Goal: Task Accomplishment & Management: Use online tool/utility

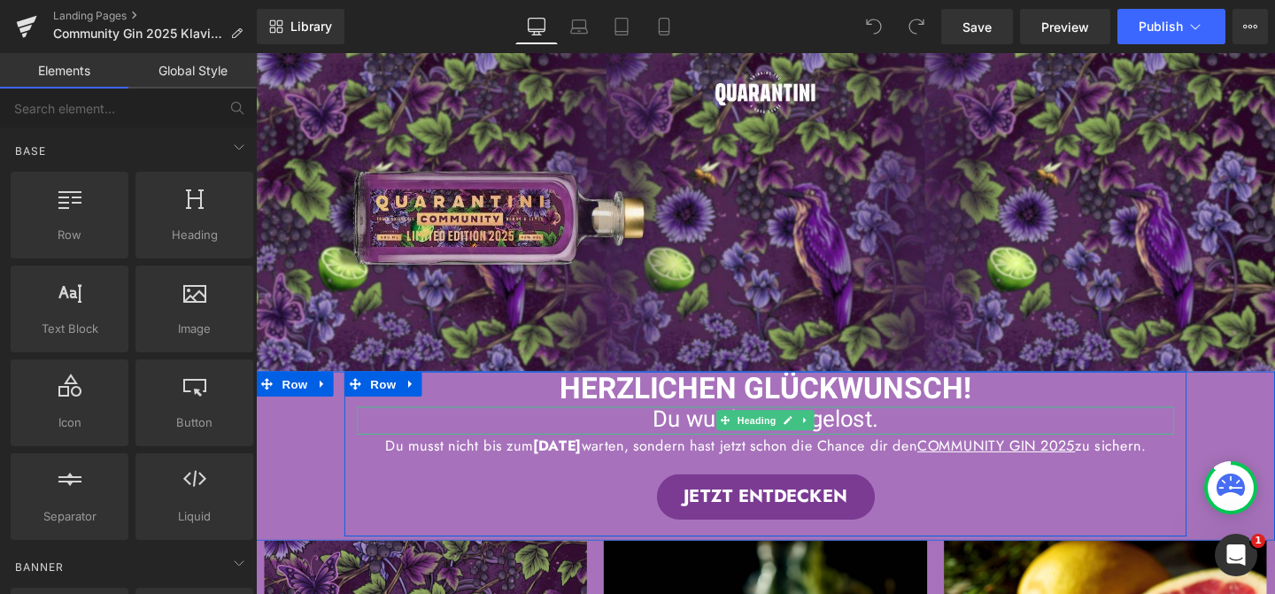
click at [716, 438] on span "Du wurdest ausgelost." at bounding box center [791, 438] width 237 height 35
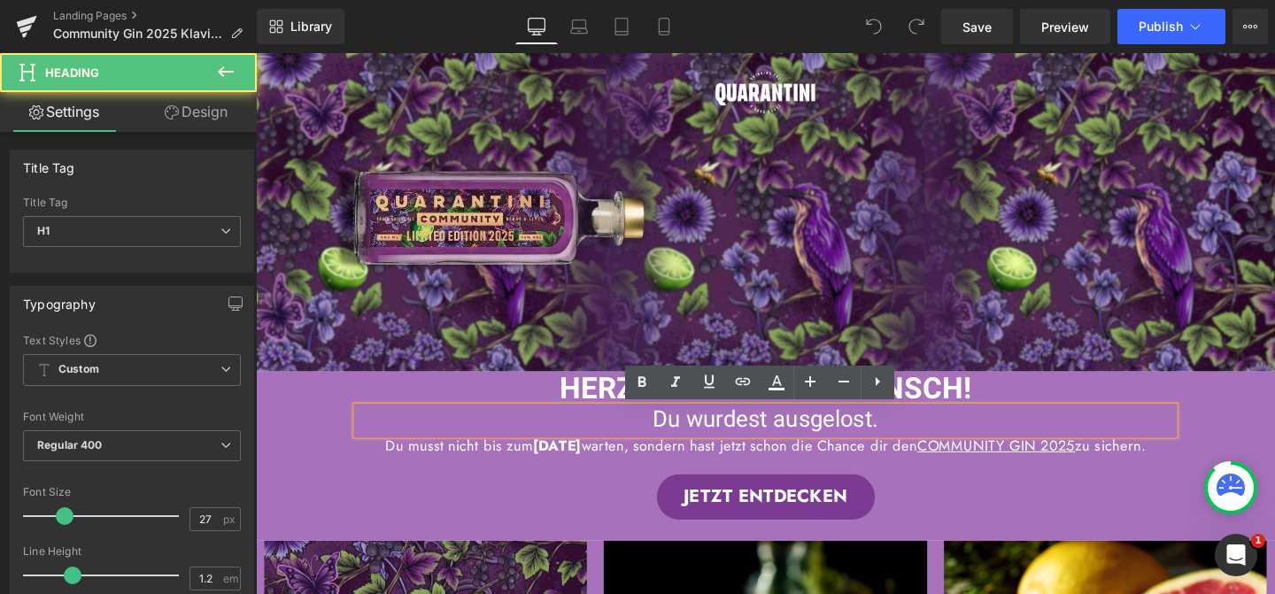
click at [784, 438] on span "Du wurdest ausgelost." at bounding box center [791, 438] width 237 height 35
click at [797, 474] on div "Du musst nicht bis zum 12. Oktober warten, sondern hast jetzt schon die Chance …" at bounding box center [791, 466] width 859 height 24
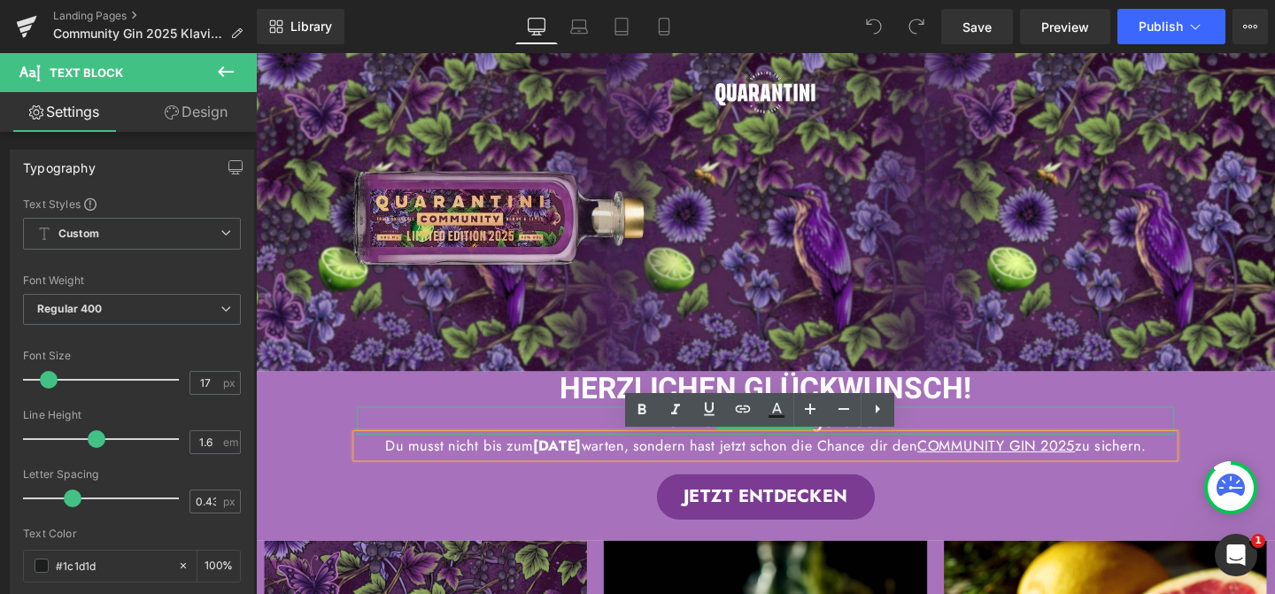
click at [984, 439] on h1 "Du wurdest ausgelost." at bounding box center [791, 439] width 859 height 28
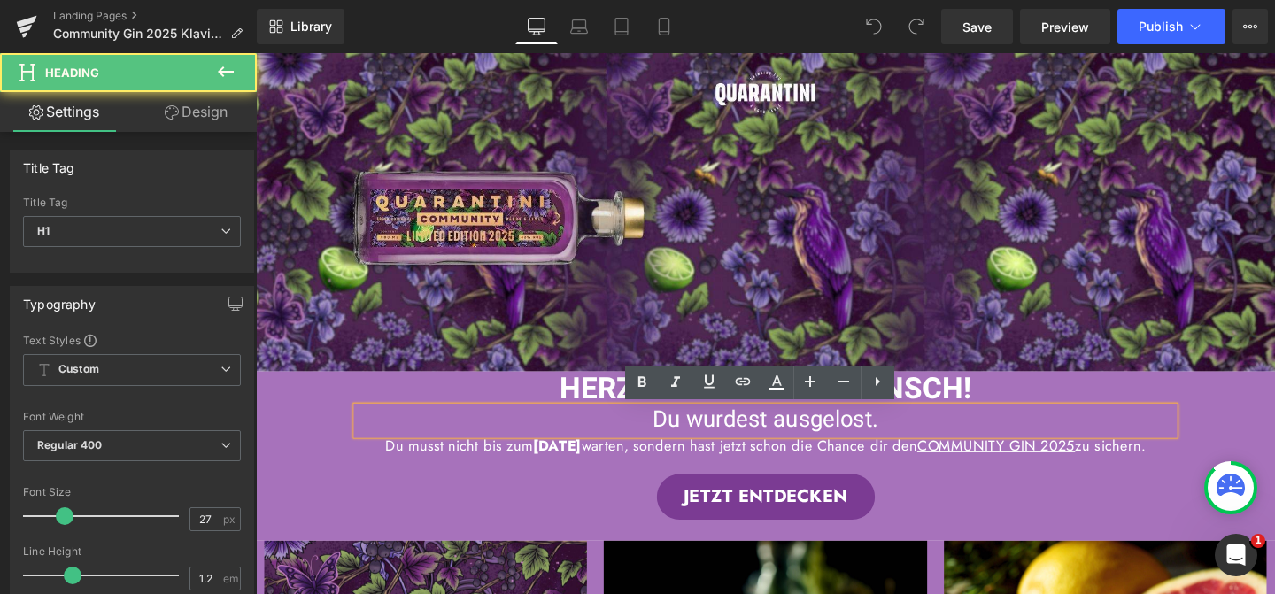
click at [813, 439] on span "Du wurdest ausgelost." at bounding box center [791, 438] width 237 height 35
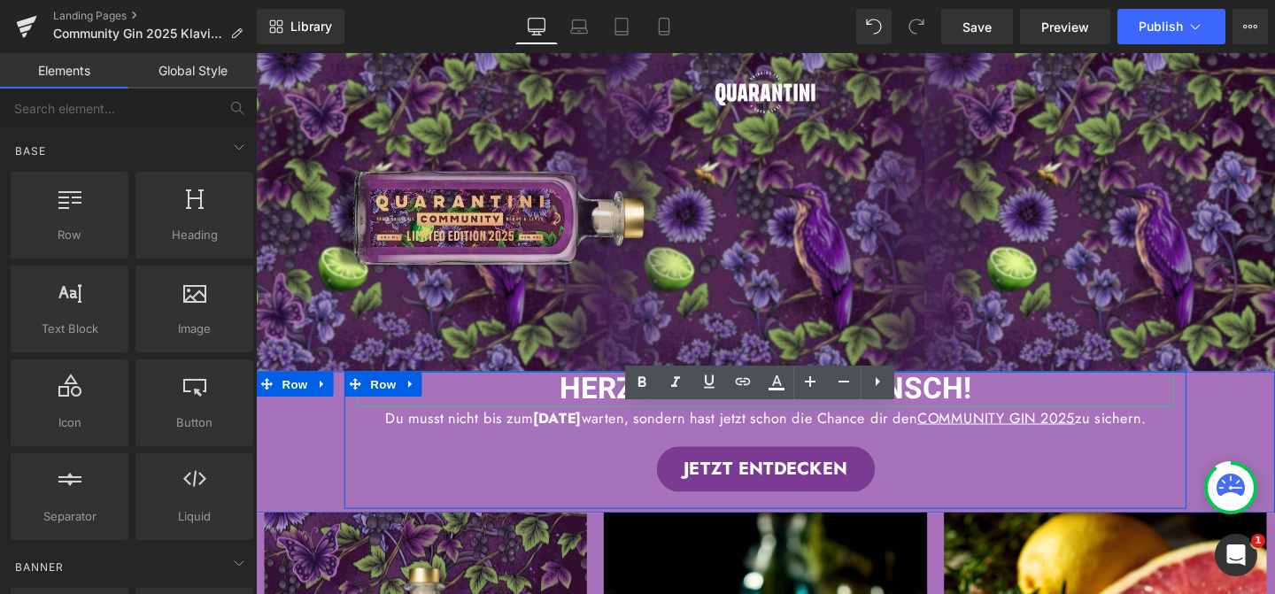
click at [972, 406] on span "HERZLICHEN GLÜCKWUNSCH!" at bounding box center [791, 406] width 433 height 46
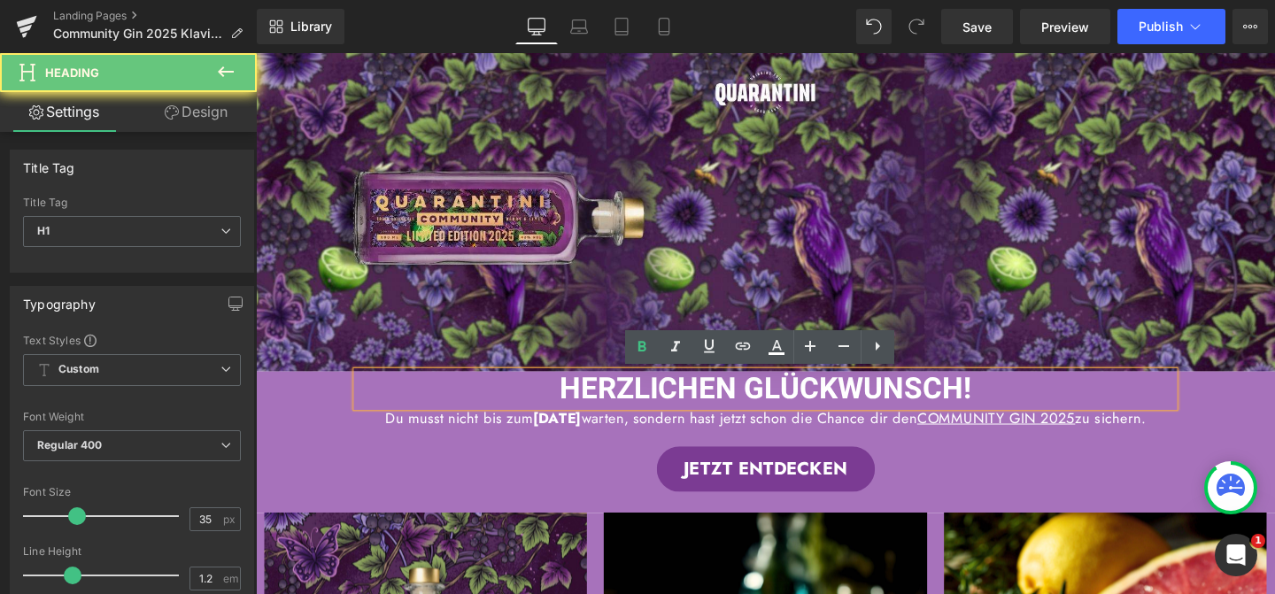
click at [1000, 403] on span "HERZLICHEN GLÜCKWUNSCH!" at bounding box center [791, 406] width 433 height 46
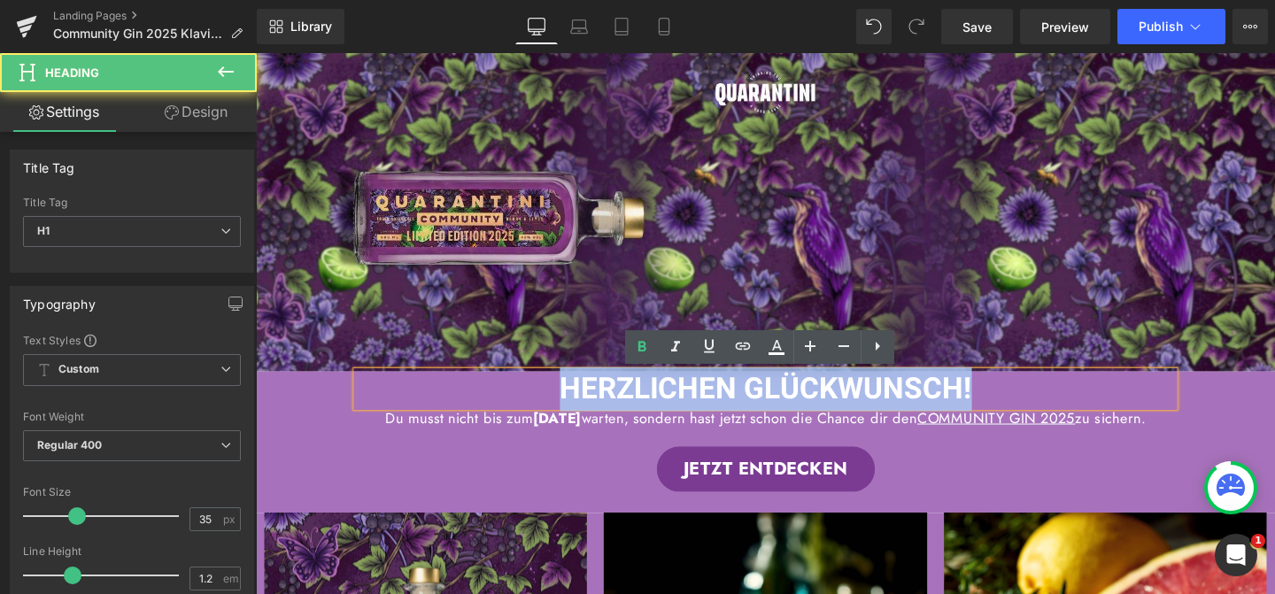
drag, startPoint x: 1005, startPoint y: 403, endPoint x: 548, endPoint y: 364, distance: 458.5
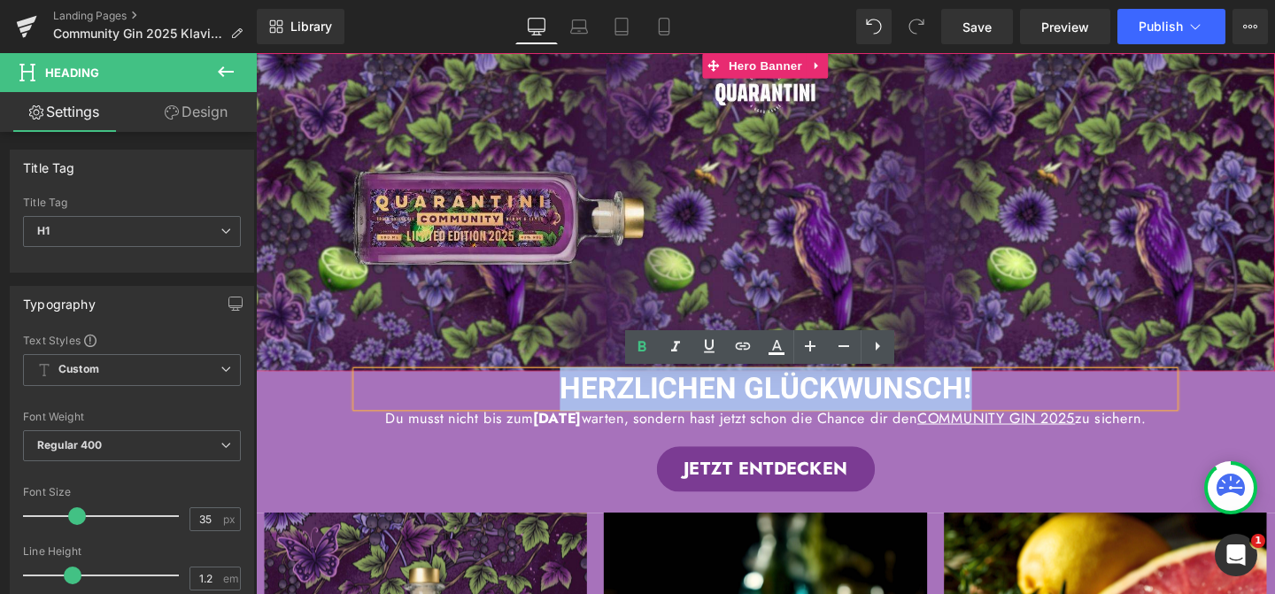
paste div
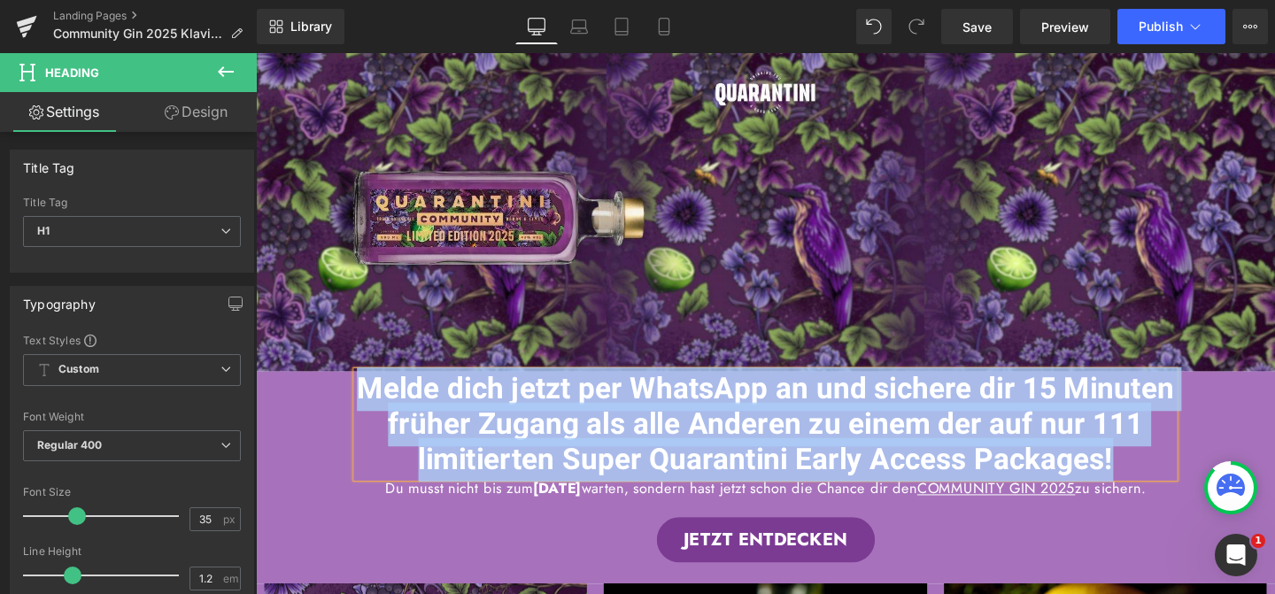
drag, startPoint x: 1168, startPoint y: 474, endPoint x: 302, endPoint y: 408, distance: 868.3
click at [302, 407] on div "Melde dich jetzt per WhatsApp an und sichere dir 15 Minuten früher Zugang als a…" at bounding box center [791, 497] width 1071 height 219
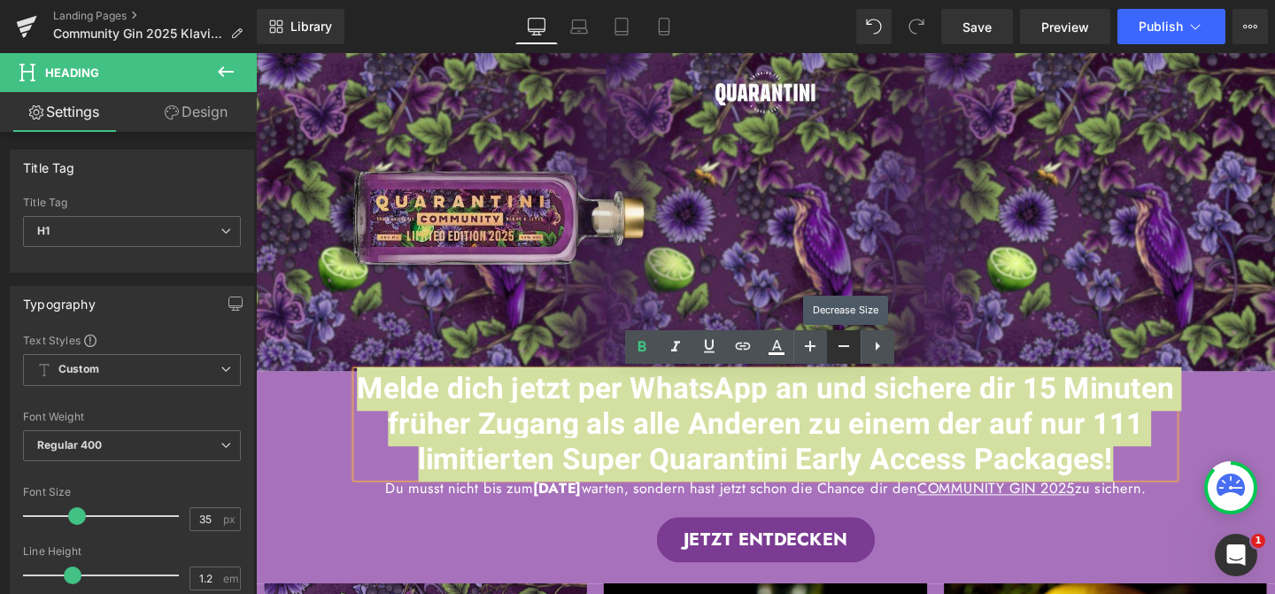
click at [836, 344] on icon at bounding box center [843, 346] width 21 height 21
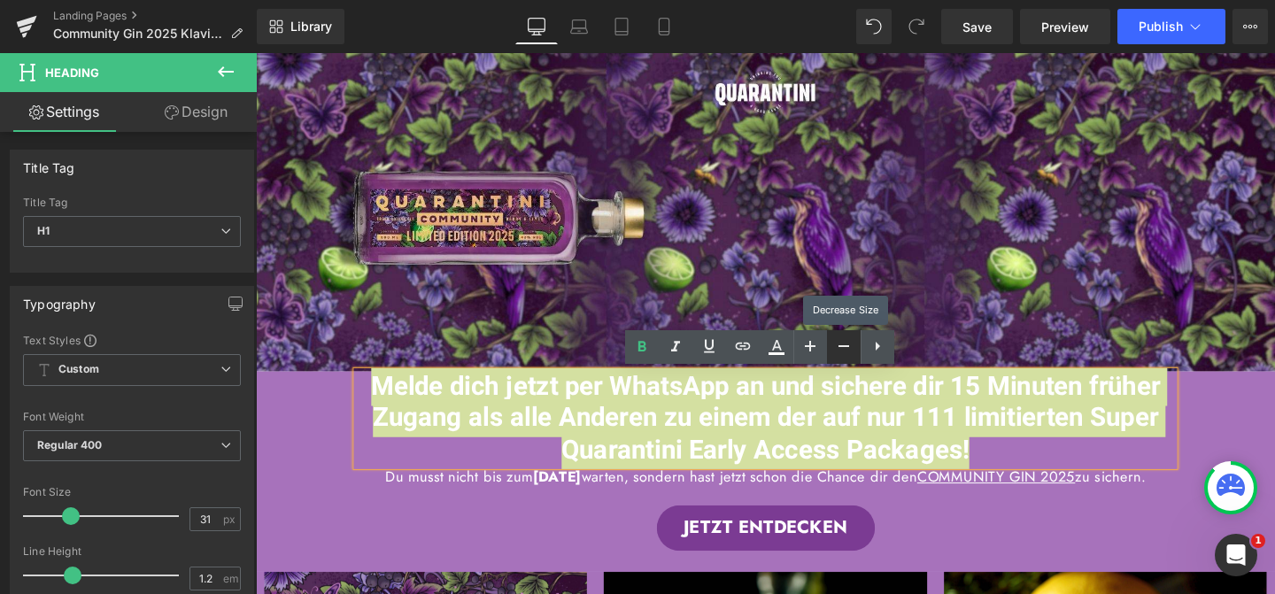
click at [836, 344] on icon at bounding box center [843, 346] width 21 height 21
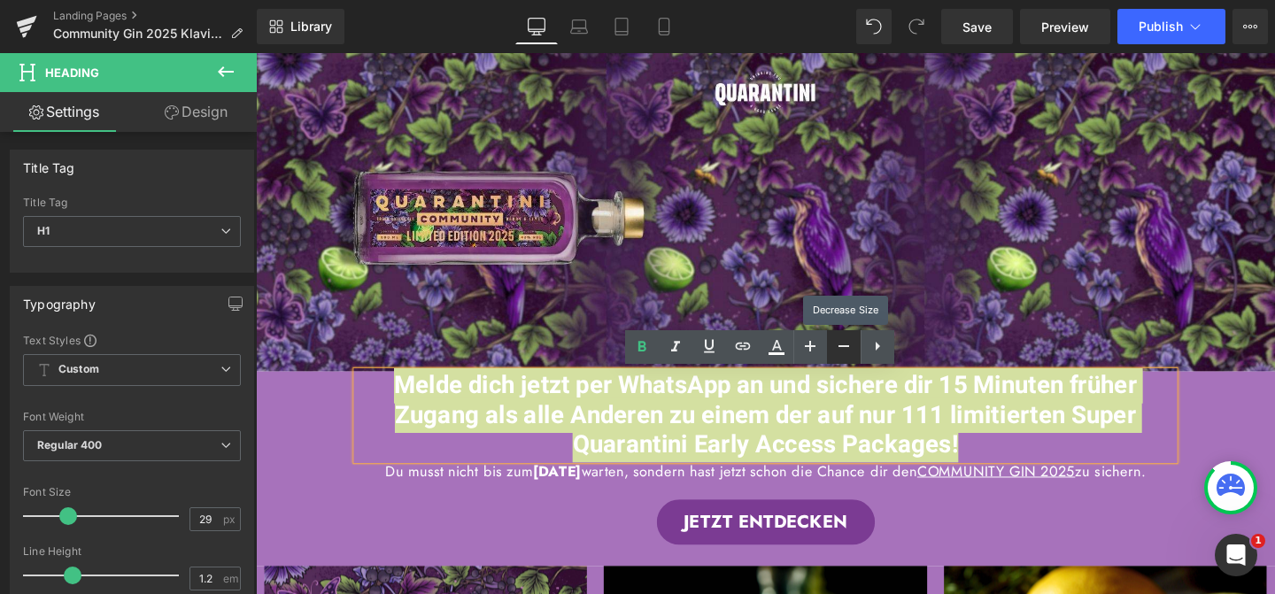
click at [836, 344] on icon at bounding box center [843, 346] width 21 height 21
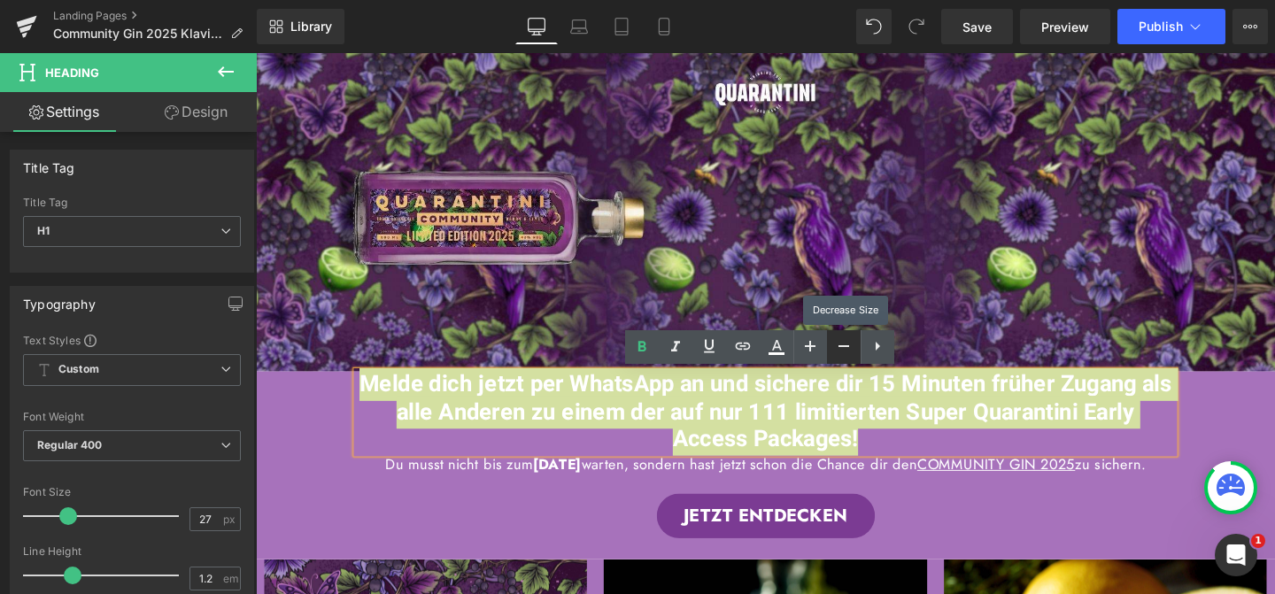
click at [836, 344] on icon at bounding box center [843, 346] width 21 height 21
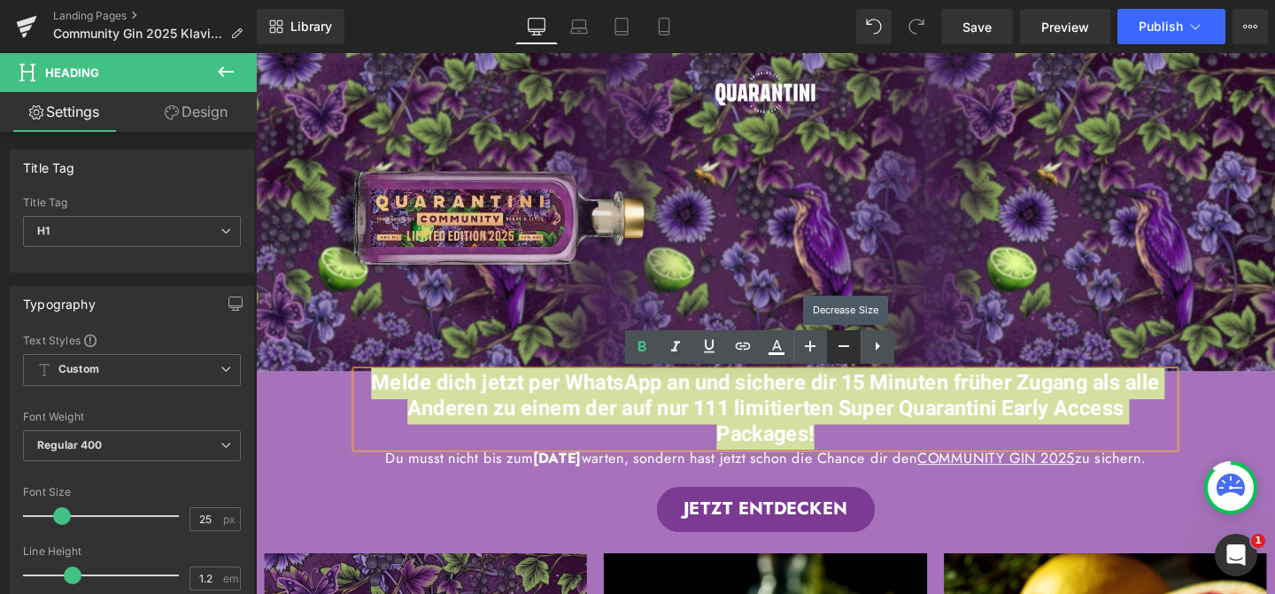
click at [836, 344] on icon at bounding box center [843, 346] width 21 height 21
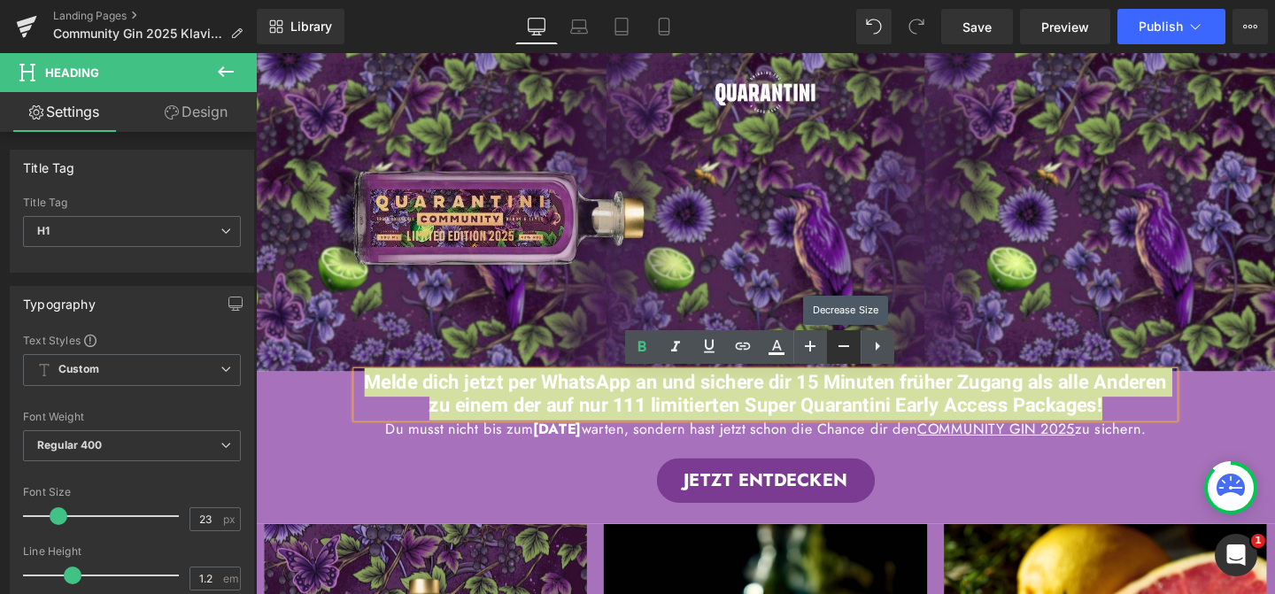
click at [836, 344] on icon at bounding box center [843, 346] width 21 height 21
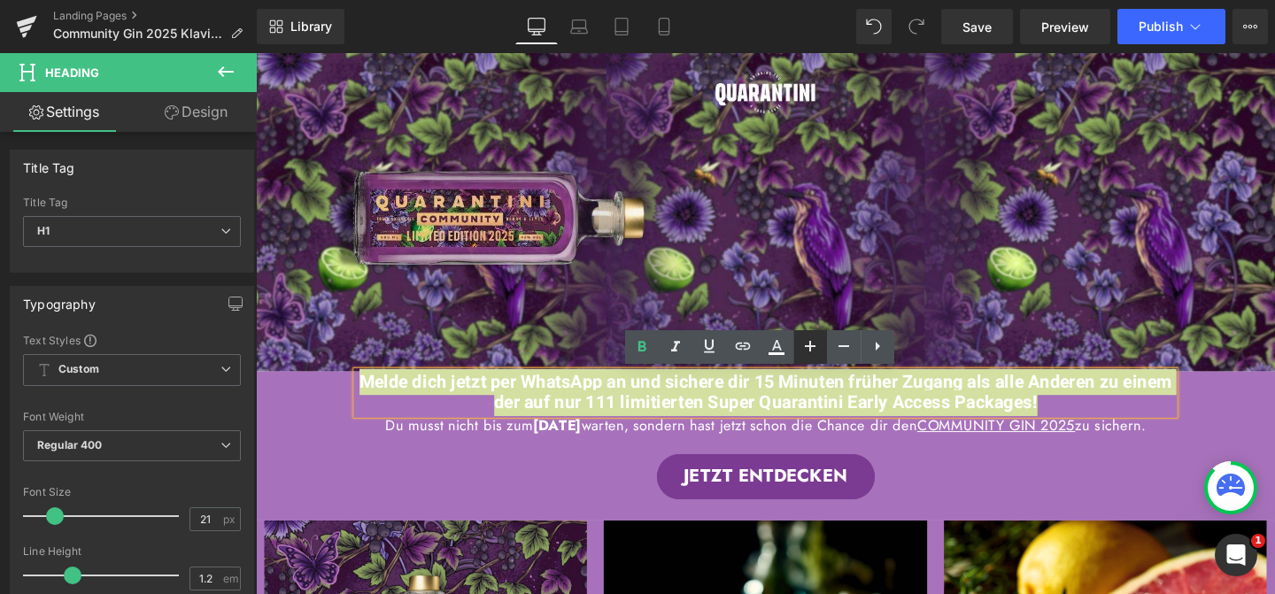
click at [810, 341] on icon at bounding box center [810, 346] width 11 height 11
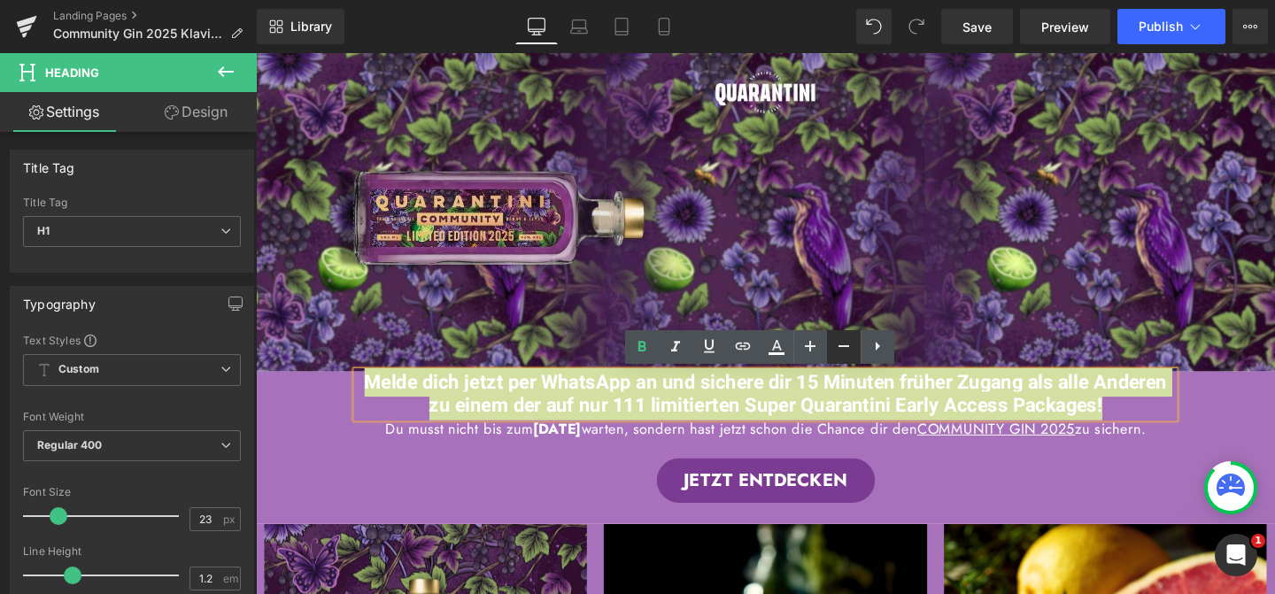
click at [843, 342] on icon at bounding box center [843, 346] width 21 height 21
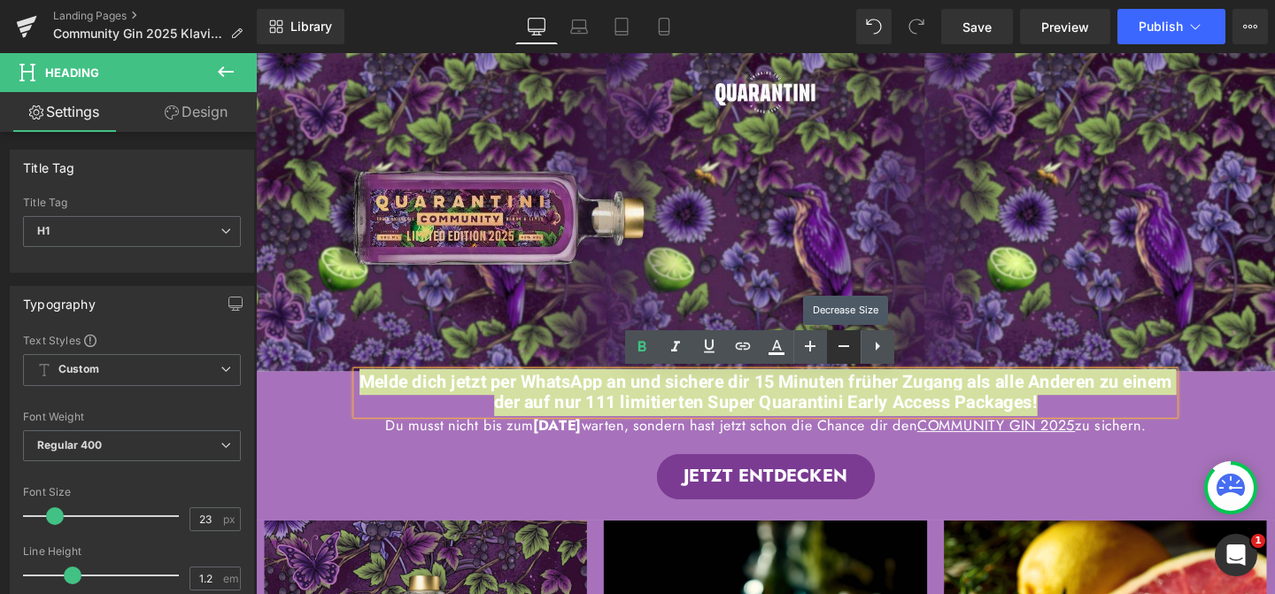
type input "21"
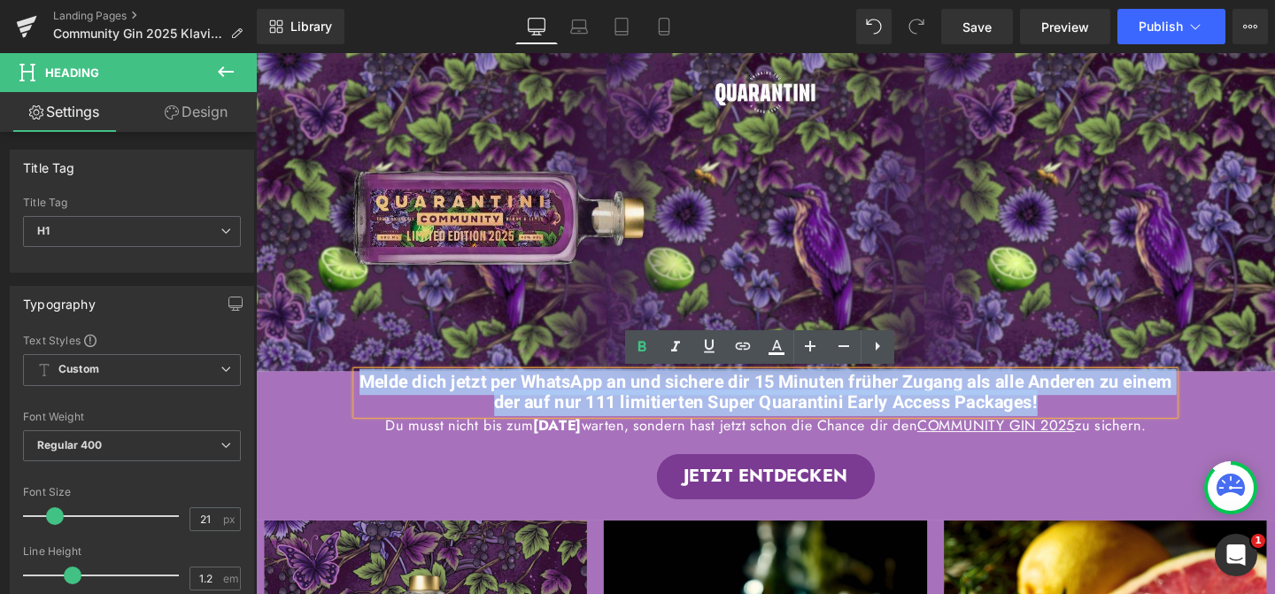
click at [968, 496] on div "Melde dich jetzt per WhatsApp an und sichere dir 15 Minuten früher Zugang als a…" at bounding box center [791, 455] width 885 height 134
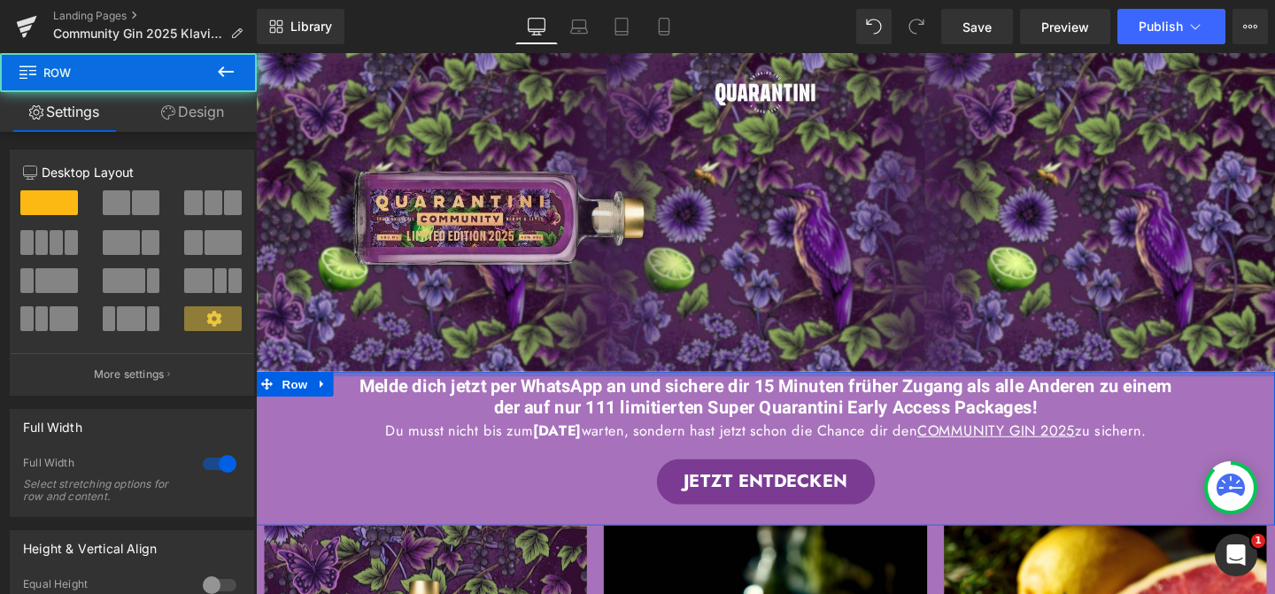
click at [1241, 394] on div "Melde dich jetzt per WhatsApp an und sichere dir 15 Minuten früher Zugang als a…" at bounding box center [791, 468] width 1071 height 161
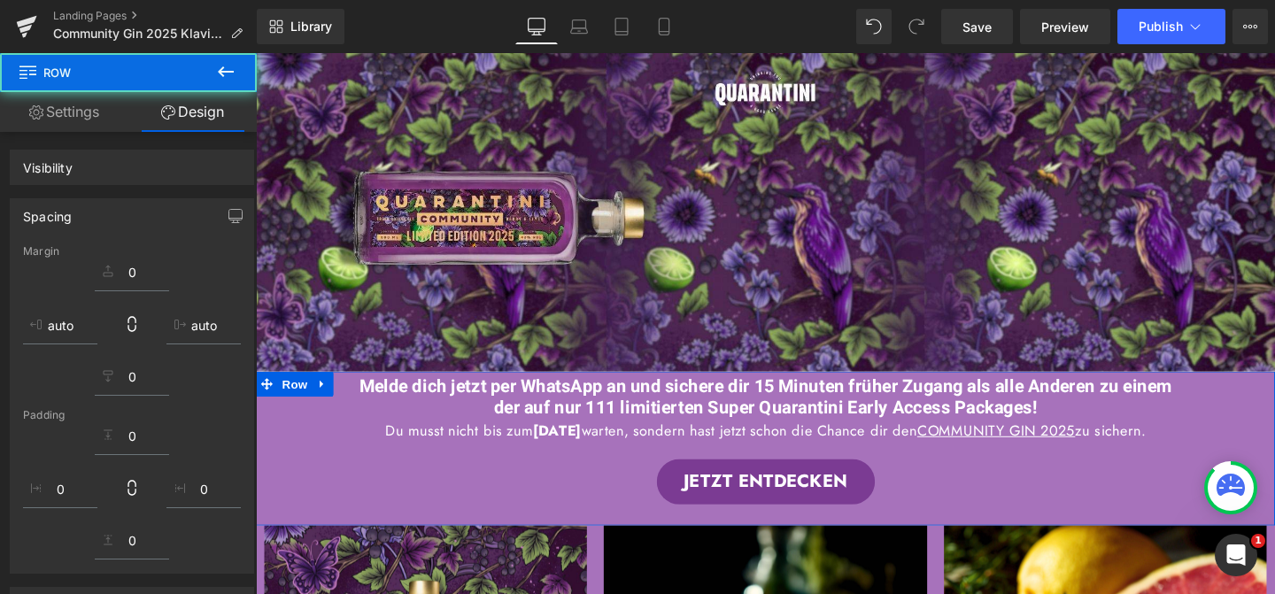
click at [1150, 462] on p "Du musst nicht bis zum 12. Oktober warten, sondern hast jetzt schon die Chance …" at bounding box center [791, 450] width 859 height 24
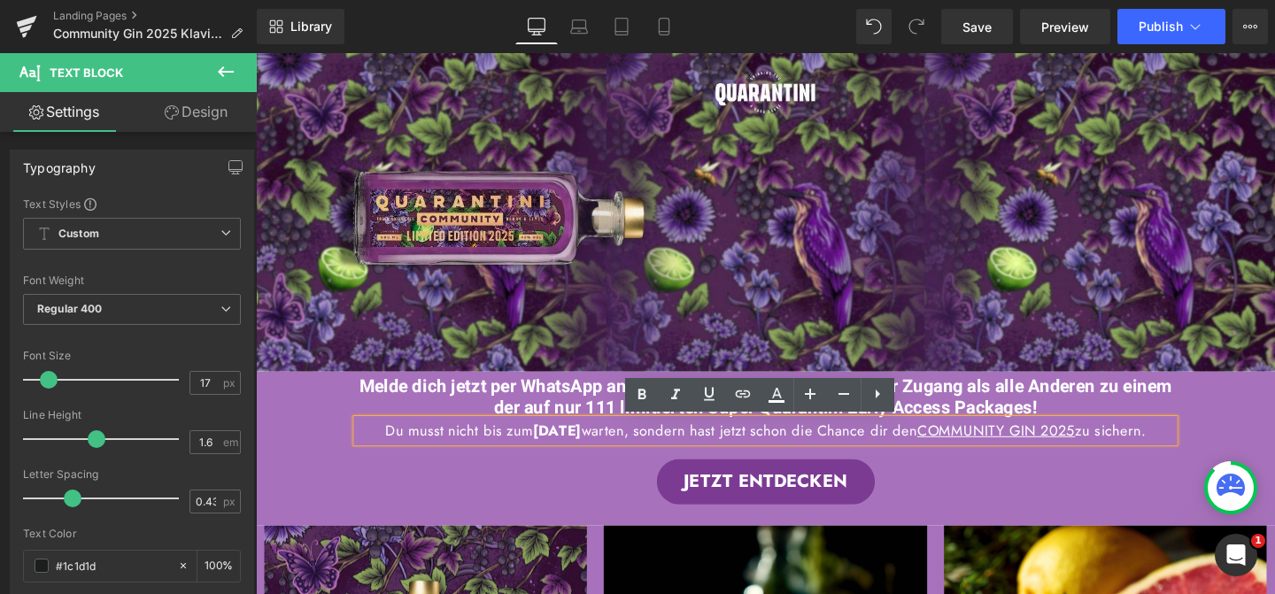
click at [731, 462] on p "Du musst nicht bis zum 12. Oktober warten, sondern hast jetzt schon die Chance …" at bounding box center [791, 450] width 859 height 24
drag, startPoint x: 849, startPoint y: 477, endPoint x: 382, endPoint y: 451, distance: 467.2
click at [382, 451] on p "Du musst nicht bis zum 12. Oktober warten, sondern hast jetzt schon die Chance …" at bounding box center [791, 450] width 859 height 24
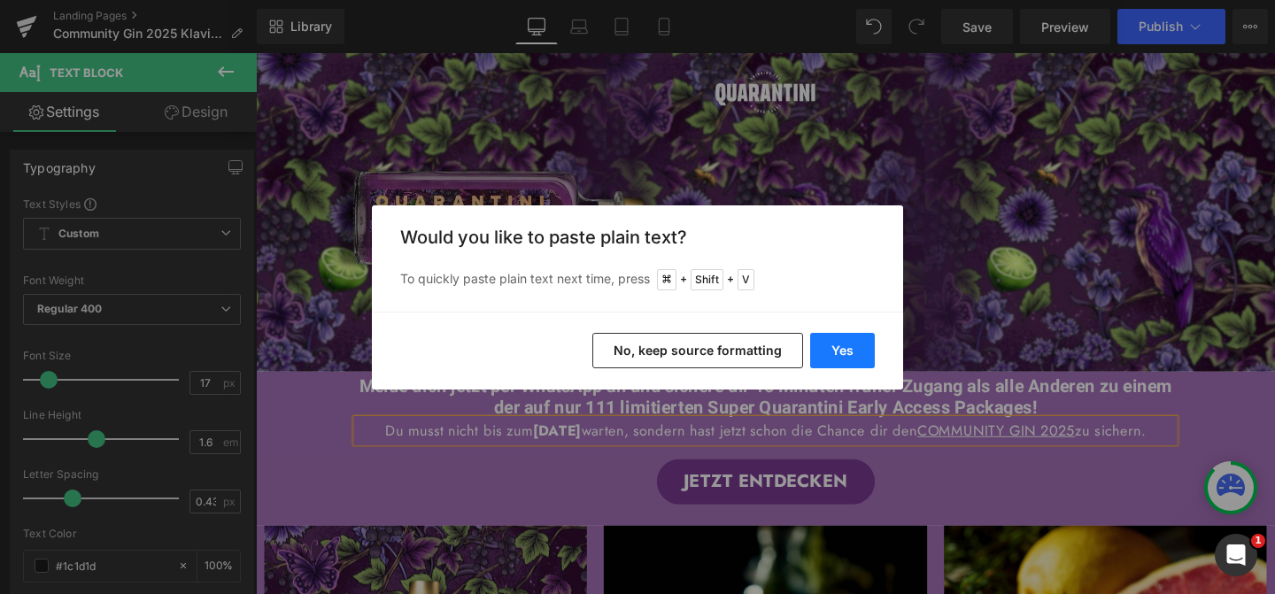
click at [837, 355] on button "Yes" at bounding box center [842, 350] width 65 height 35
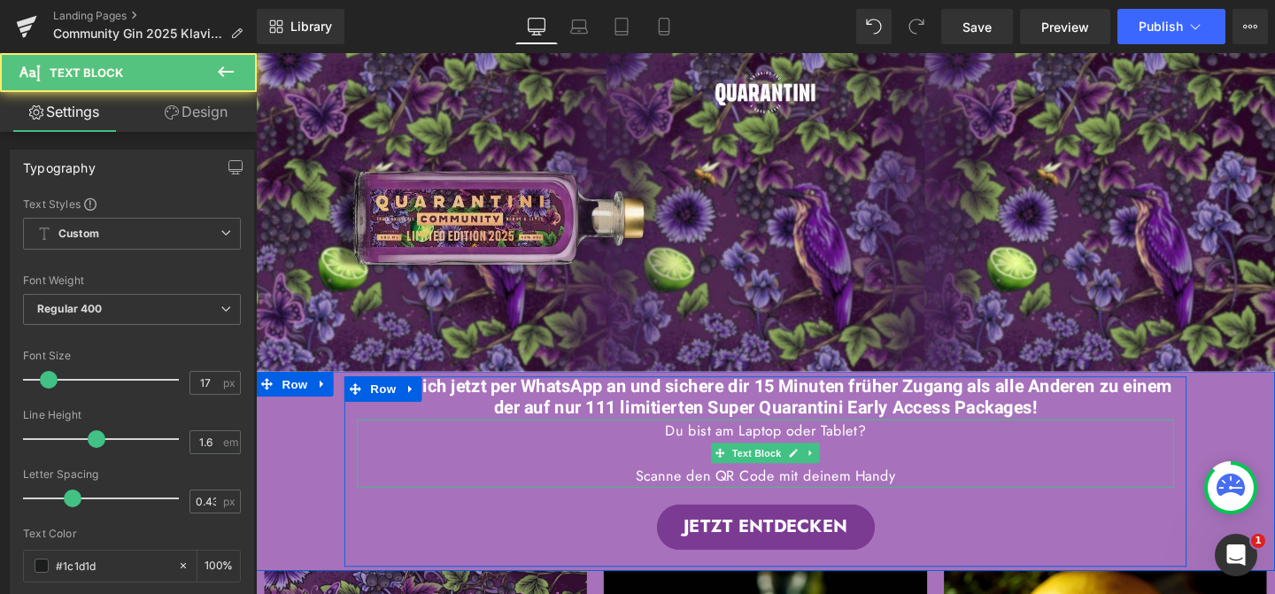
click at [907, 473] on p at bounding box center [791, 474] width 859 height 24
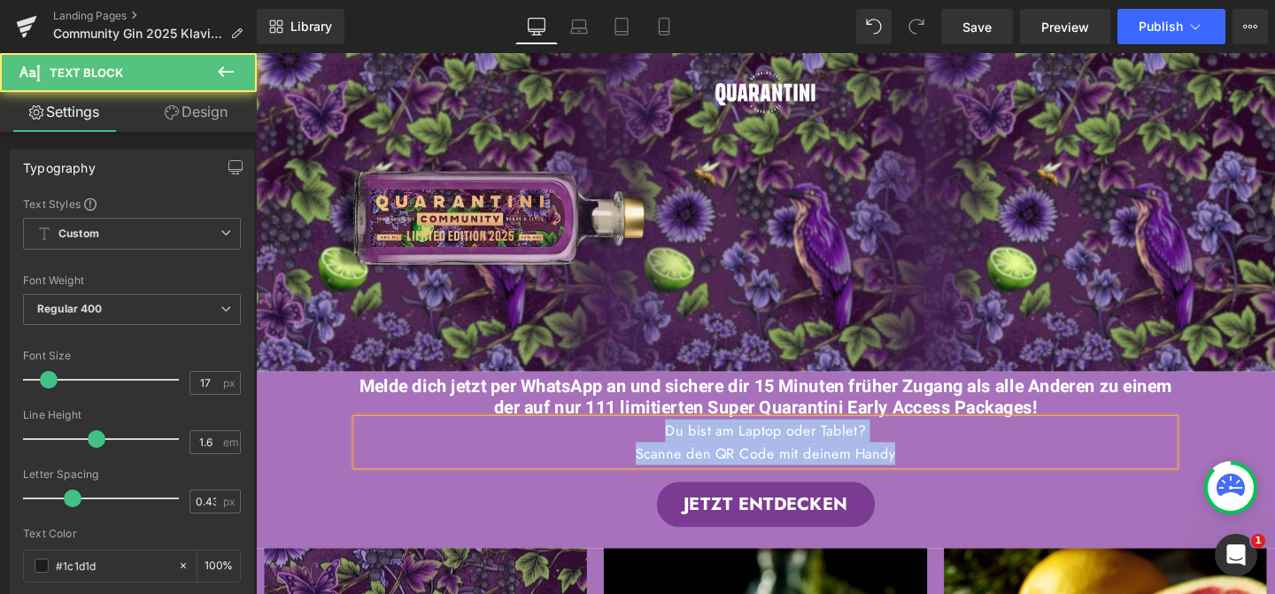
drag, startPoint x: 952, startPoint y: 477, endPoint x: 653, endPoint y: 447, distance: 299.8
click at [653, 447] on div "Du bist am Laptop oder Tablet? Scanne den QR Code mit deinem Handy" at bounding box center [791, 462] width 859 height 48
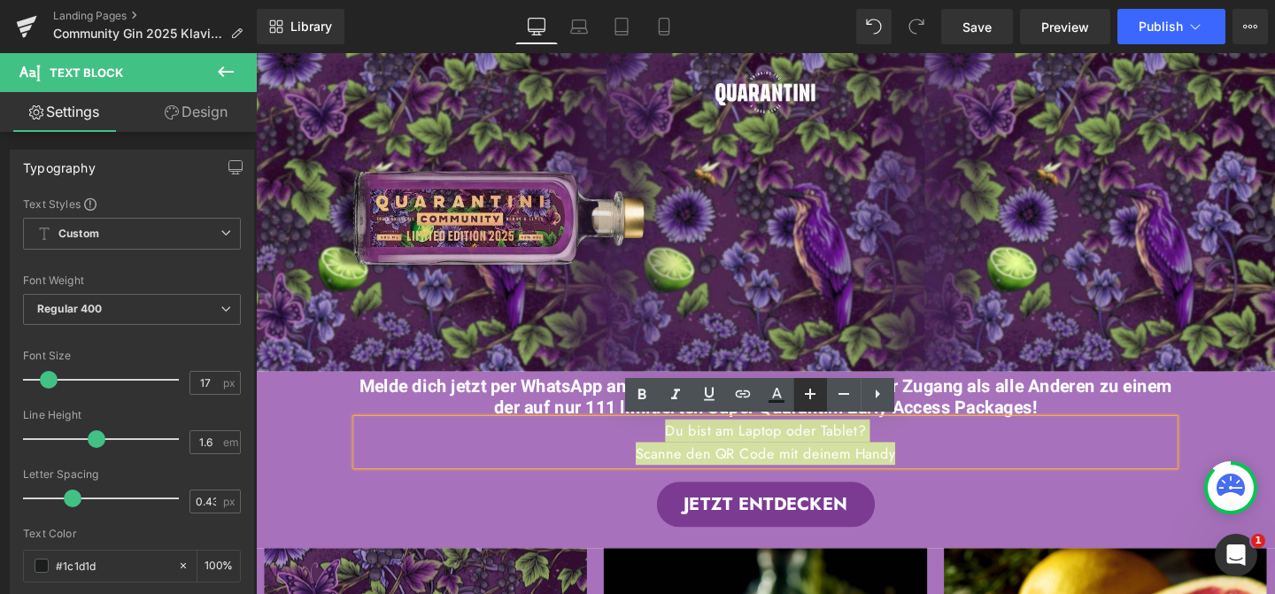
click at [803, 397] on icon at bounding box center [809, 393] width 21 height 21
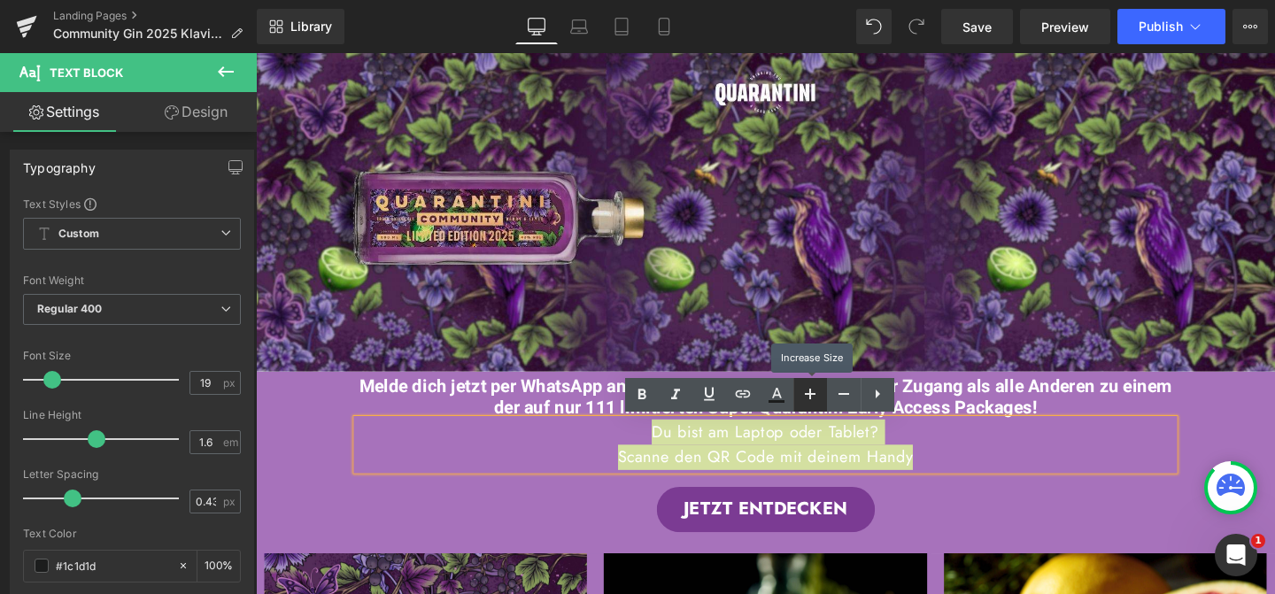
click at [803, 397] on icon at bounding box center [809, 393] width 21 height 21
type input "21"
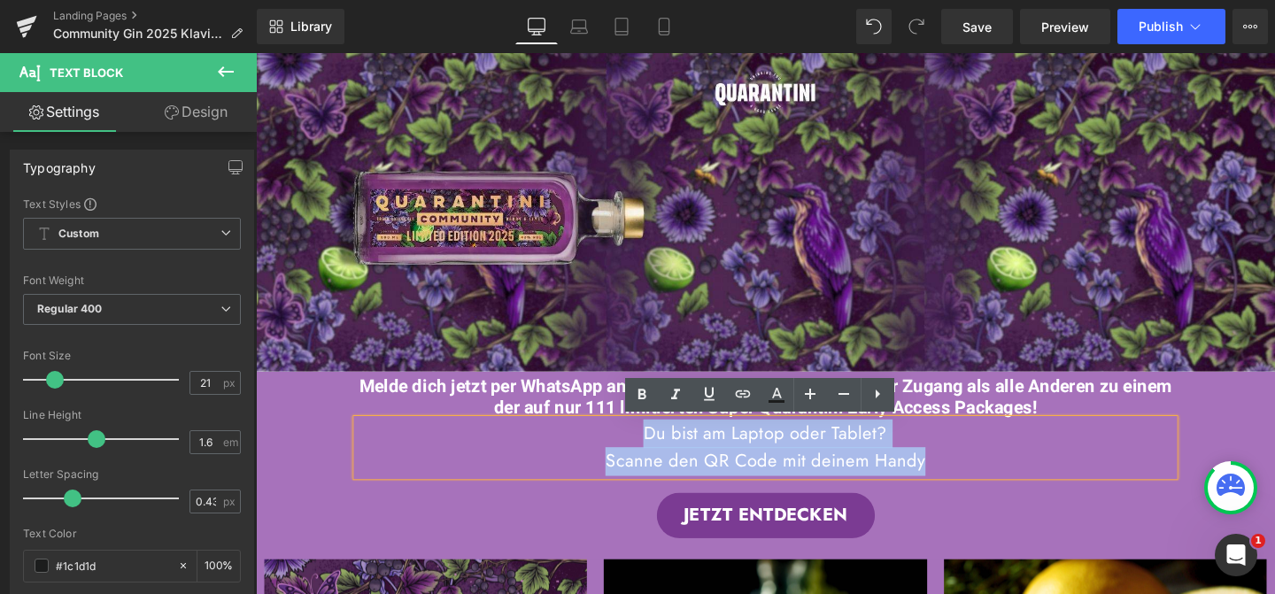
click at [938, 533] on div "JETZT ENTDECKEN" at bounding box center [791, 539] width 859 height 48
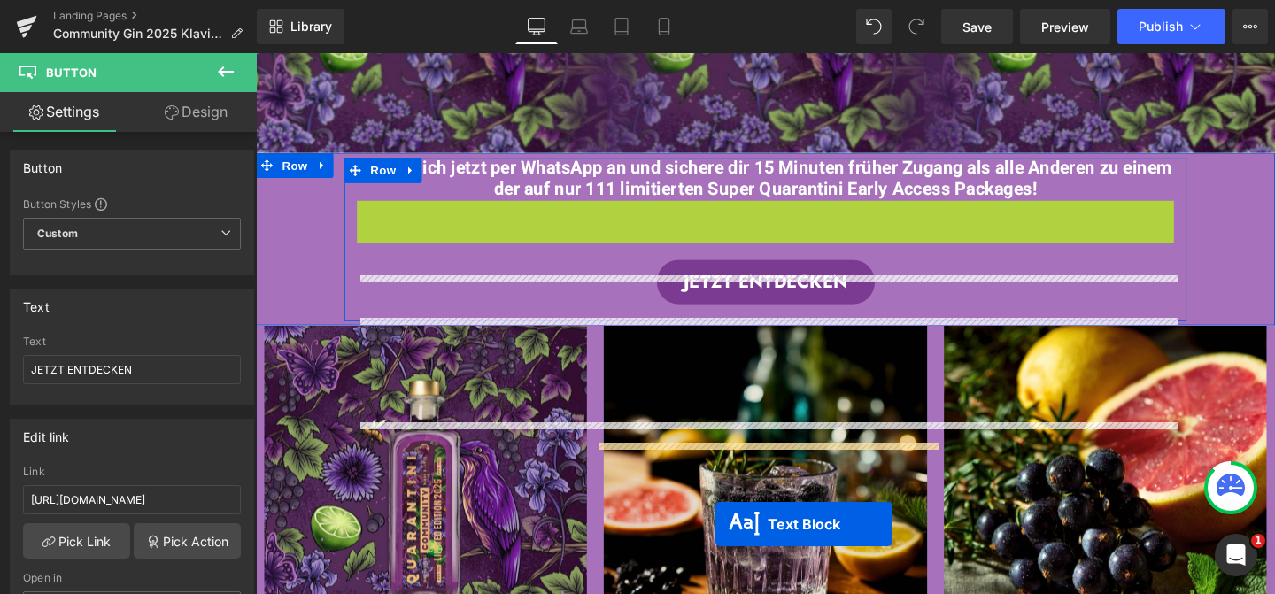
scroll to position [336, 0]
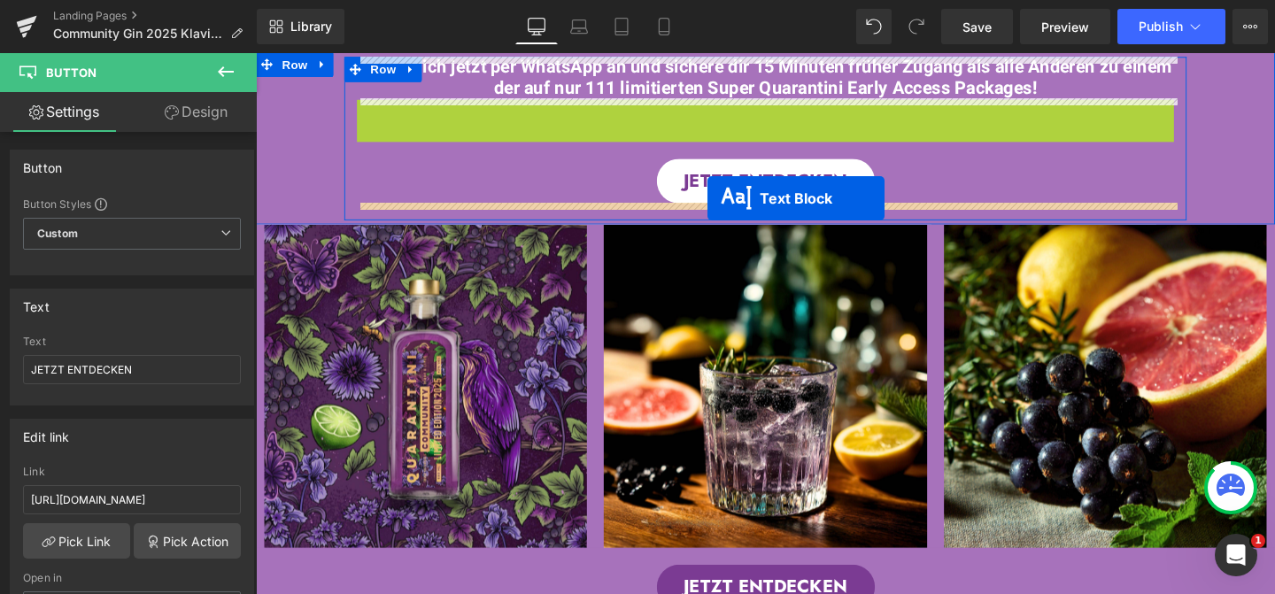
drag, startPoint x: 743, startPoint y: 463, endPoint x: 730, endPoint y: 208, distance: 255.3
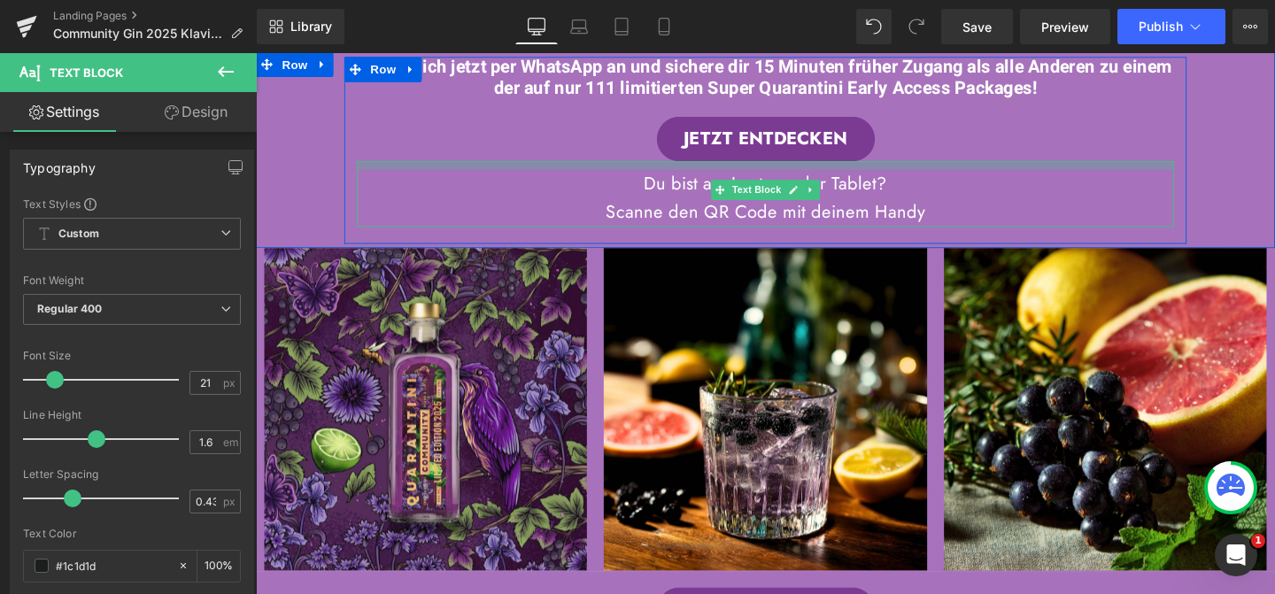
click at [948, 177] on div "Du bist am Laptop oder Tablet? Scanne den QR Code mit deinem Handy Text Block" at bounding box center [791, 200] width 859 height 68
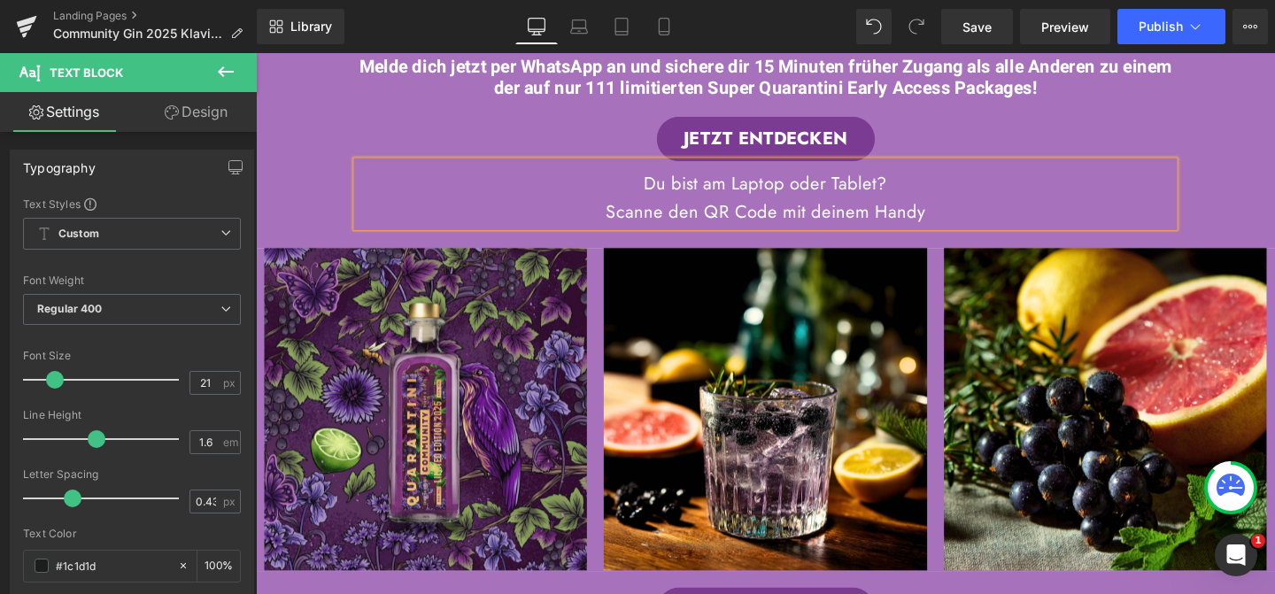
click at [987, 203] on p "Du bist am Laptop oder Tablet?" at bounding box center [791, 190] width 859 height 30
click at [236, 79] on button at bounding box center [226, 72] width 62 height 39
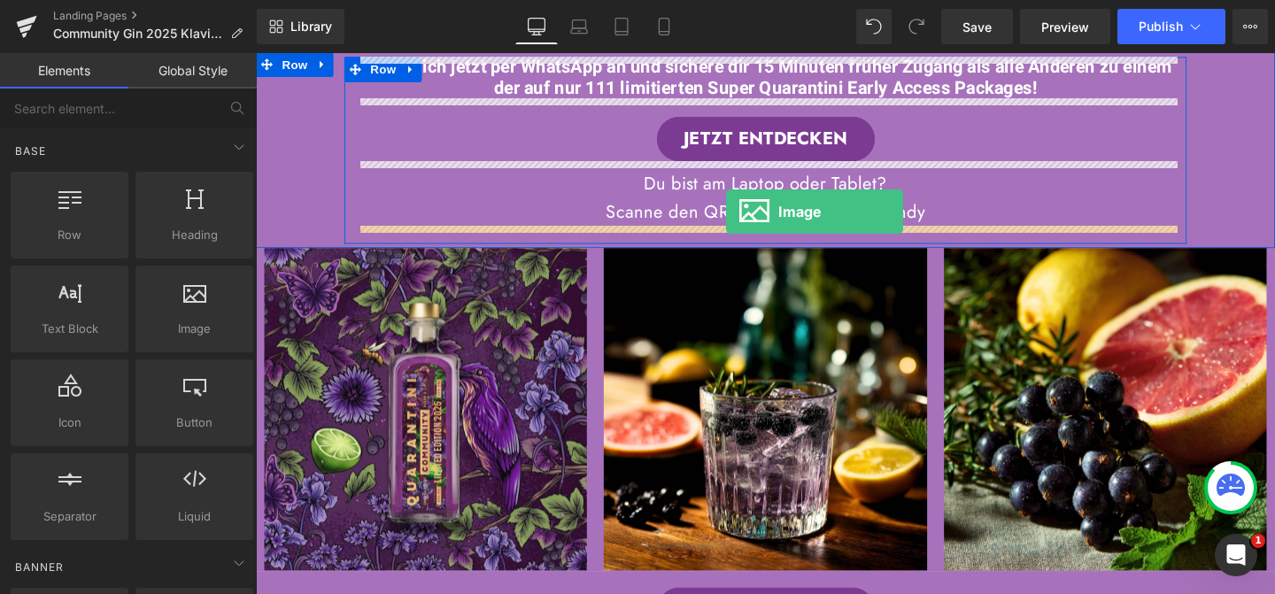
drag, startPoint x: 436, startPoint y: 384, endPoint x: 751, endPoint y: 220, distance: 354.8
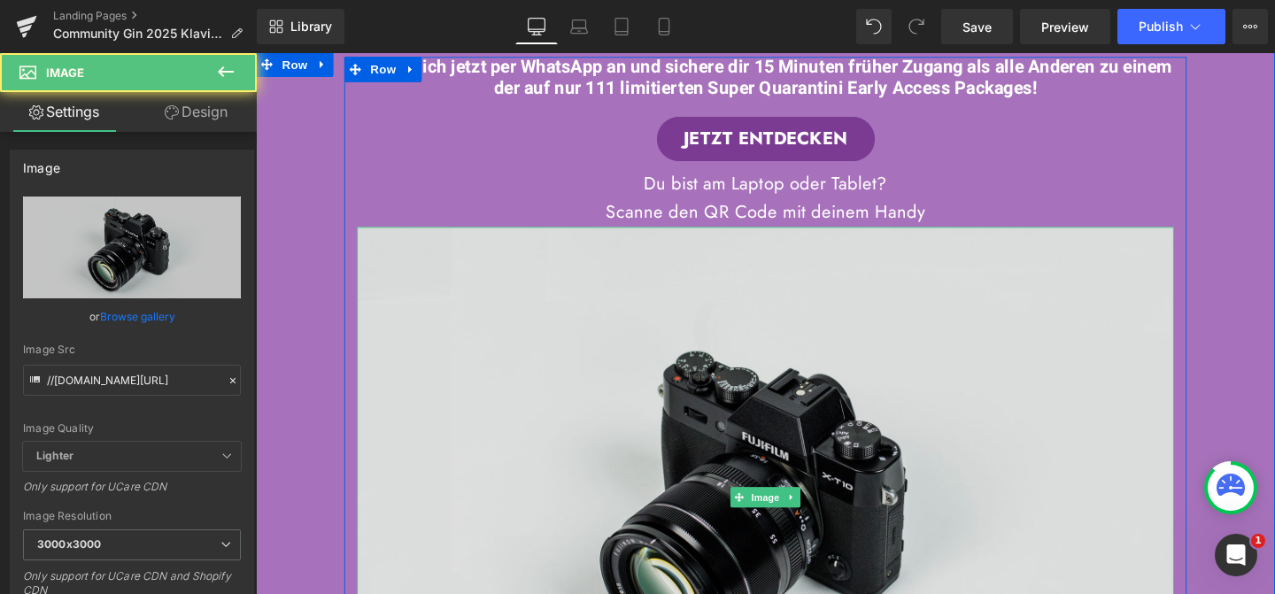
click at [725, 311] on img at bounding box center [791, 519] width 859 height 569
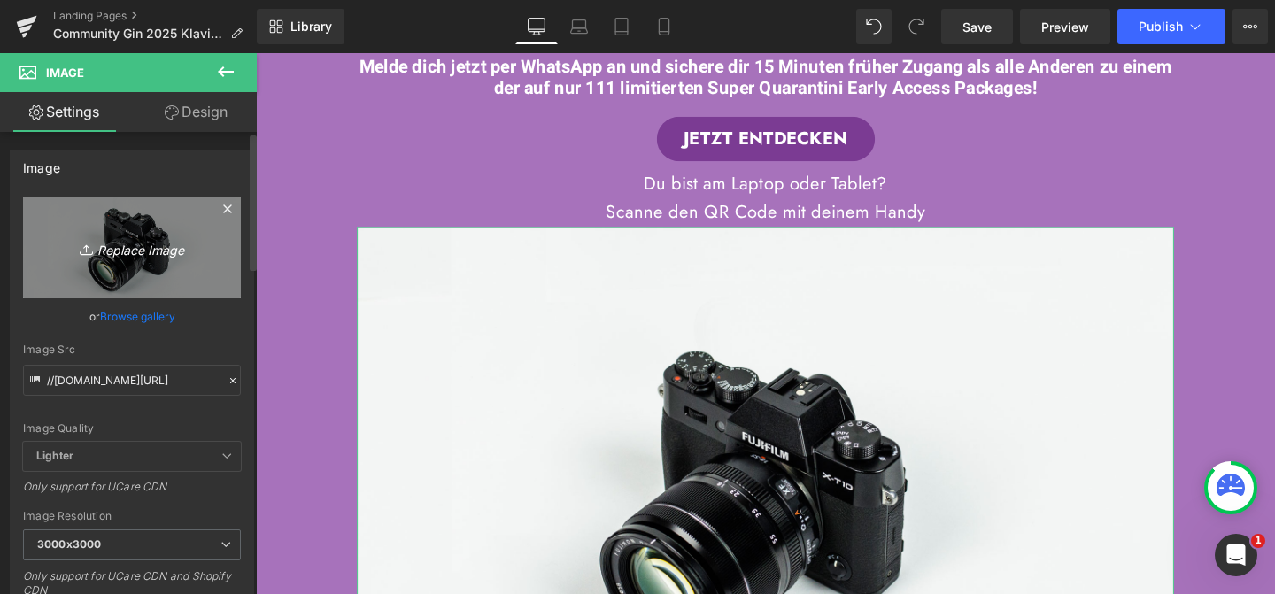
click at [140, 259] on link "Replace Image" at bounding box center [132, 248] width 218 height 102
type input "C:\fakepath\qrcode (1).jpeg"
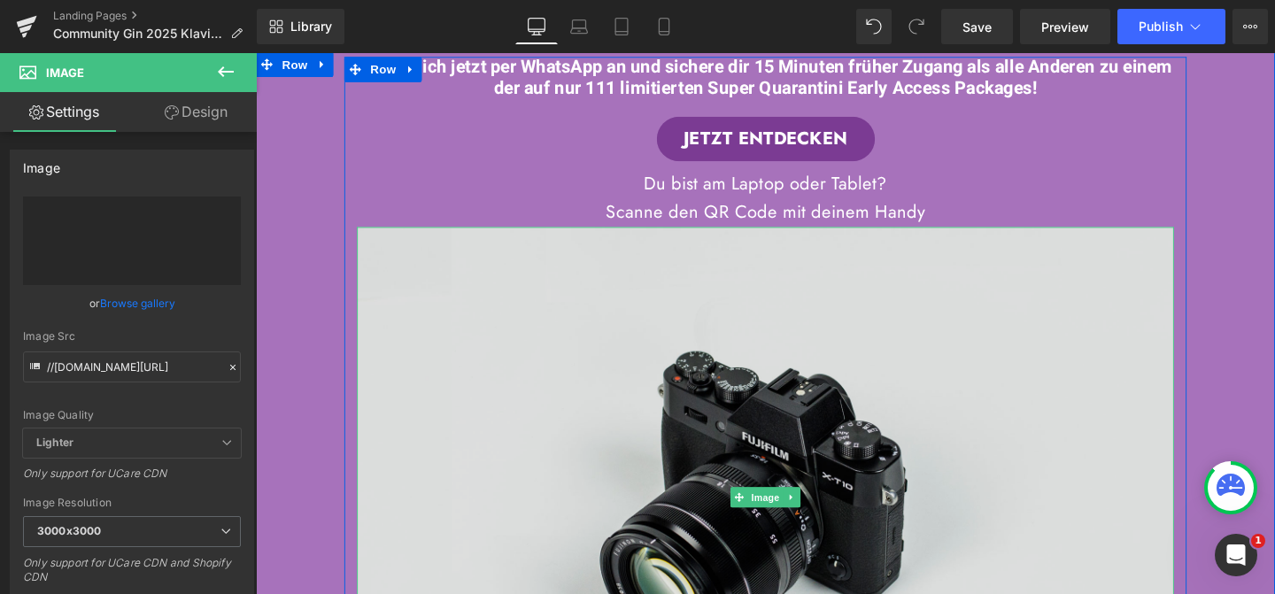
type input "https://ucarecdn.com/1d425c78-8a78-453e-9219-21b63305596f/-/format/auto/-/previ…"
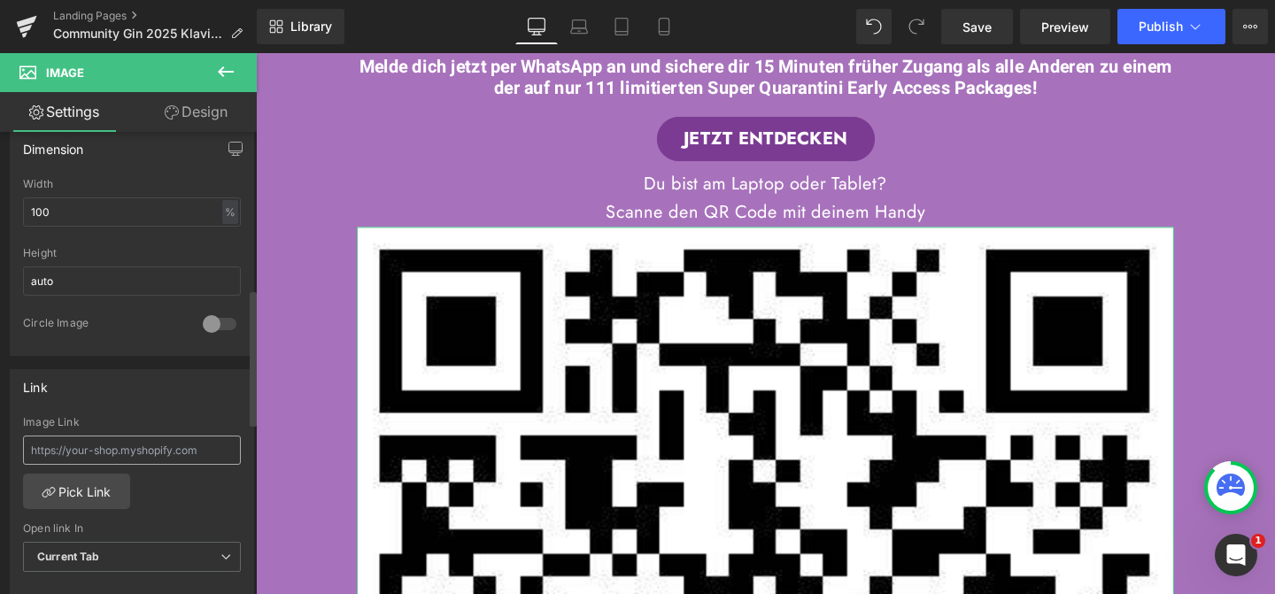
scroll to position [542, 0]
drag, startPoint x: 57, startPoint y: 212, endPoint x: 1, endPoint y: 197, distance: 57.8
click at [1, 203] on div "Dimension 100% Width 100 % % px auto Height auto 0 Circle Image" at bounding box center [132, 235] width 265 height 238
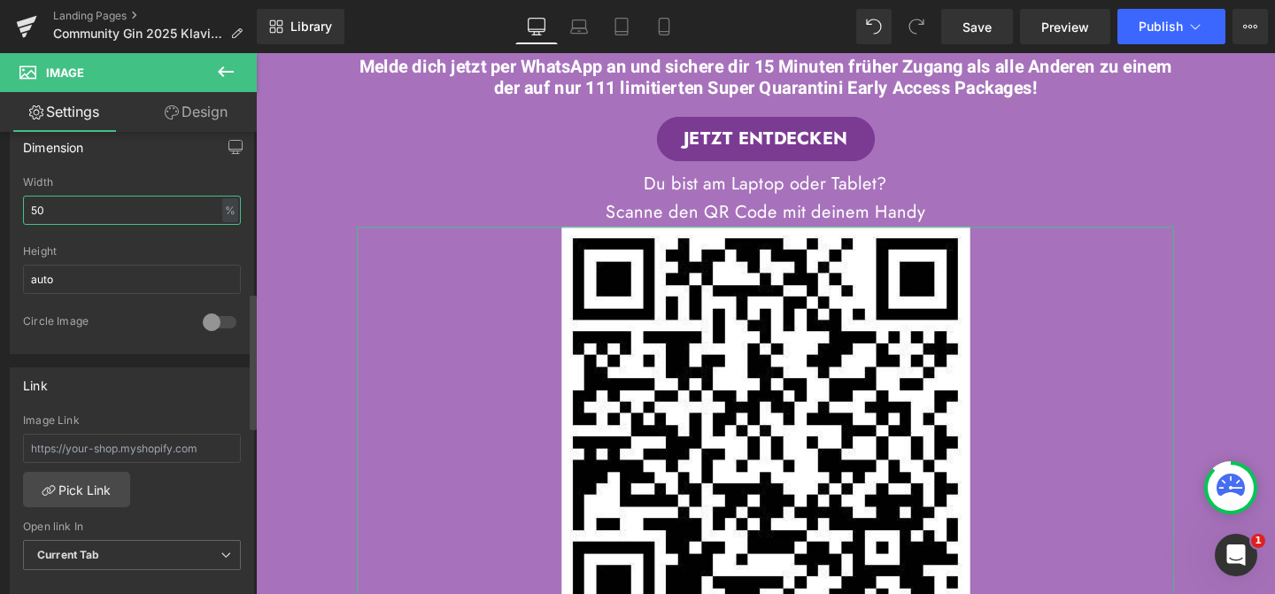
type input "5"
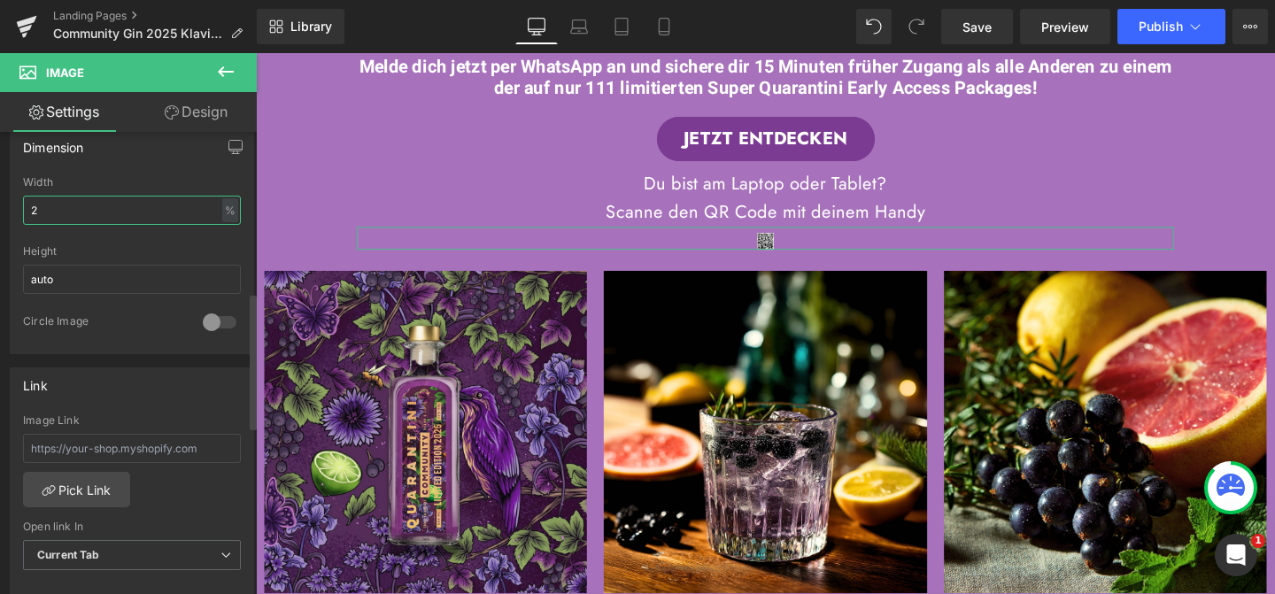
type input "20"
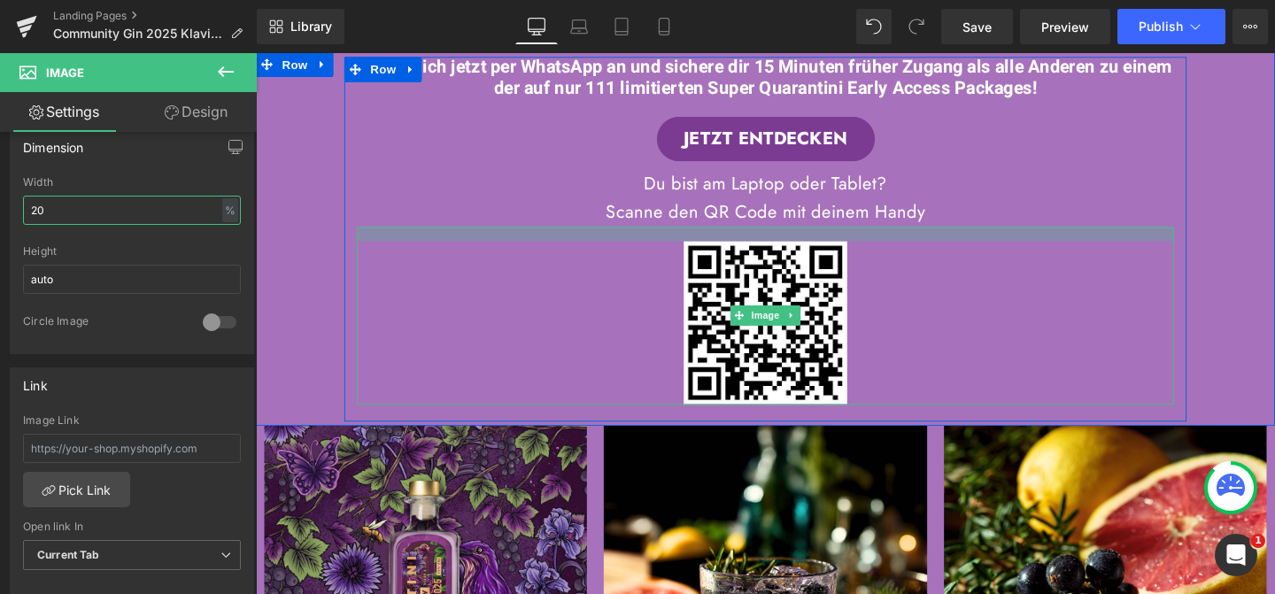
drag, startPoint x: 977, startPoint y: 235, endPoint x: 980, endPoint y: 251, distance: 15.3
click at [980, 251] on div "Image" at bounding box center [791, 328] width 859 height 187
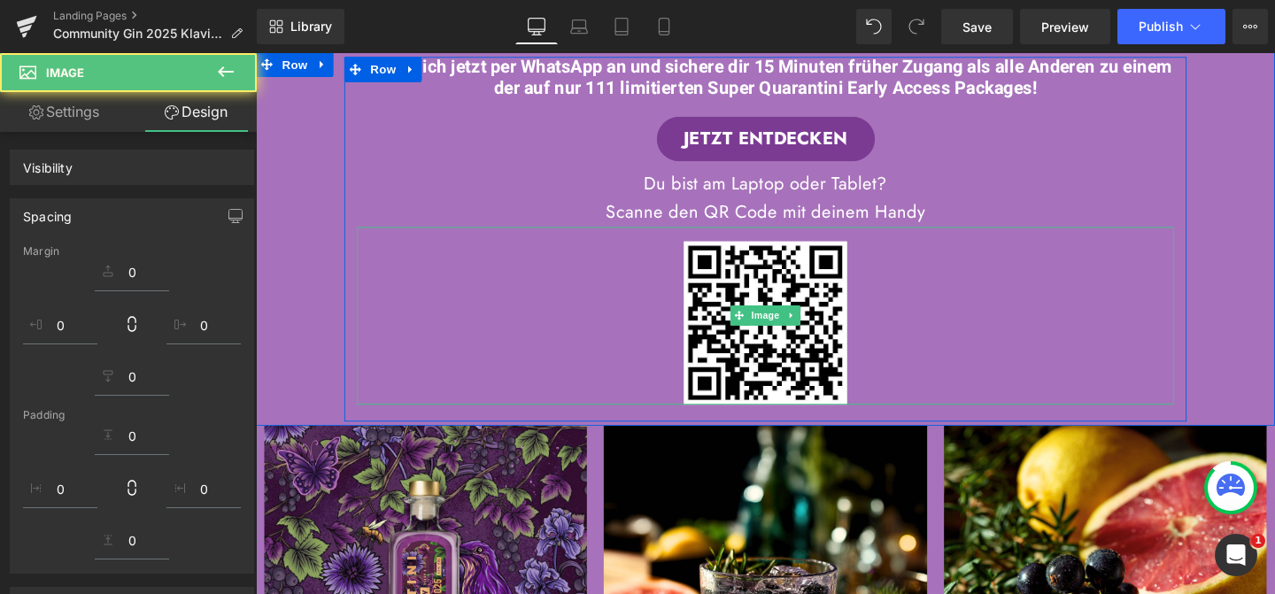
click at [979, 263] on div at bounding box center [791, 328] width 859 height 187
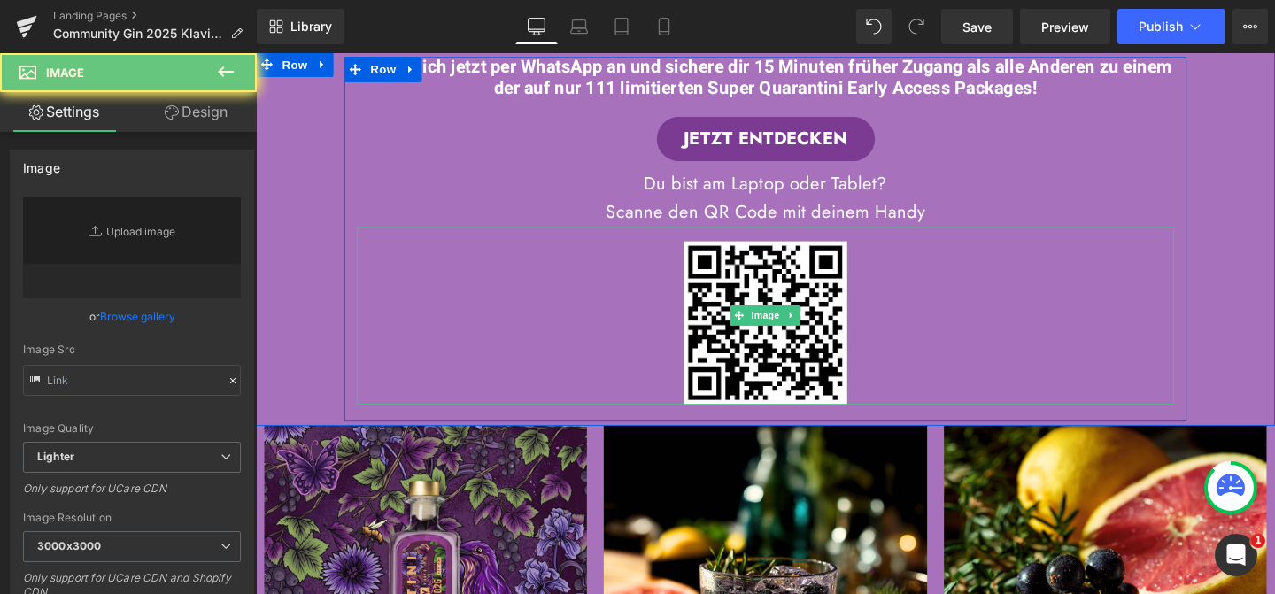
type input "https://ucarecdn.com/1d425c78-8a78-453e-9219-21b63305596f/-/format/auto/-/previ…"
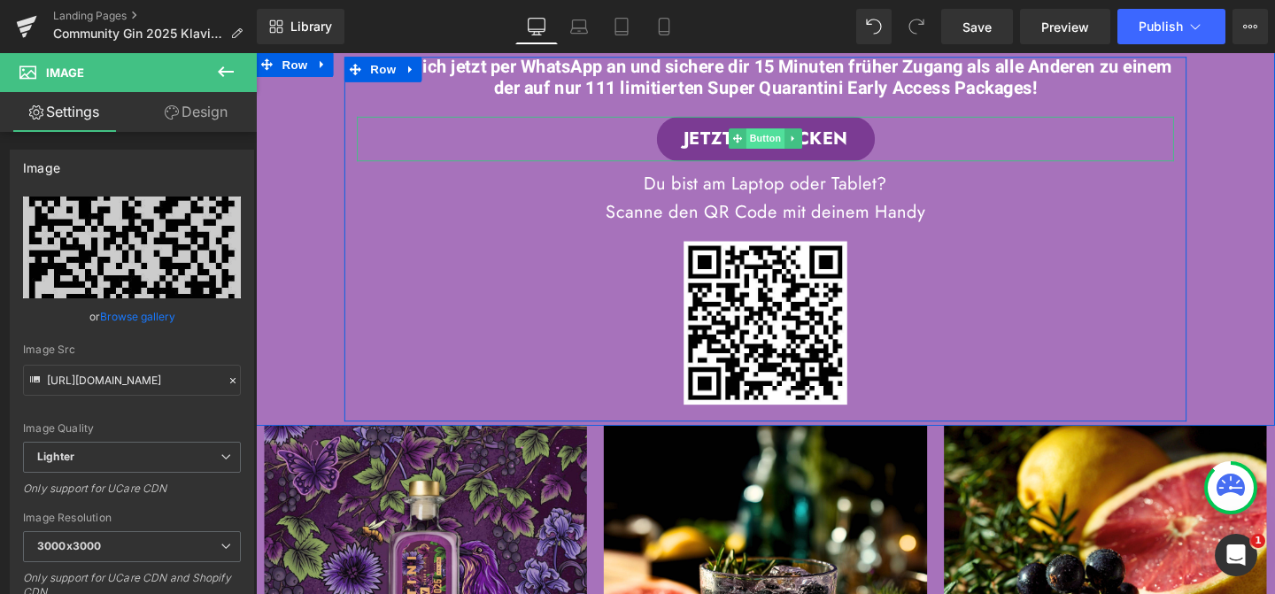
click at [786, 145] on span "Button" at bounding box center [791, 142] width 41 height 21
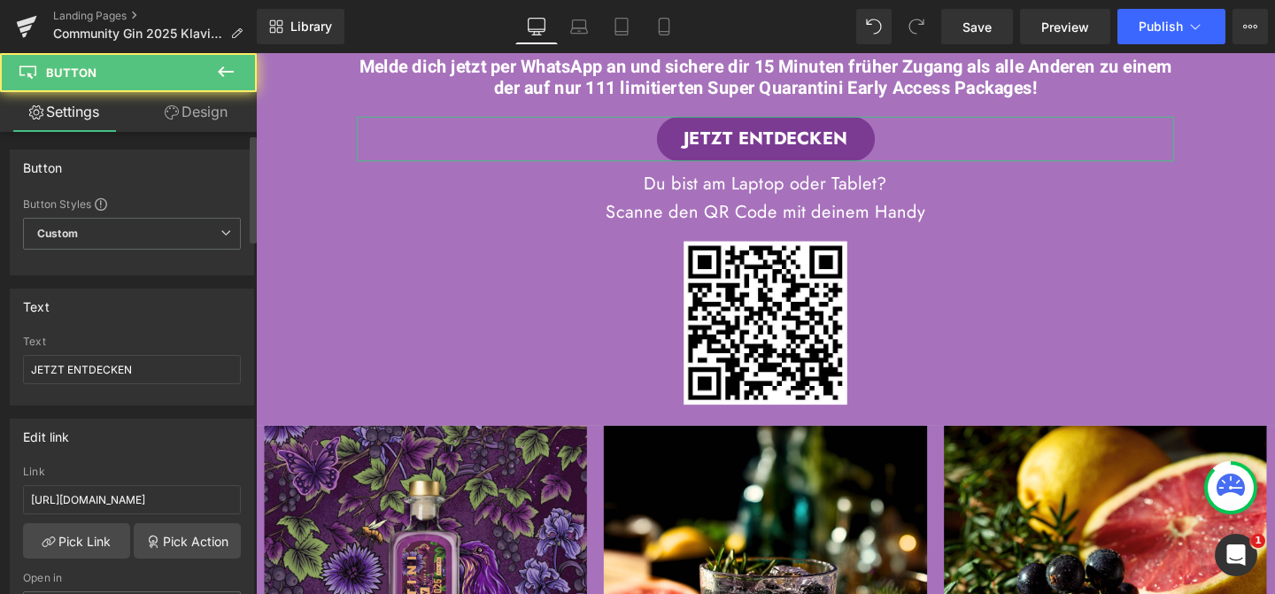
scroll to position [39, 0]
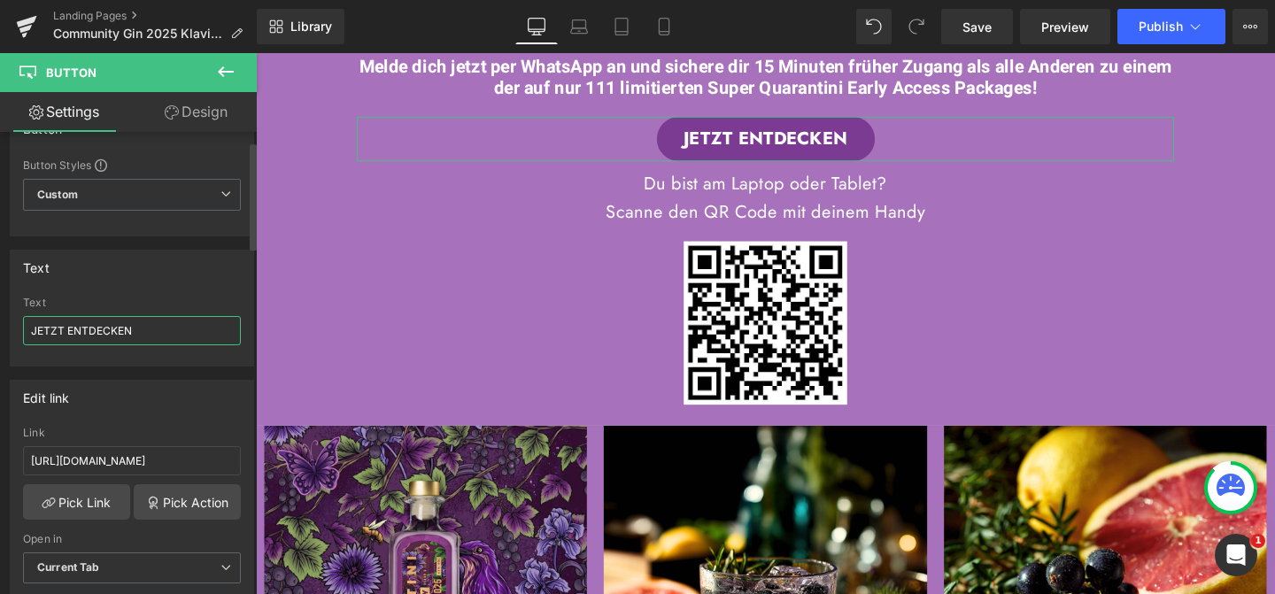
drag, startPoint x: 141, startPoint y: 328, endPoint x: 1, endPoint y: 326, distance: 139.9
click at [1, 327] on div "Text JETZT ENTDECKEN Text JETZT ENTDECKEN" at bounding box center [132, 301] width 265 height 130
paste input "MIT 💬 WHATSAPP ANMELD"
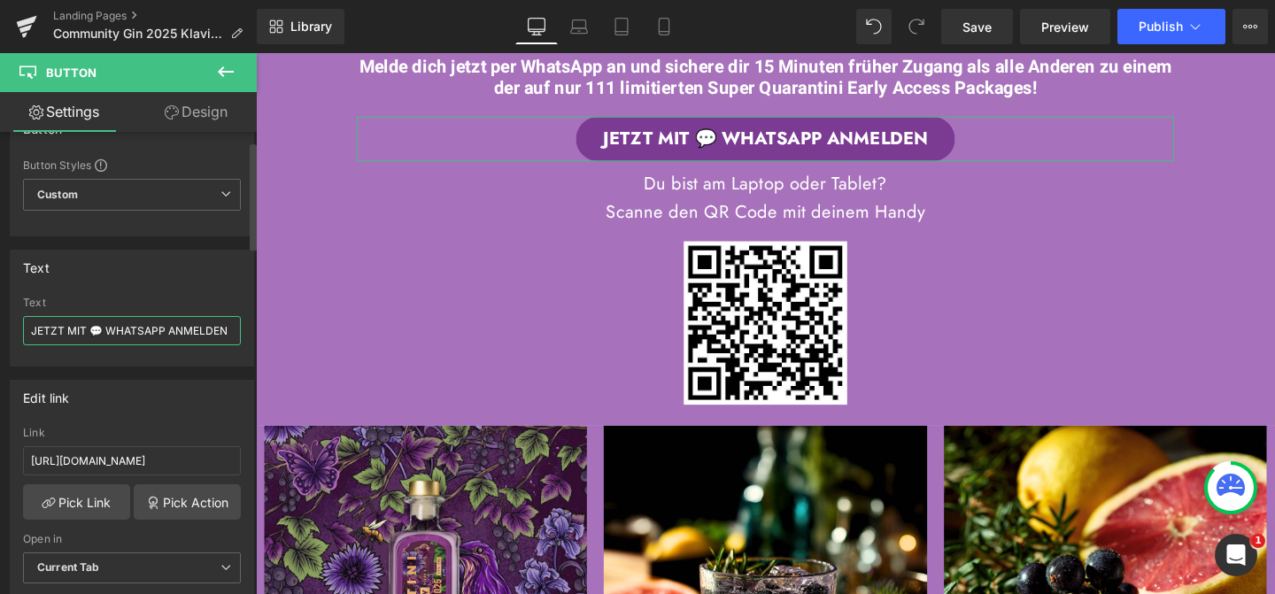
type input "JETZT MIT 💬 WHATSAPP ANMELDEN"
click at [150, 282] on div "Text" at bounding box center [132, 268] width 243 height 34
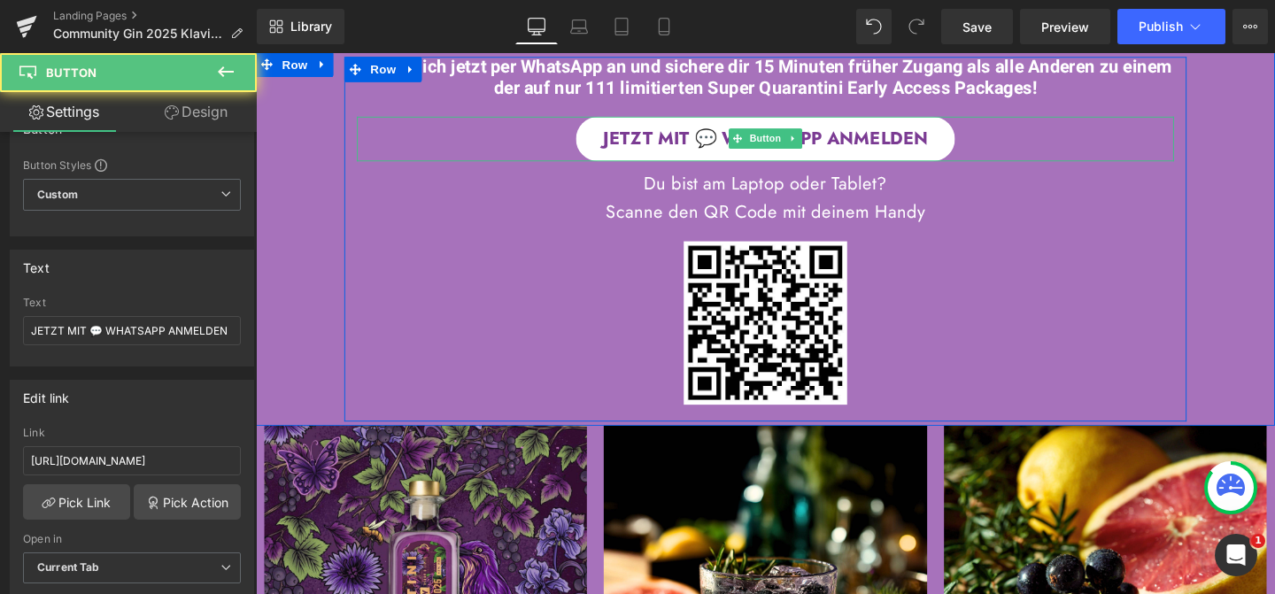
click at [730, 143] on span "JETZT MIT 💬 WHATSAPP ANMELDEN" at bounding box center [792, 143] width 342 height 27
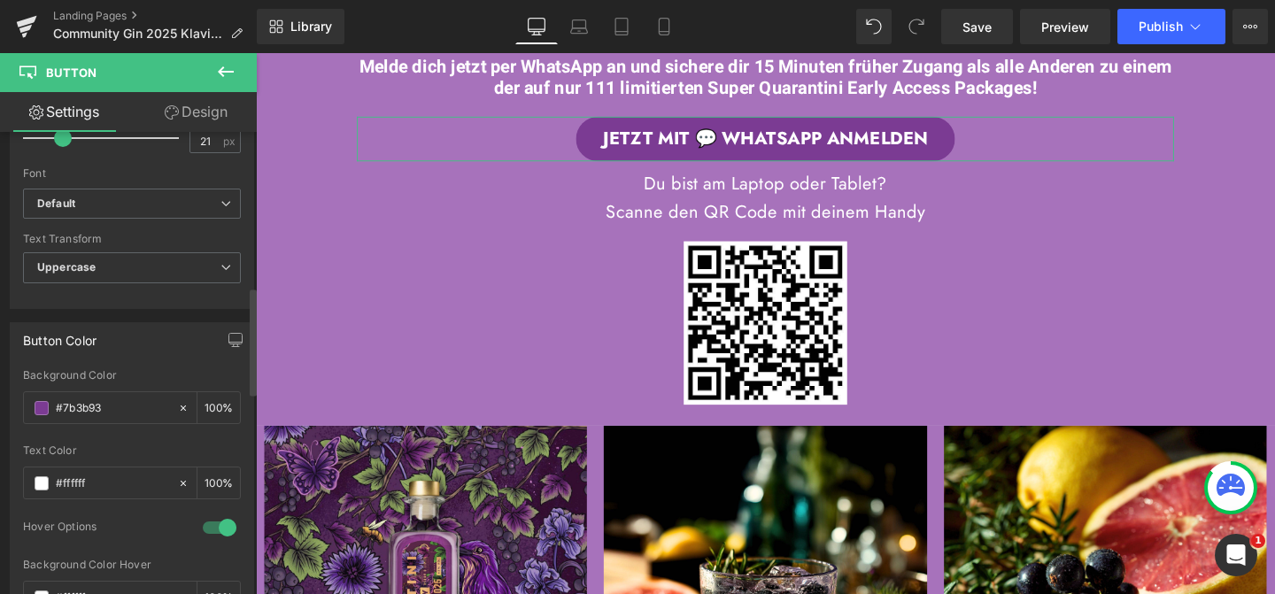
scroll to position [701, 0]
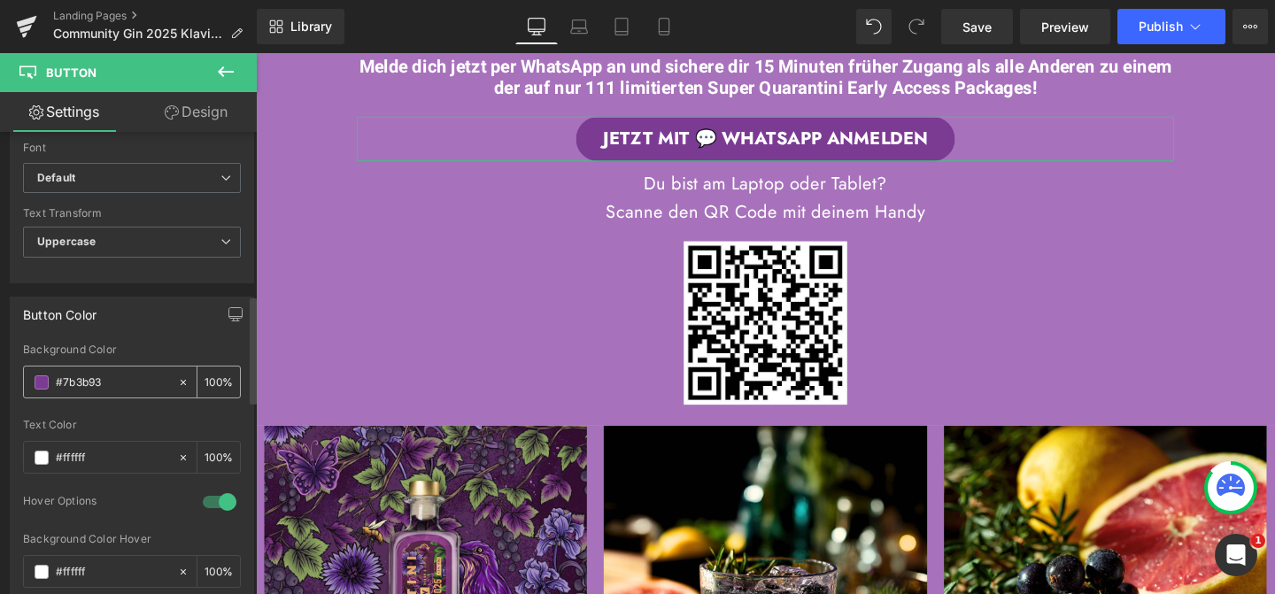
drag, startPoint x: 120, startPoint y: 383, endPoint x: 35, endPoint y: 382, distance: 84.1
click at [35, 382] on div "#7b3b93" at bounding box center [100, 381] width 153 height 31
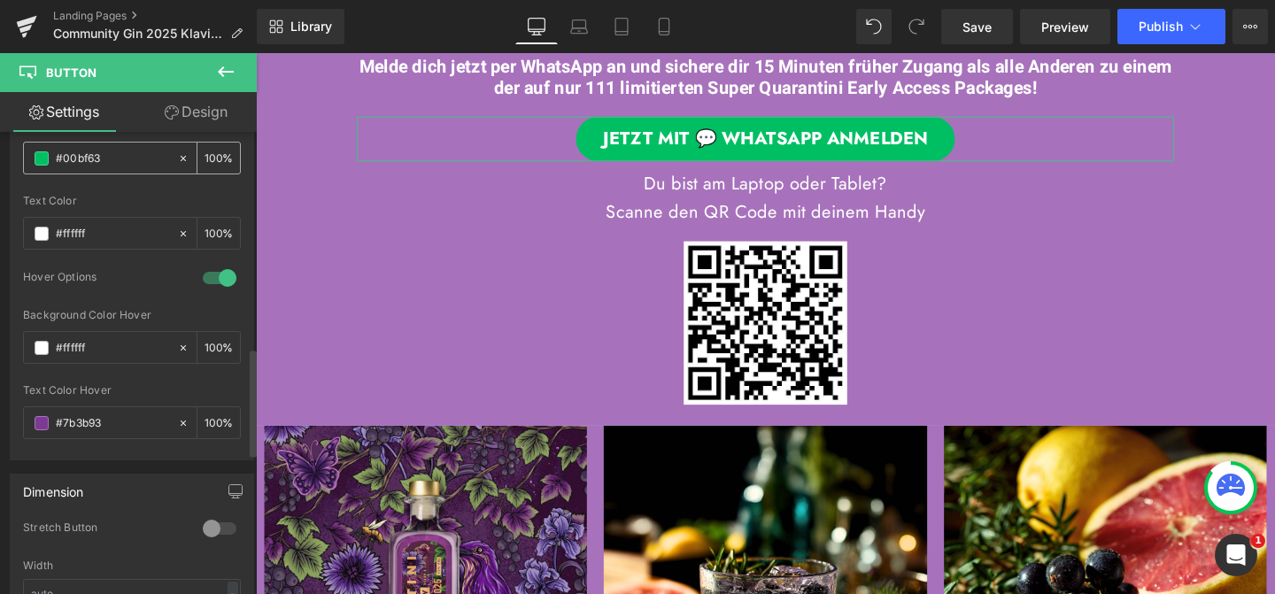
scroll to position [929, 0]
type input "#00bf63"
drag, startPoint x: 109, startPoint y: 417, endPoint x: 23, endPoint y: 417, distance: 85.9
click at [24, 417] on div "#7b3b93" at bounding box center [100, 419] width 153 height 31
paste input "00bf6"
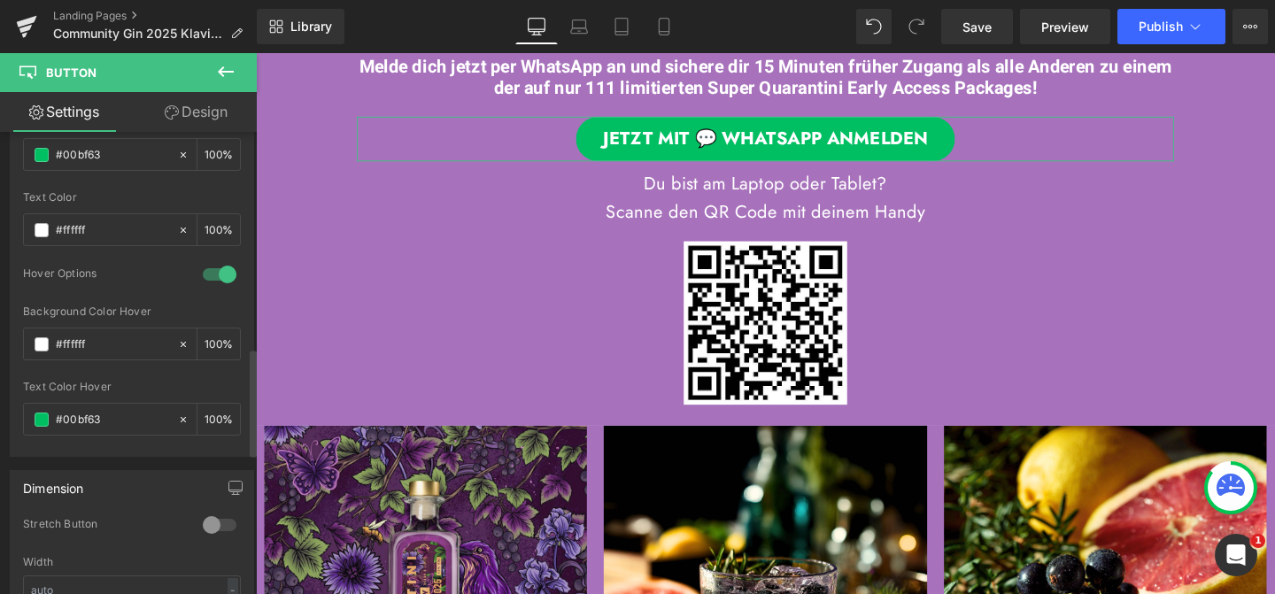
type input "#00bf63"
click at [154, 365] on div "Background Color Hover #ffffff 100 %" at bounding box center [132, 342] width 218 height 75
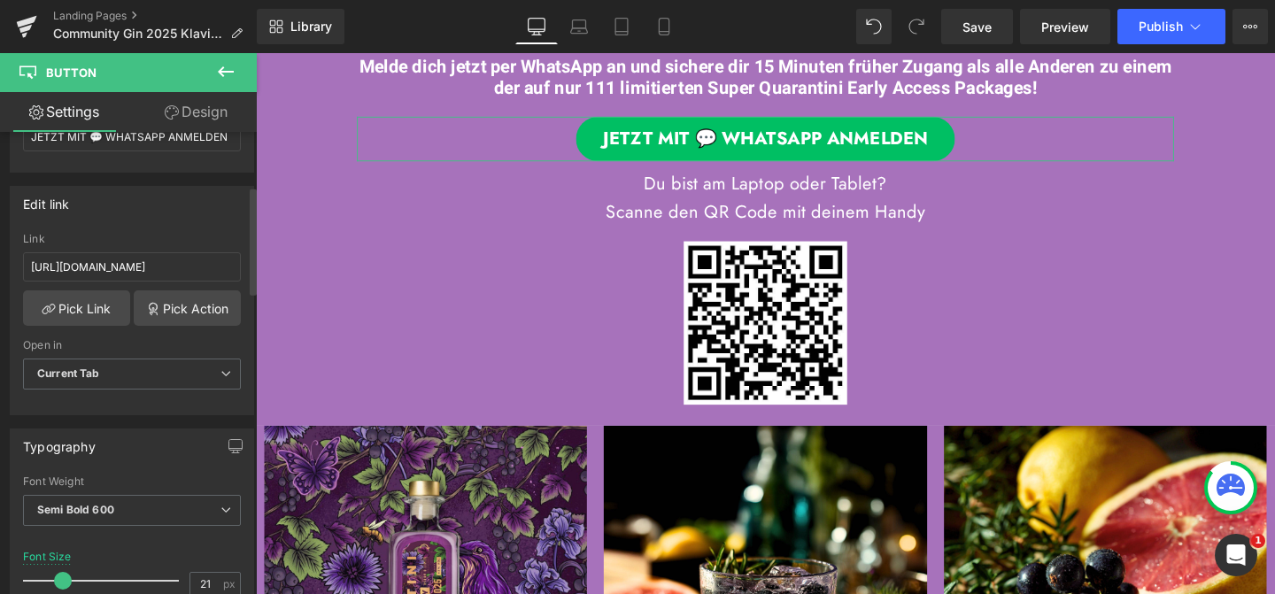
scroll to position [224, 0]
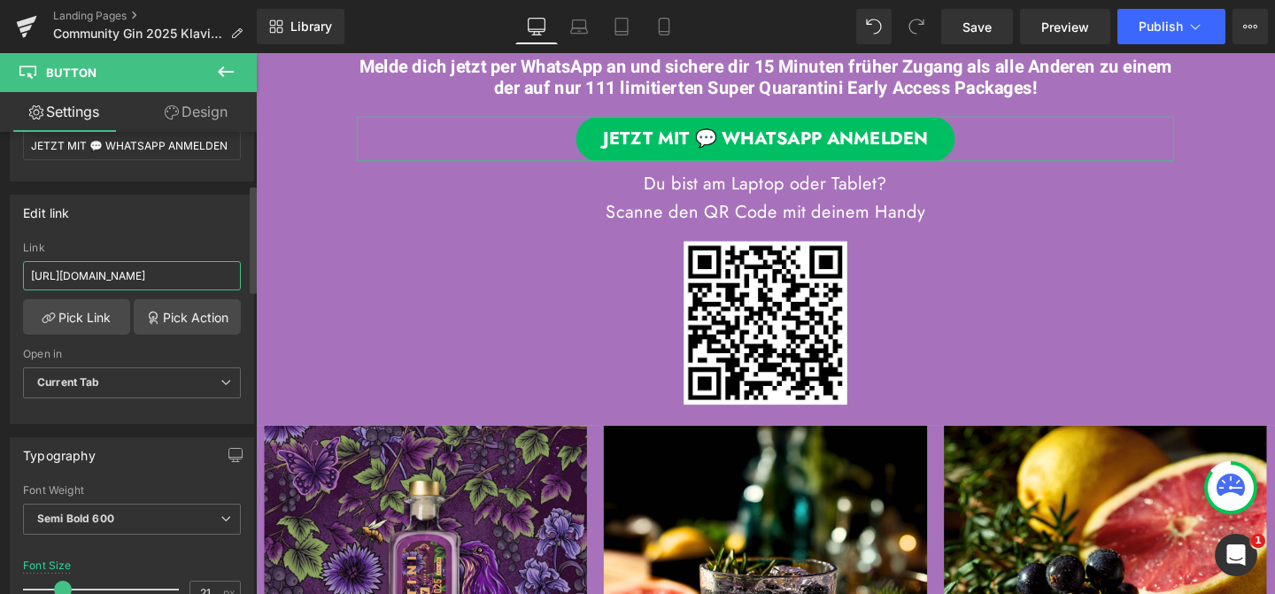
click at [130, 269] on input "https://quarantini.de/community-gin-2025-meta" at bounding box center [132, 275] width 218 height 29
paste input "klaviyo-ea-whatsapp"
type input "[URL][DOMAIN_NAME]"
click at [158, 236] on div "Edit link https://quarantini.de/community-gin-2025-klaviyo-ea-whatsapp Link htt…" at bounding box center [132, 309] width 244 height 229
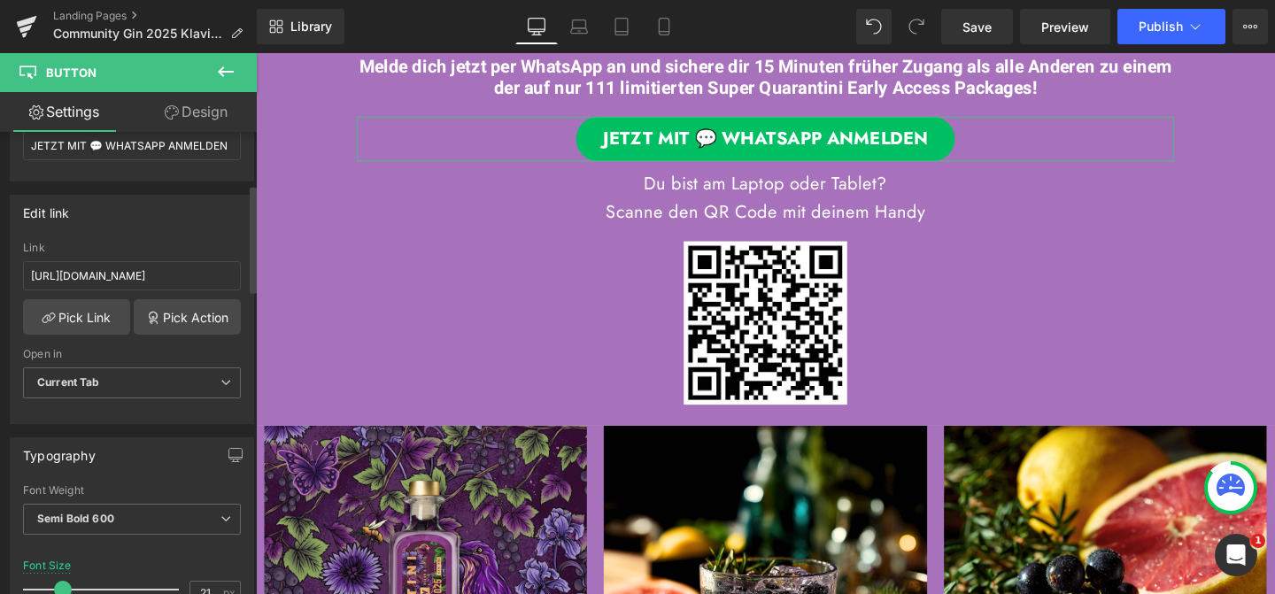
scroll to position [0, 0]
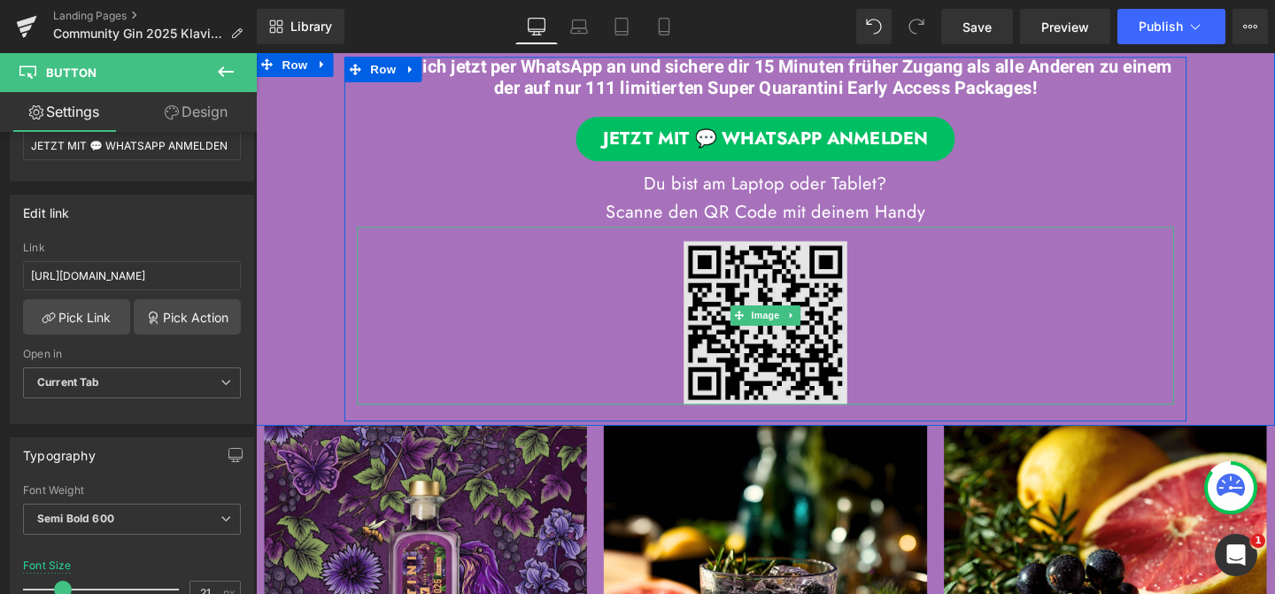
click at [783, 297] on img at bounding box center [792, 328] width 172 height 187
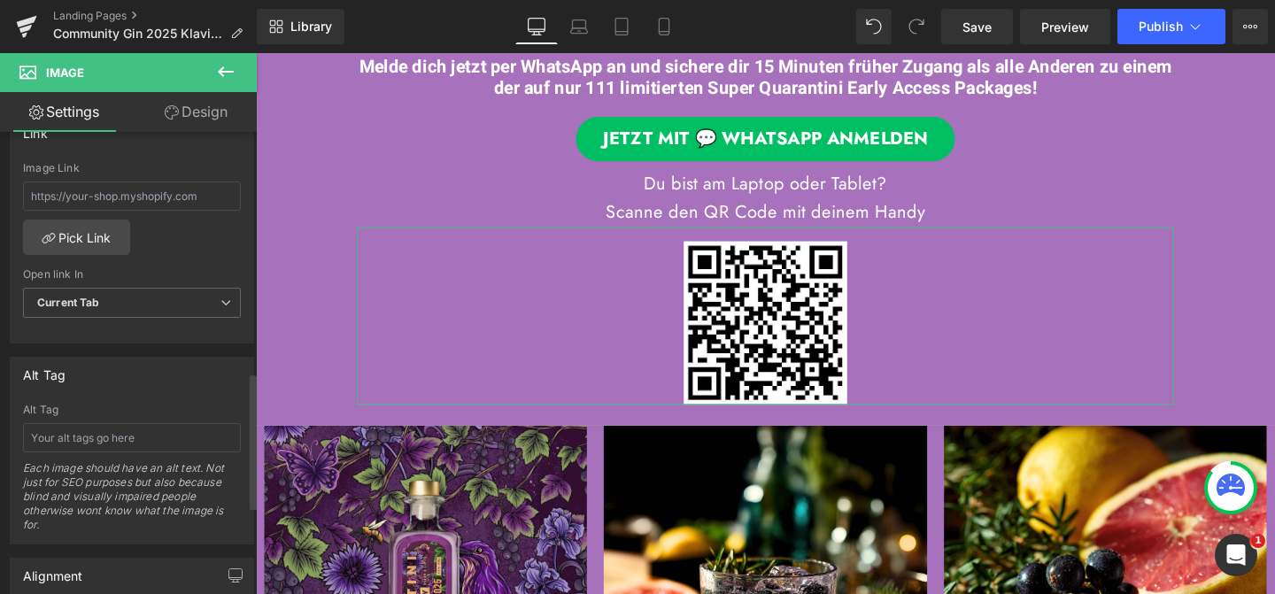
scroll to position [814, 0]
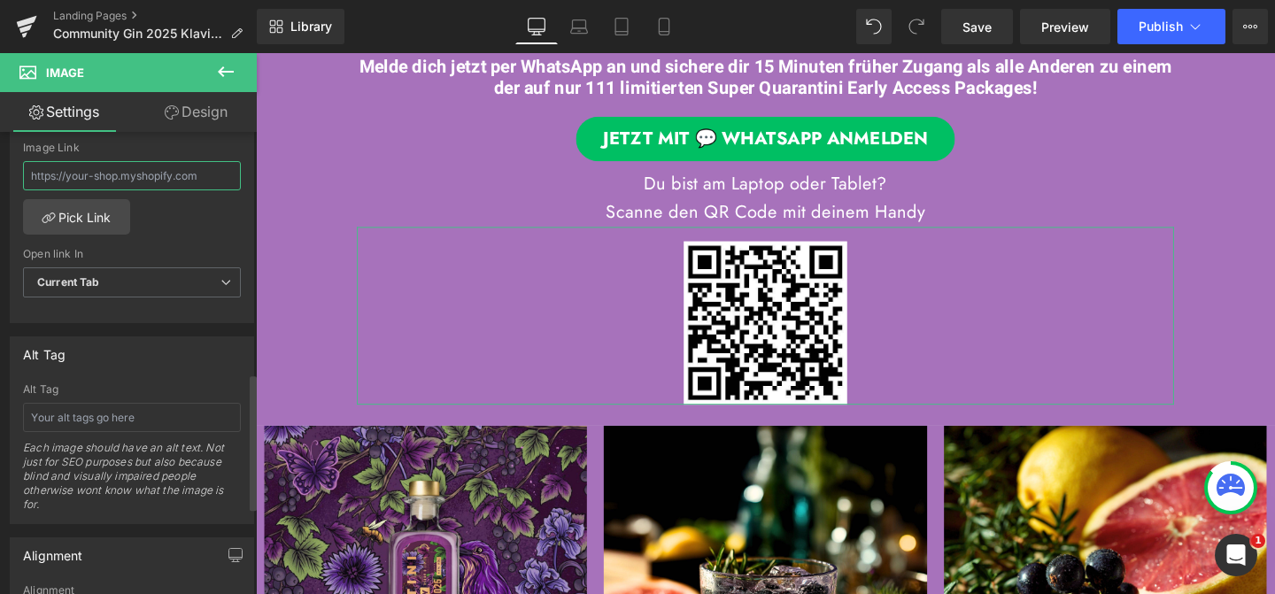
click at [89, 181] on input "text" at bounding box center [132, 175] width 218 height 29
paste input "[URL][DOMAIN_NAME]"
type input "[URL][DOMAIN_NAME]"
click at [212, 215] on div "https://quarantini.de/community-gin-2025-klaviyo-ea-whatsapp Image Link https:/…" at bounding box center [132, 232] width 243 height 181
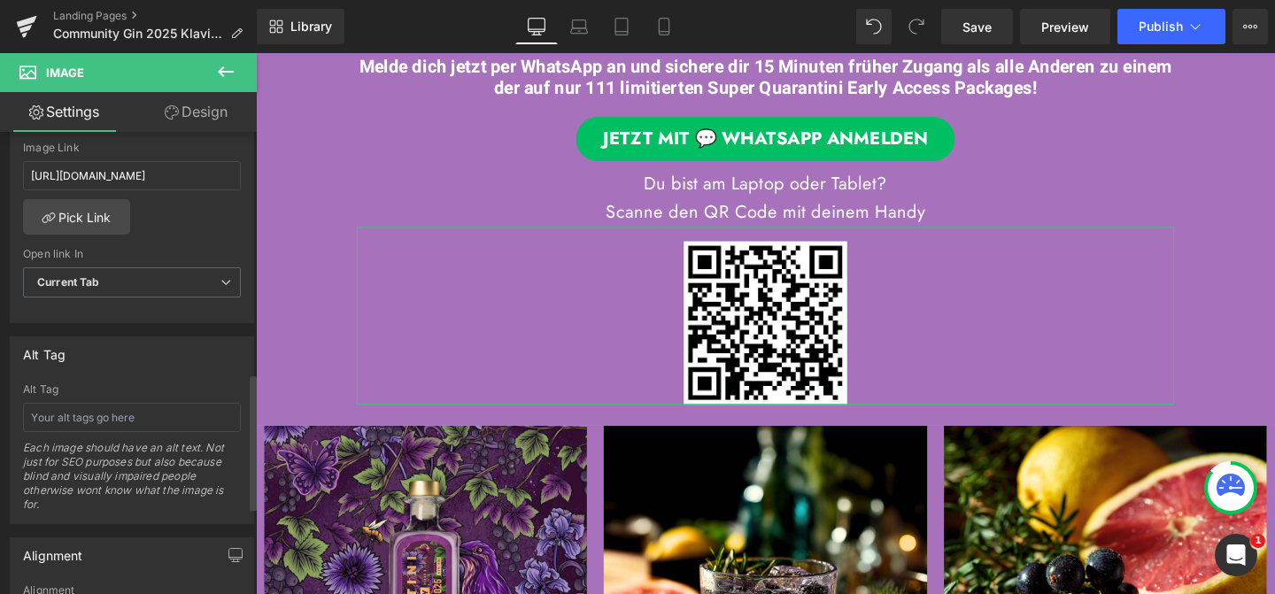
scroll to position [0, 0]
click at [501, 158] on div "JETZT MIT 💬 WHATSAPP ANMELDEN" at bounding box center [791, 144] width 859 height 48
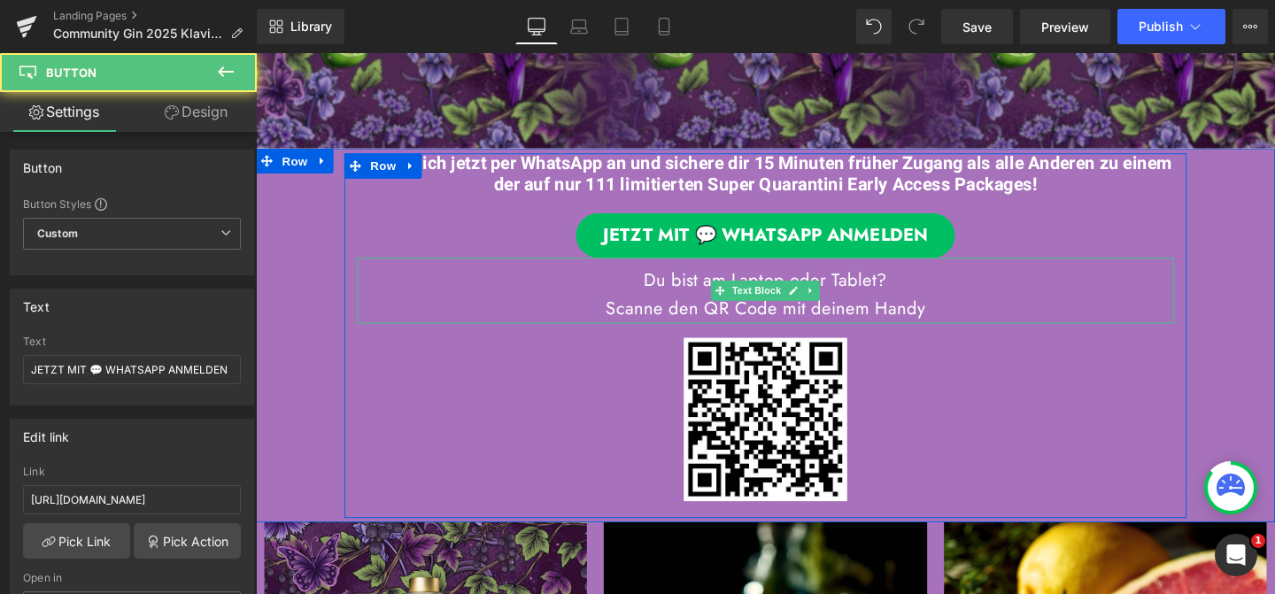
scroll to position [123, 0]
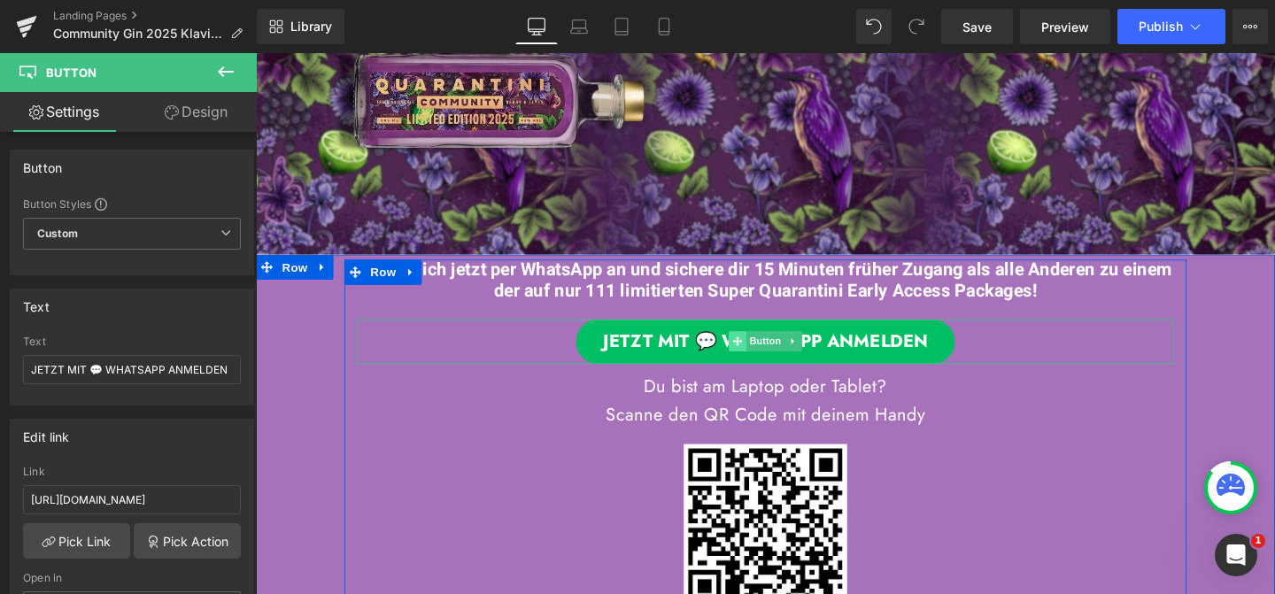
click at [757, 358] on icon at bounding box center [762, 356] width 10 height 11
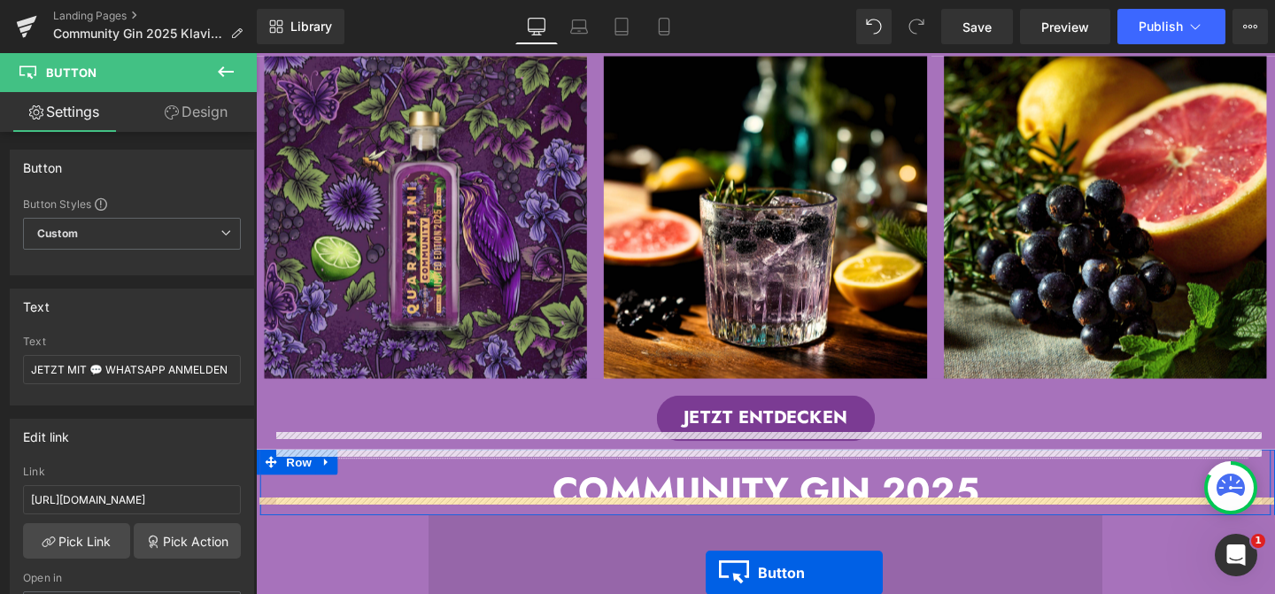
scroll to position [981, 0]
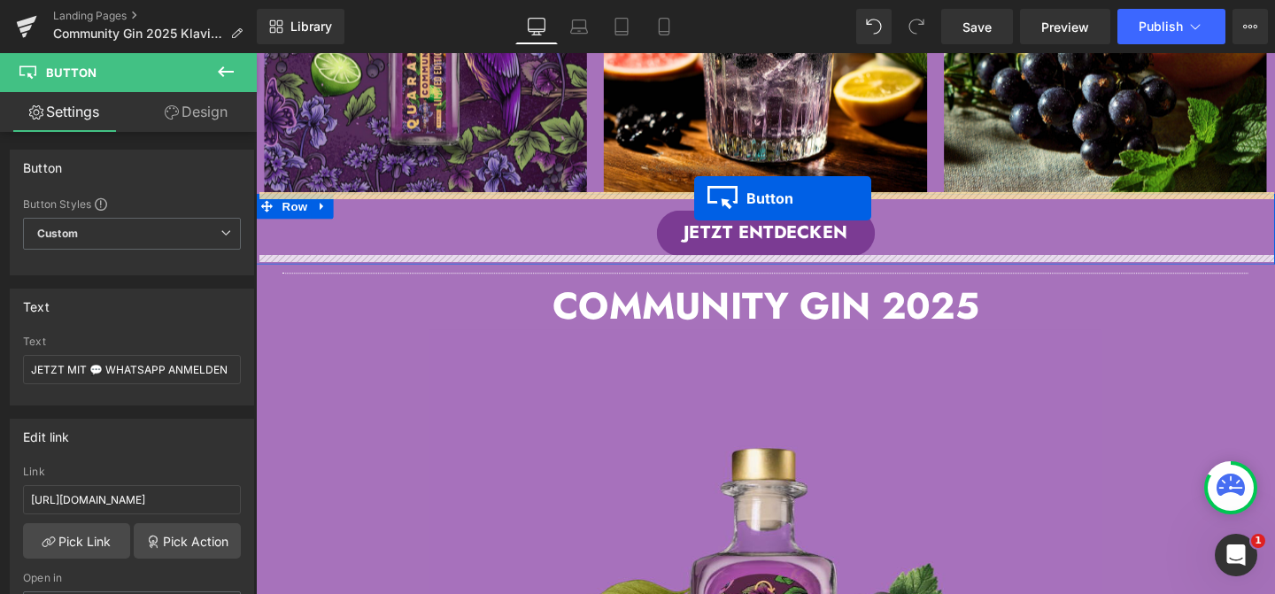
drag, startPoint x: 756, startPoint y: 148, endPoint x: 716, endPoint y: 206, distance: 70.7
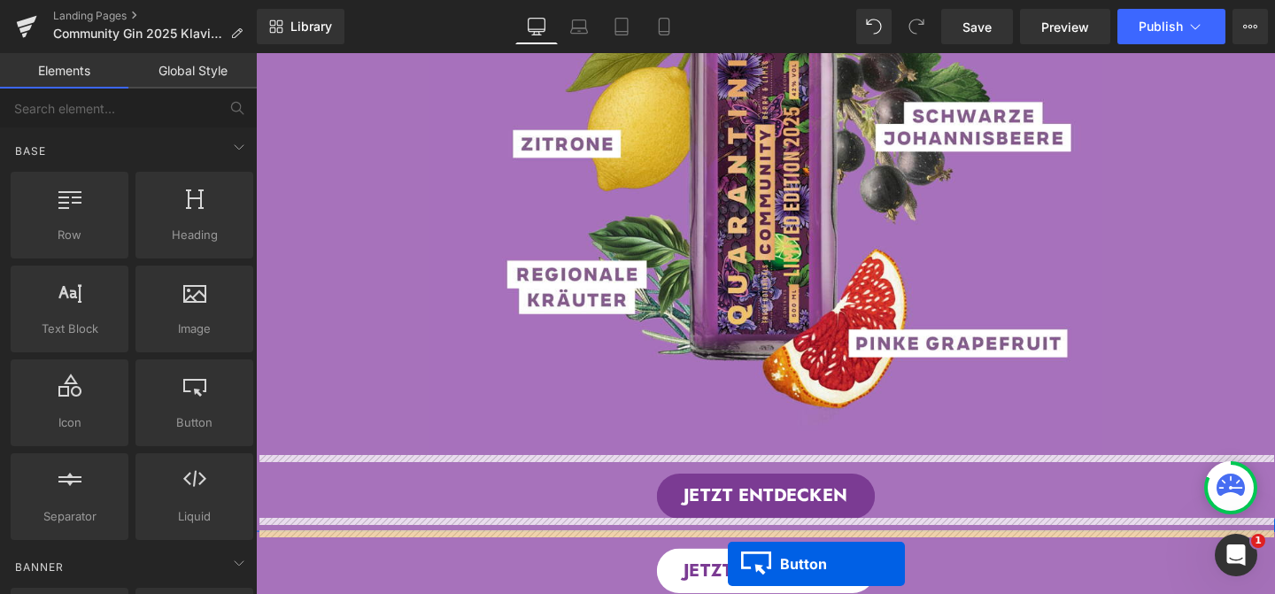
scroll to position [1645, 0]
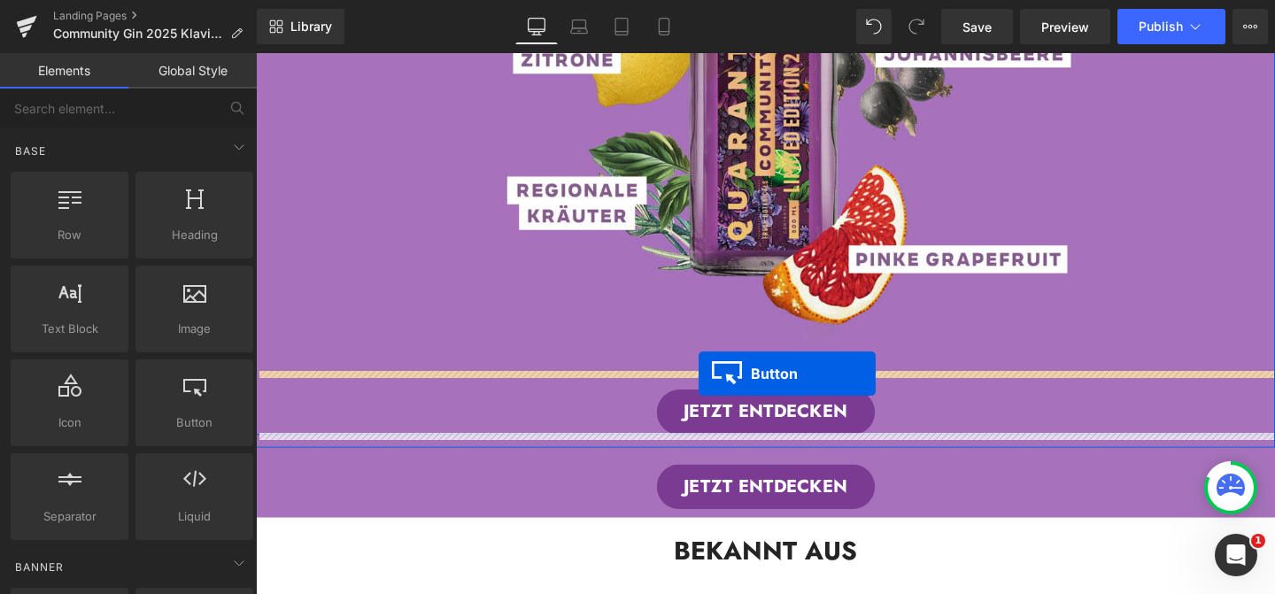
drag, startPoint x: 761, startPoint y: 309, endPoint x: 721, endPoint y: 390, distance: 89.9
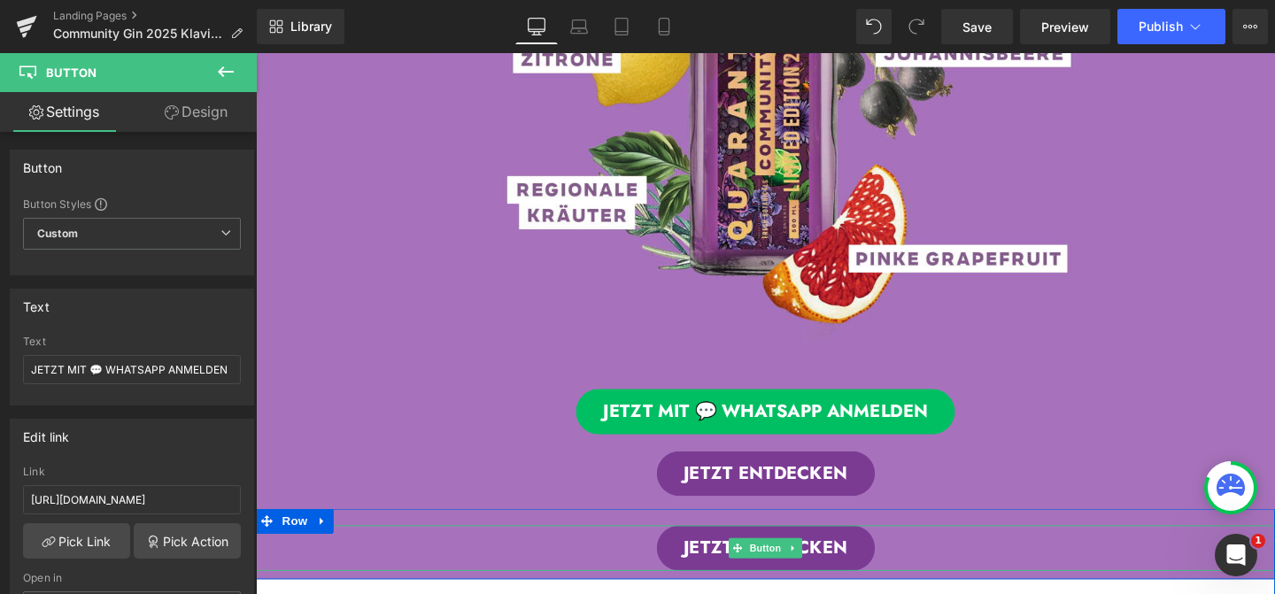
click at [652, 568] on div "JETZT ENTDECKEN" at bounding box center [791, 574] width 1071 height 48
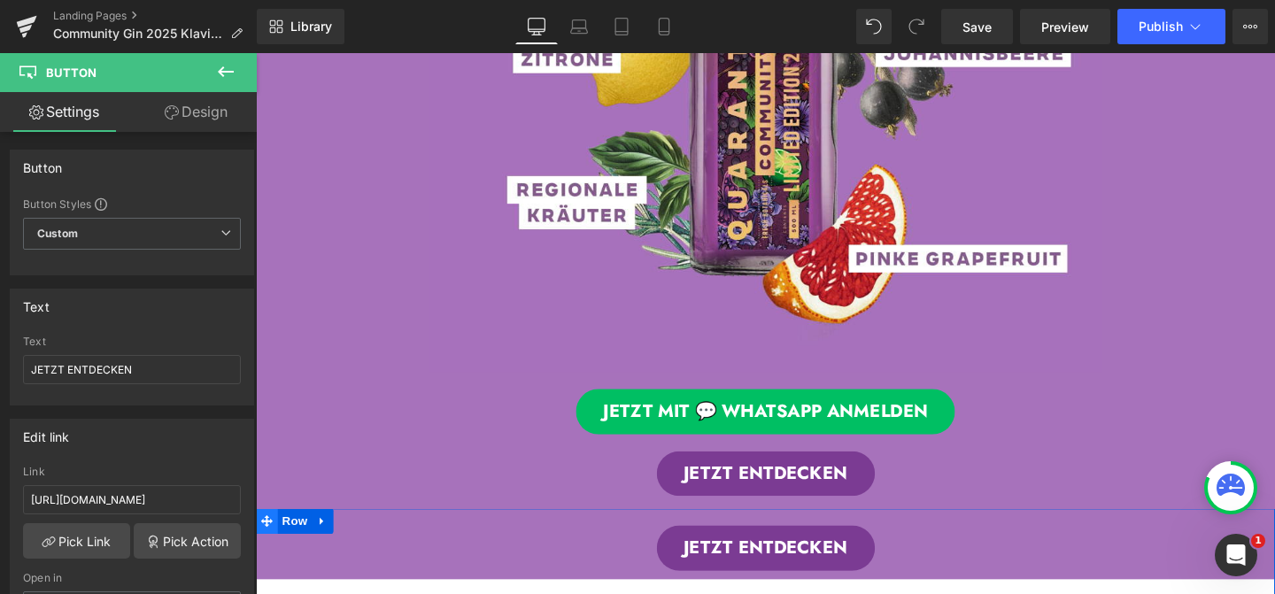
click at [270, 542] on icon at bounding box center [267, 545] width 12 height 12
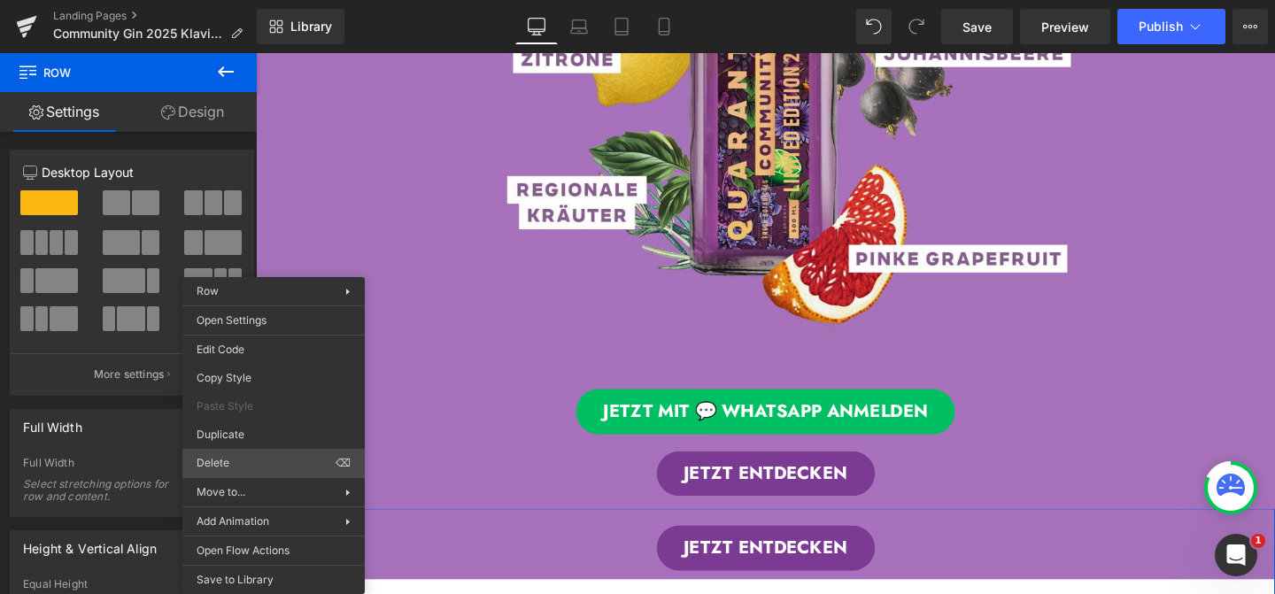
click at [249, 461] on div "Row You are previewing how the will restyle your page. You can not edit Element…" at bounding box center [637, 312] width 1275 height 624
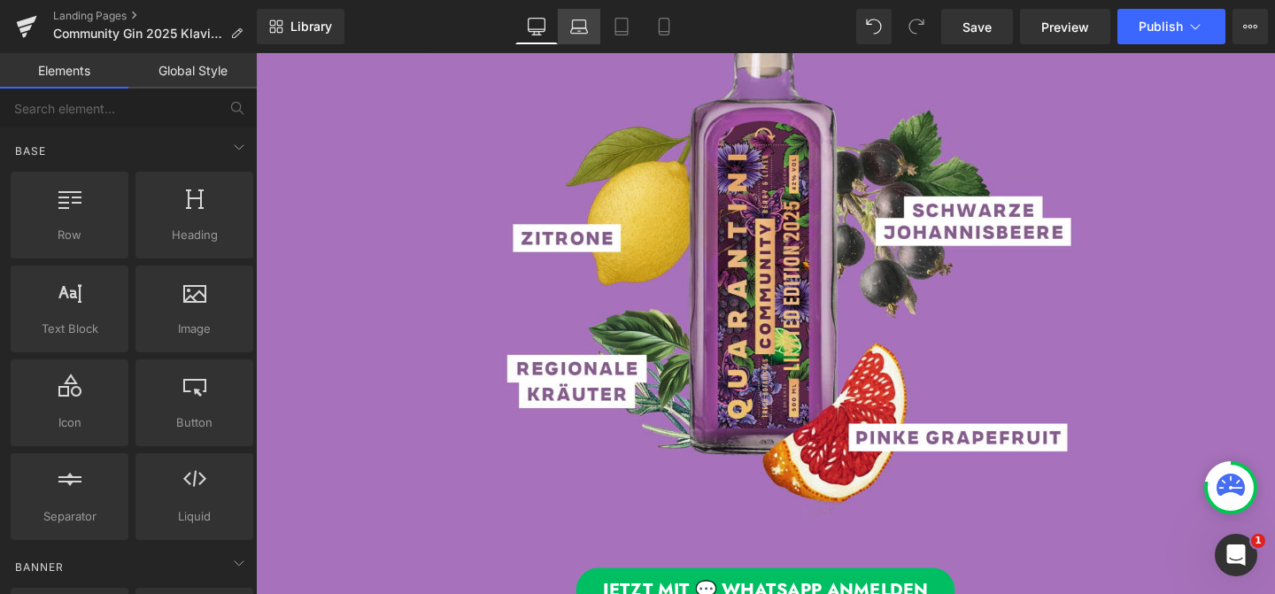
click at [591, 31] on link "Laptop" at bounding box center [579, 26] width 42 height 35
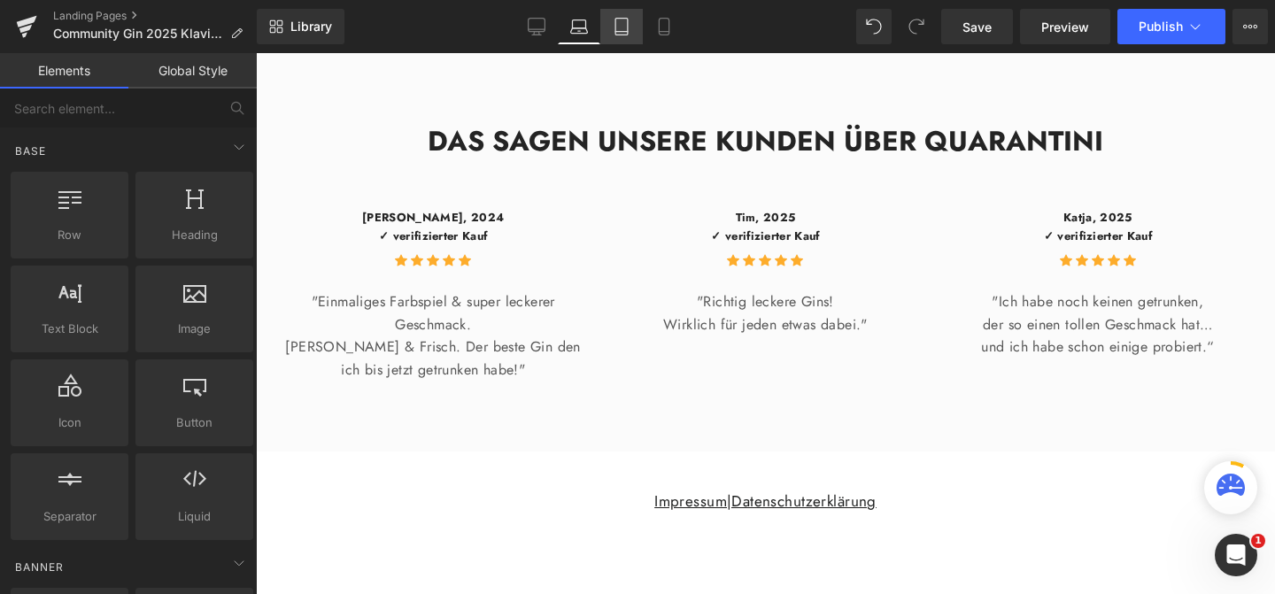
click at [623, 30] on icon at bounding box center [622, 27] width 18 height 18
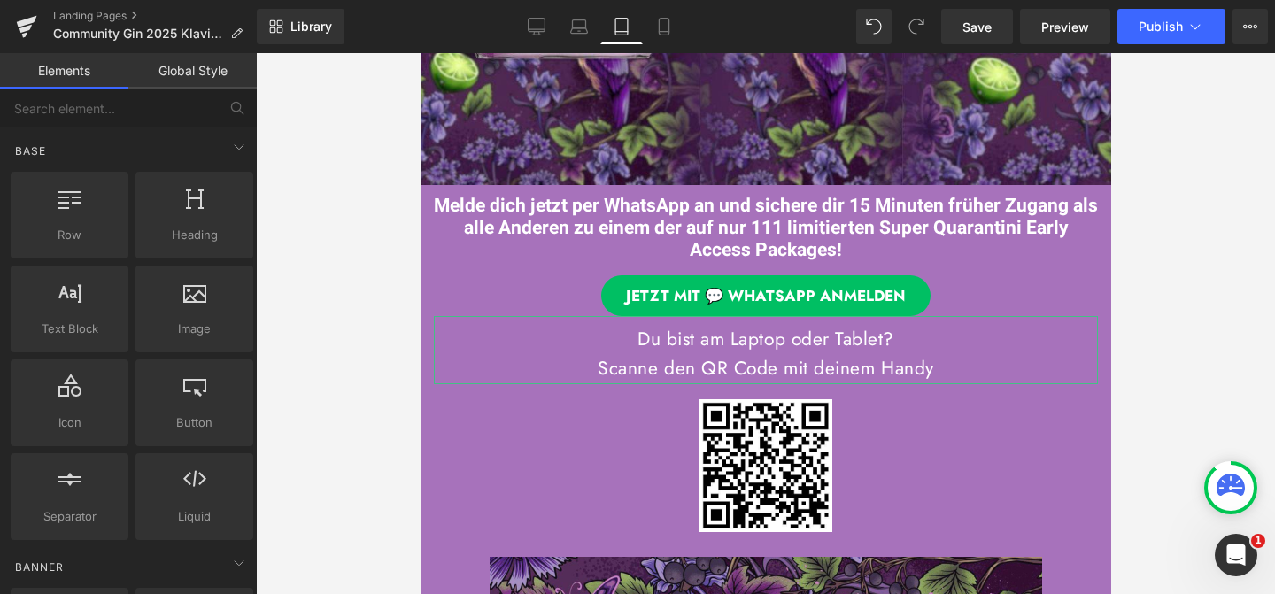
scroll to position [207, 0]
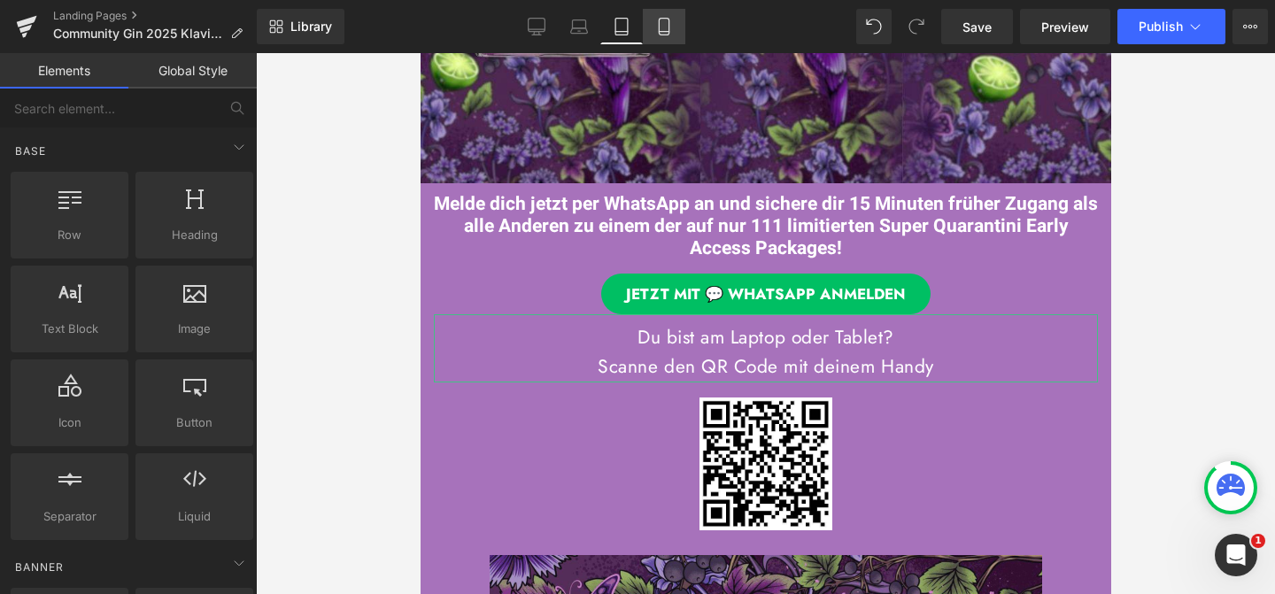
click at [671, 20] on icon at bounding box center [664, 27] width 18 height 18
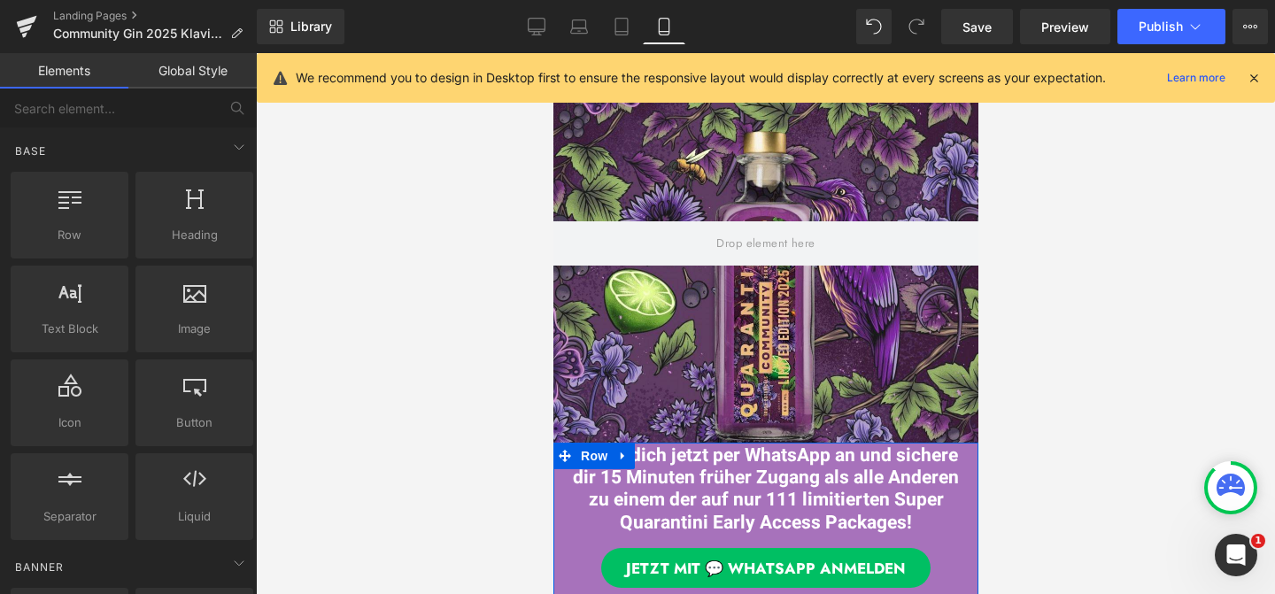
scroll to position [0, 0]
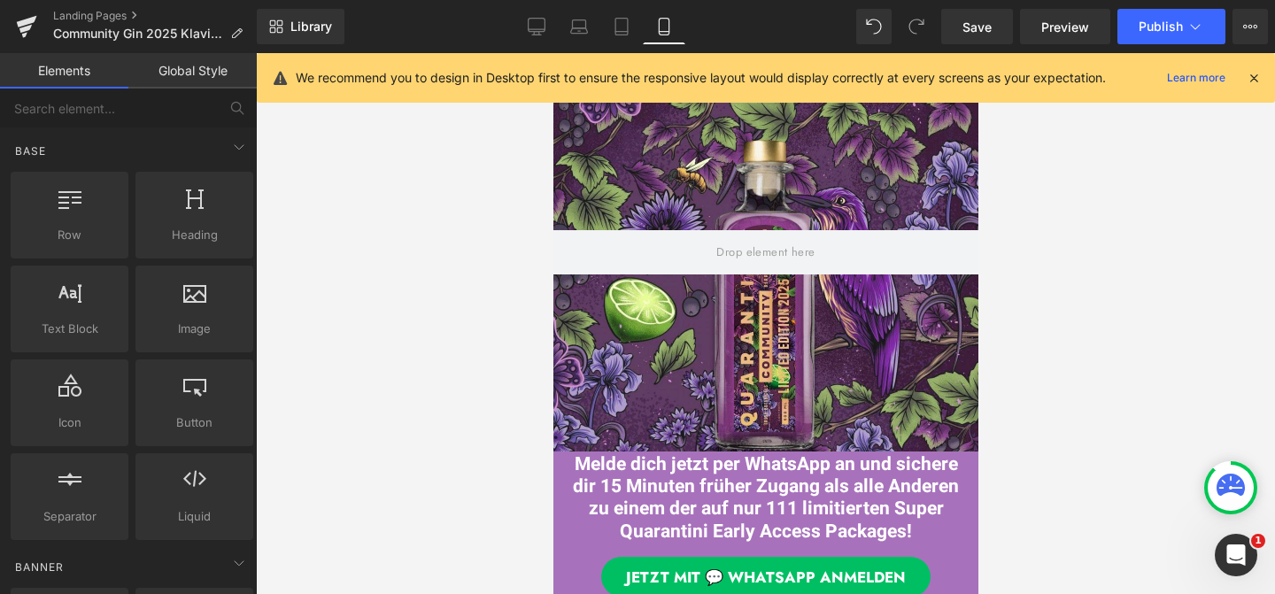
click at [1248, 81] on icon at bounding box center [1254, 78] width 16 height 16
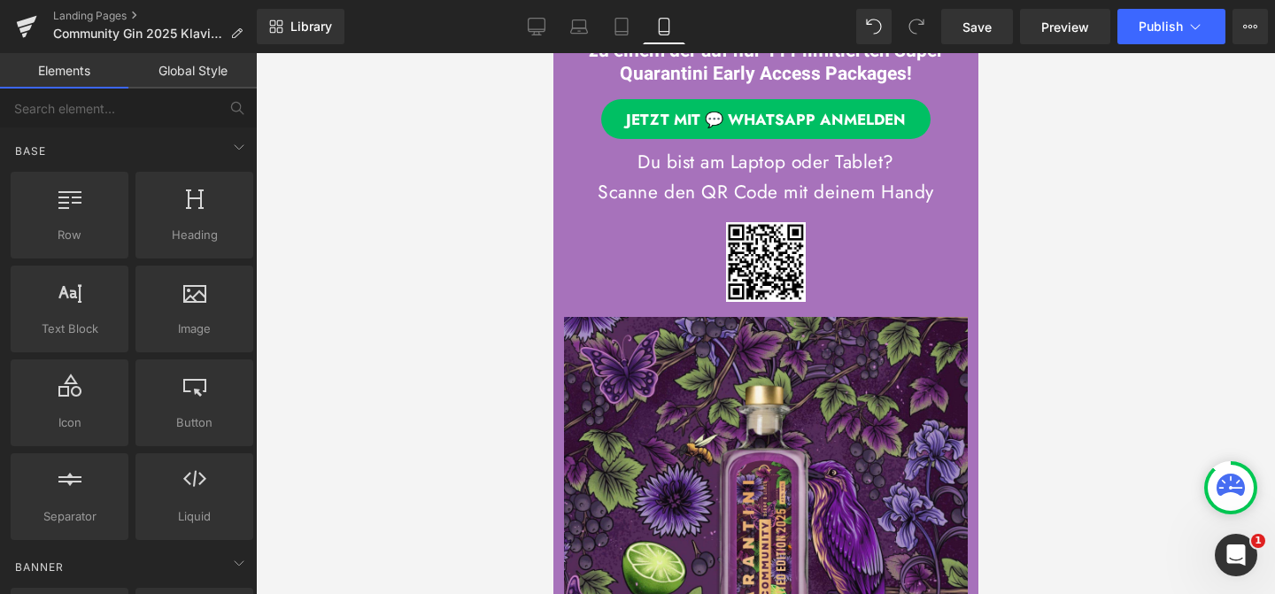
scroll to position [407, 0]
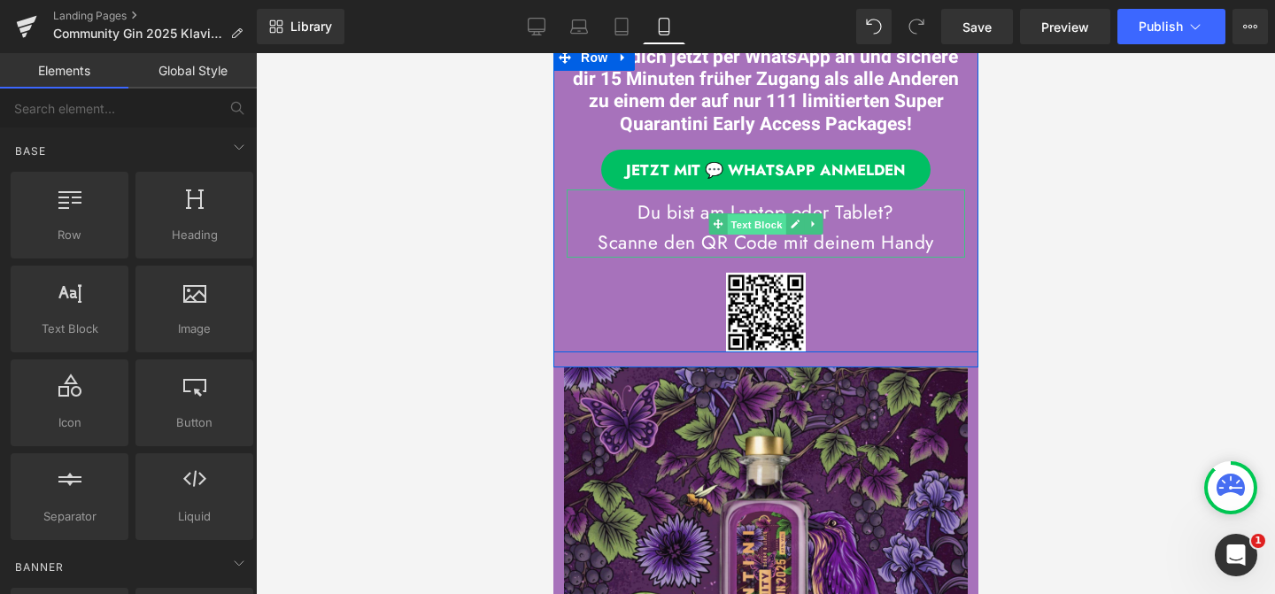
click at [768, 228] on span "Text Block" at bounding box center [755, 223] width 58 height 21
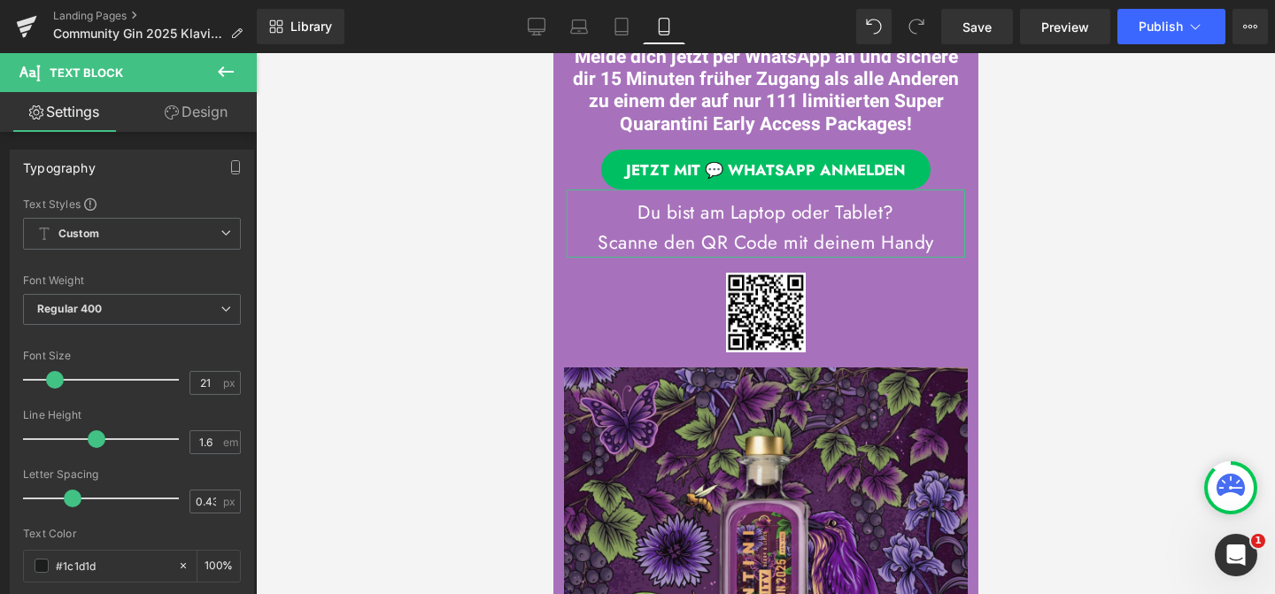
click at [214, 113] on link "Design" at bounding box center [196, 112] width 128 height 40
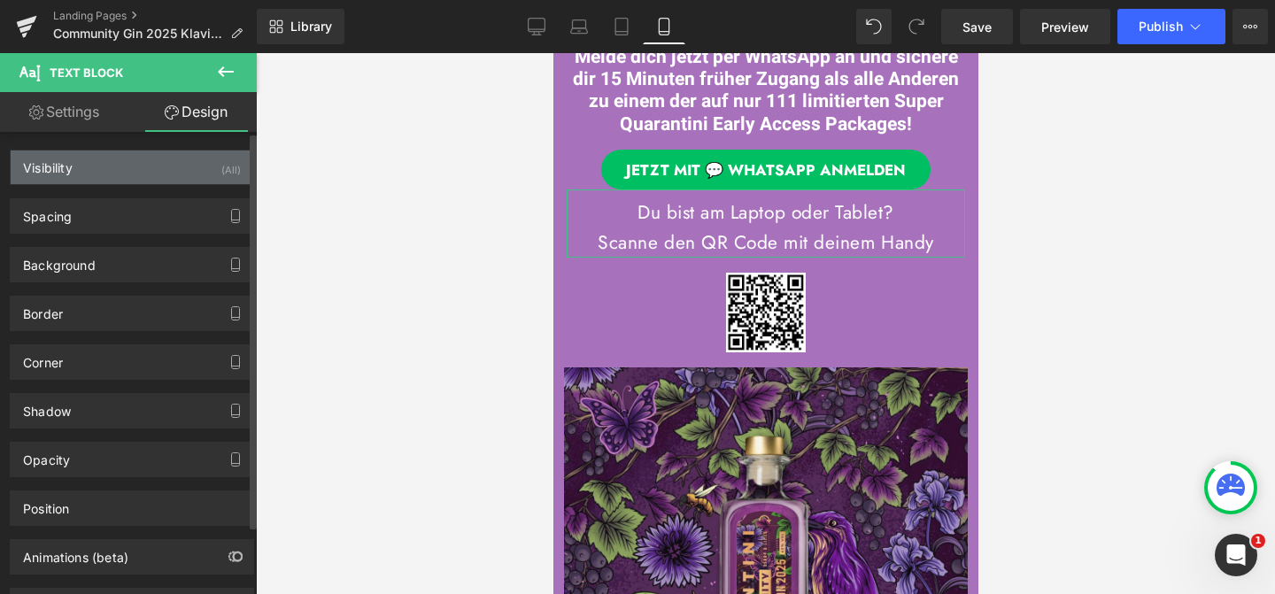
click at [177, 158] on div "Visibility (All)" at bounding box center [132, 167] width 243 height 34
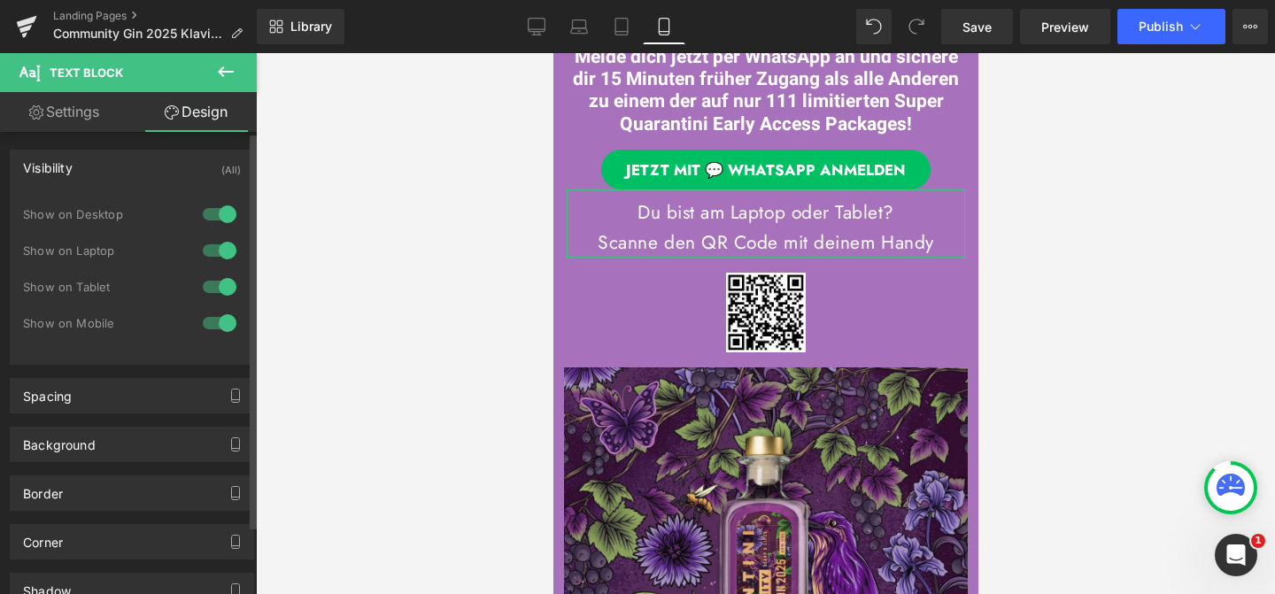
click at [225, 324] on div at bounding box center [219, 323] width 42 height 28
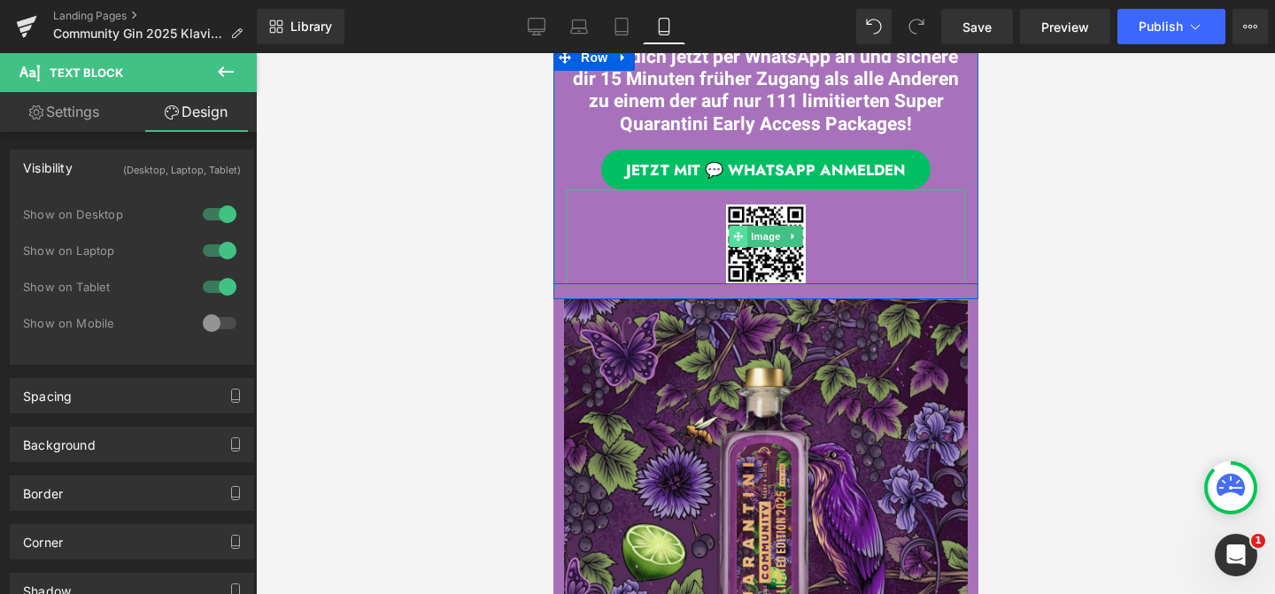
click at [729, 230] on span at bounding box center [737, 236] width 19 height 21
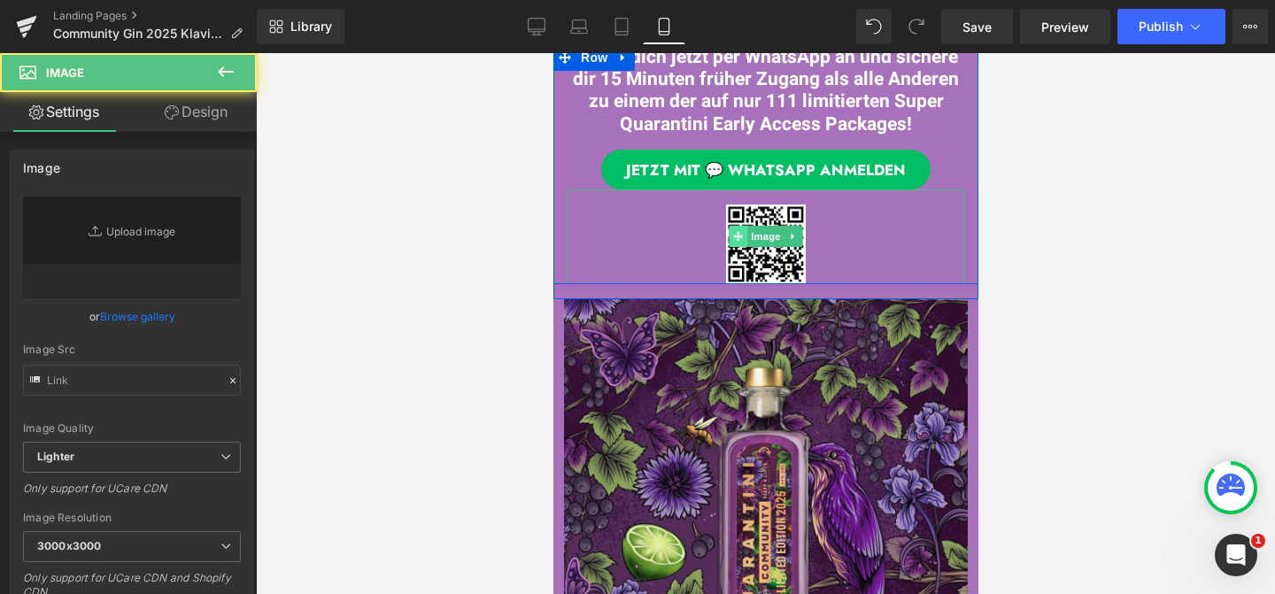
type input "https://ucarecdn.com/1d425c78-8a78-453e-9219-21b63305596f/-/format/auto/-/previ…"
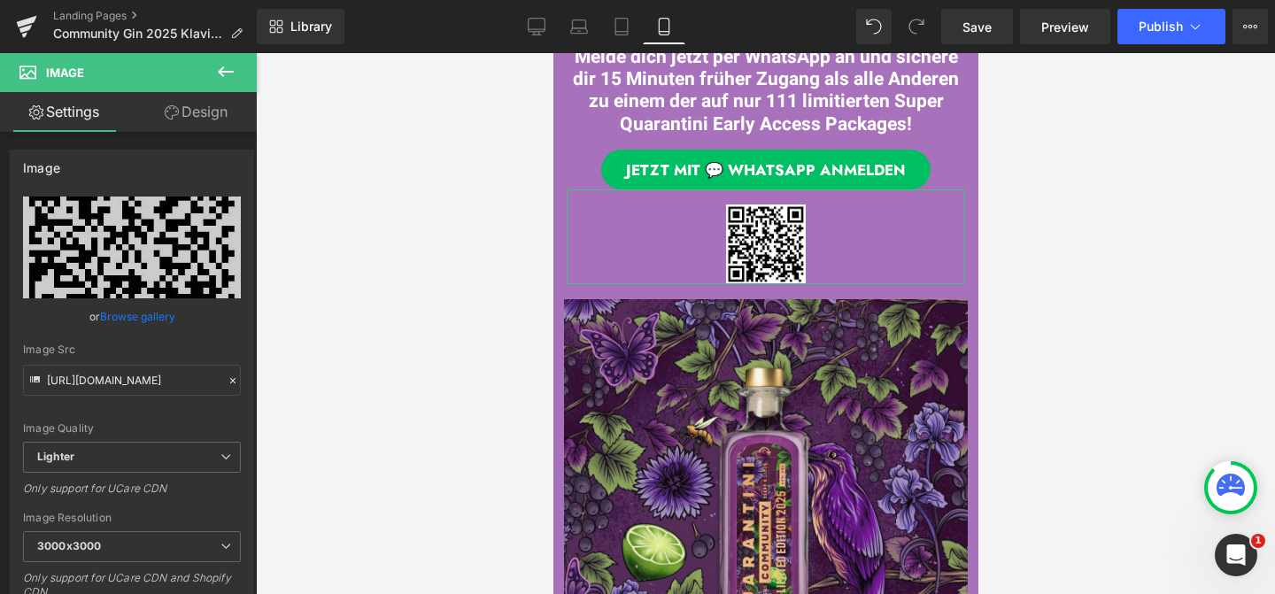
click at [242, 112] on link "Design" at bounding box center [196, 112] width 128 height 40
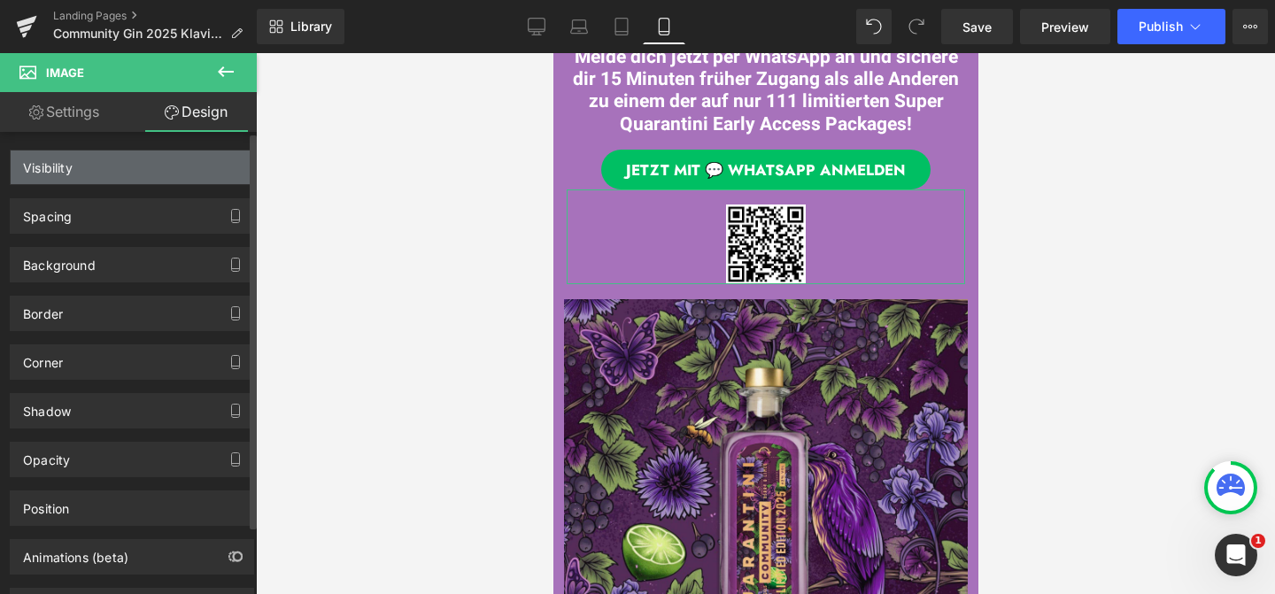
click at [203, 171] on div "Visibility" at bounding box center [132, 167] width 243 height 34
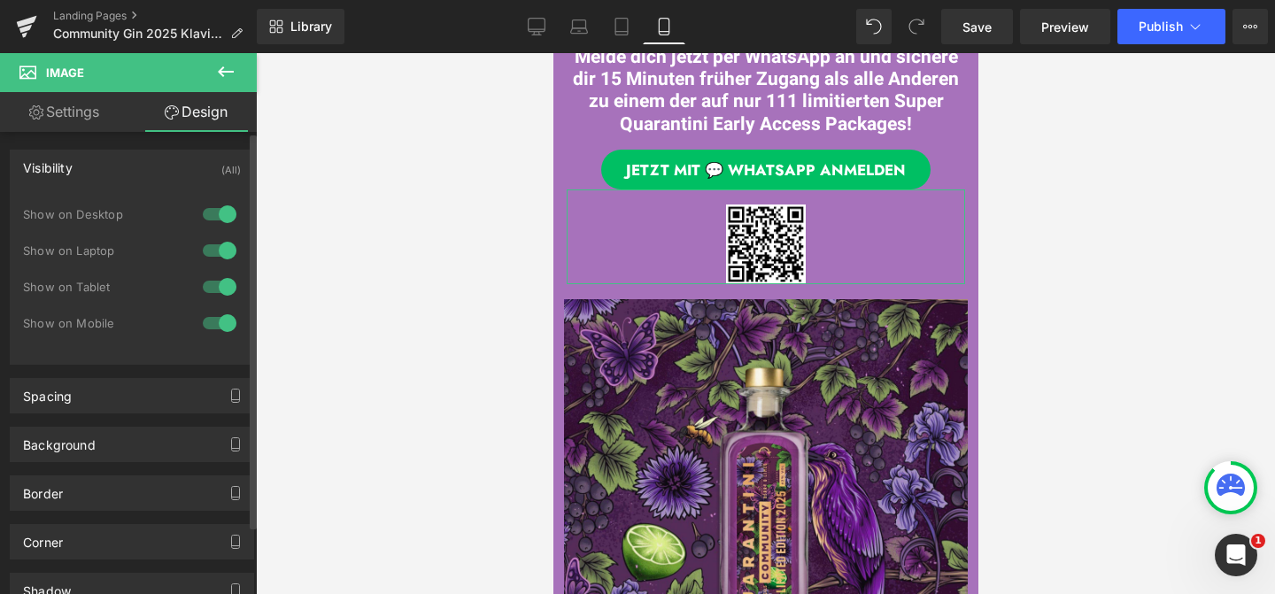
click at [221, 322] on div at bounding box center [219, 323] width 42 height 28
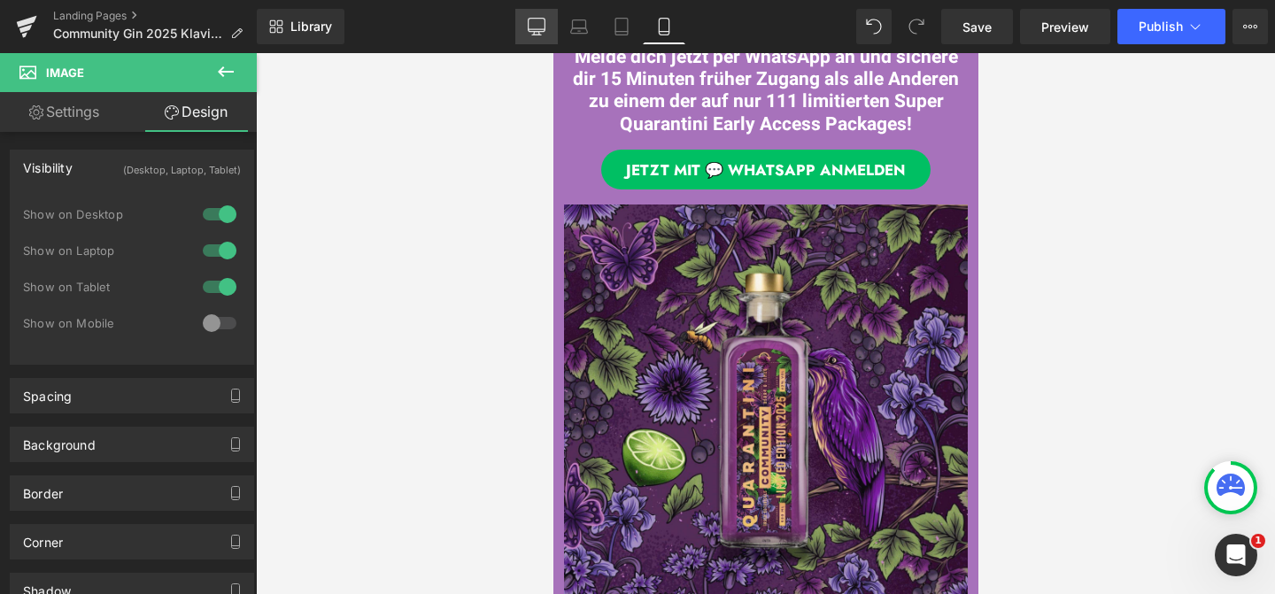
click at [542, 22] on icon at bounding box center [537, 27] width 18 height 18
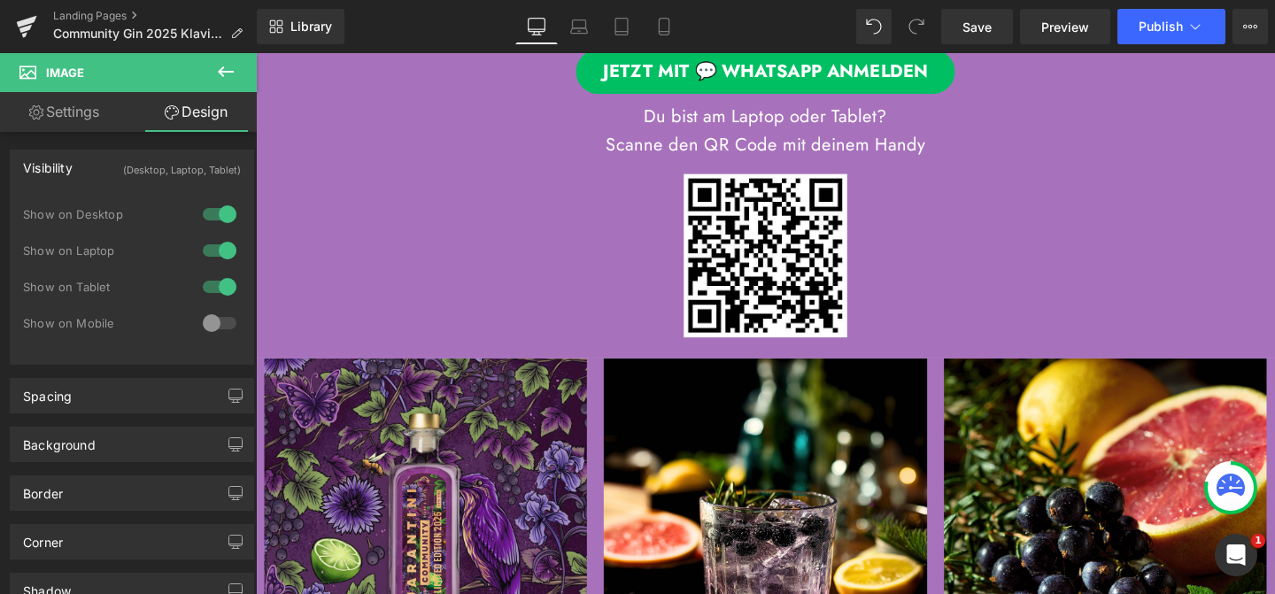
scroll to position [335, 0]
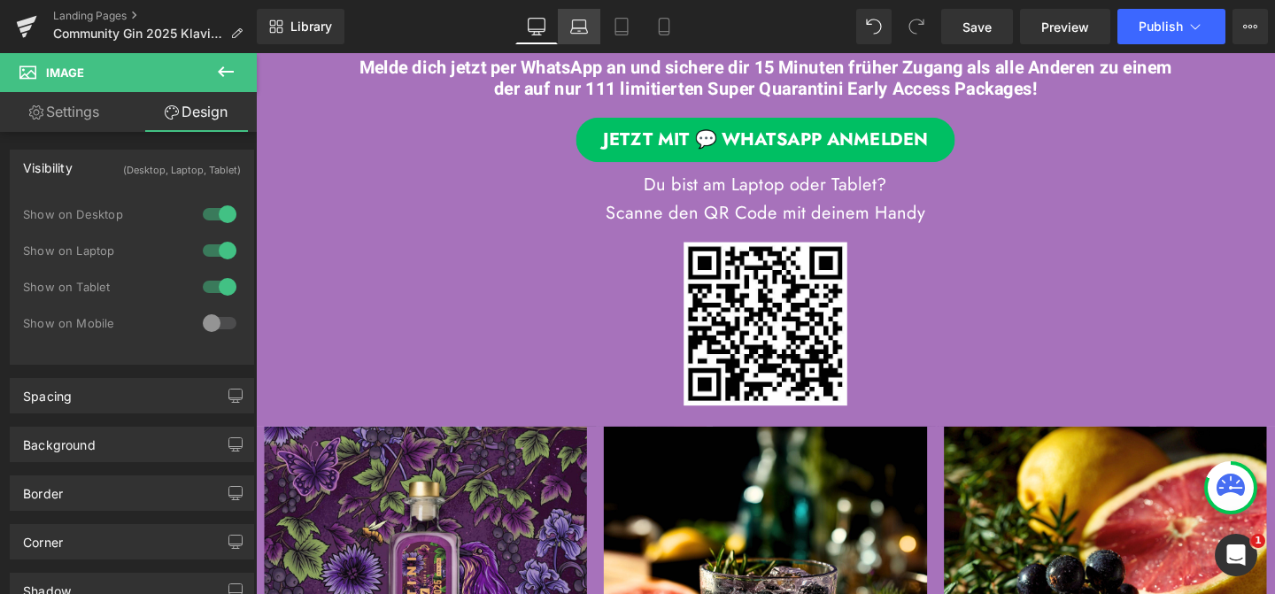
click at [584, 29] on icon at bounding box center [579, 27] width 18 height 18
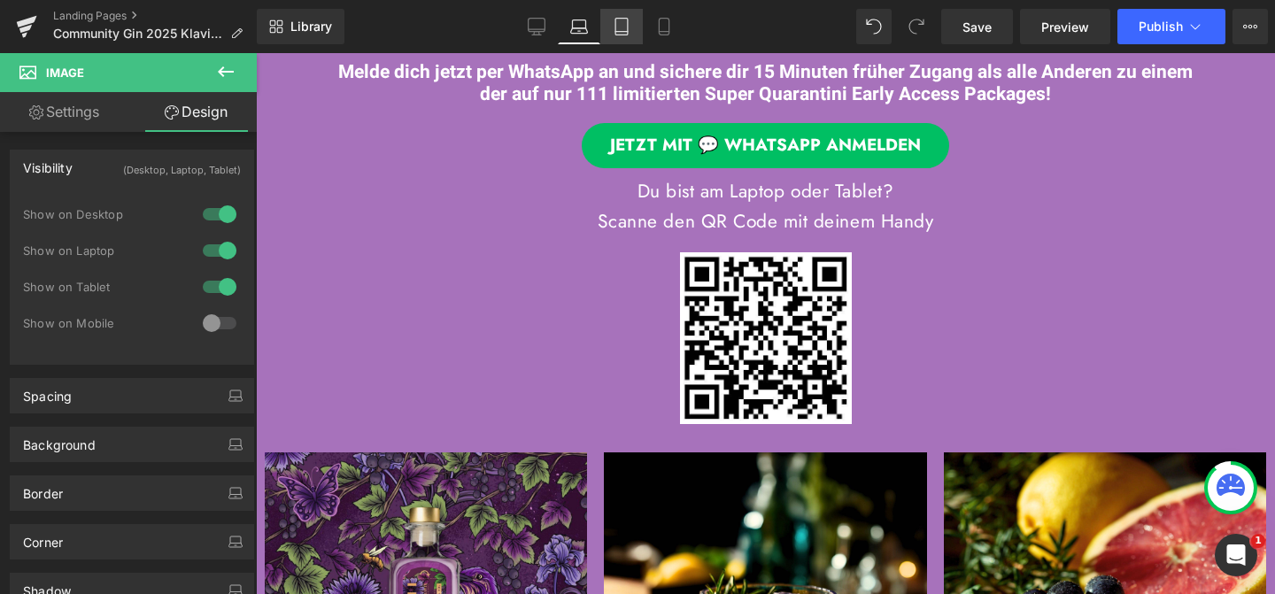
click at [628, 25] on icon at bounding box center [622, 27] width 18 height 18
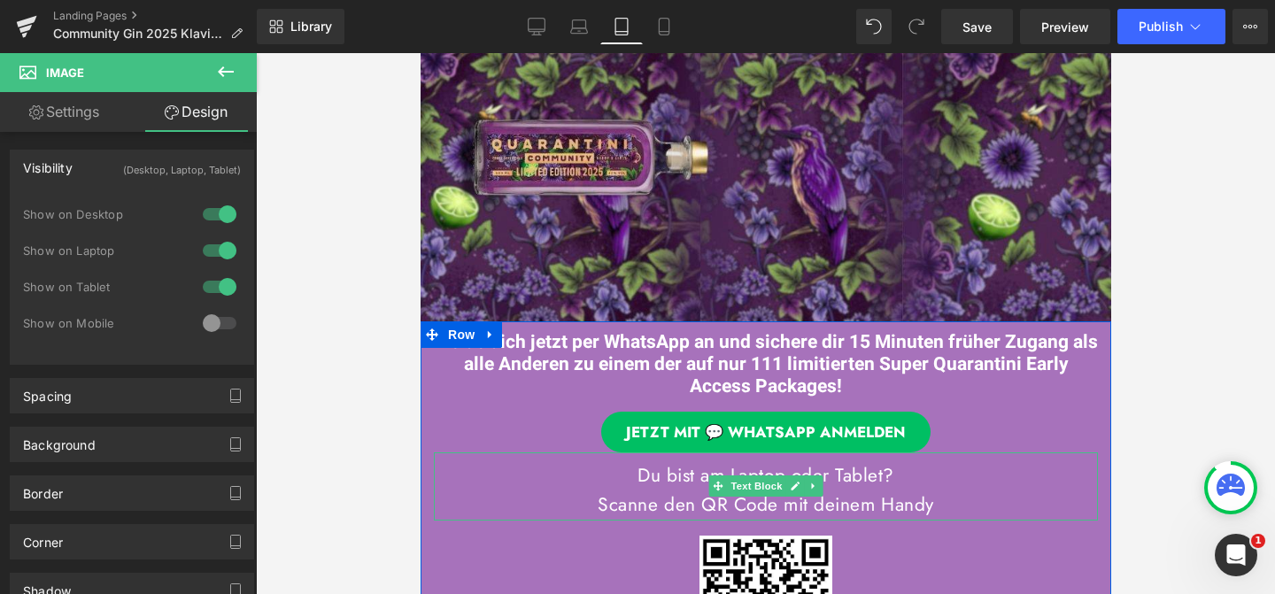
scroll to position [0, 0]
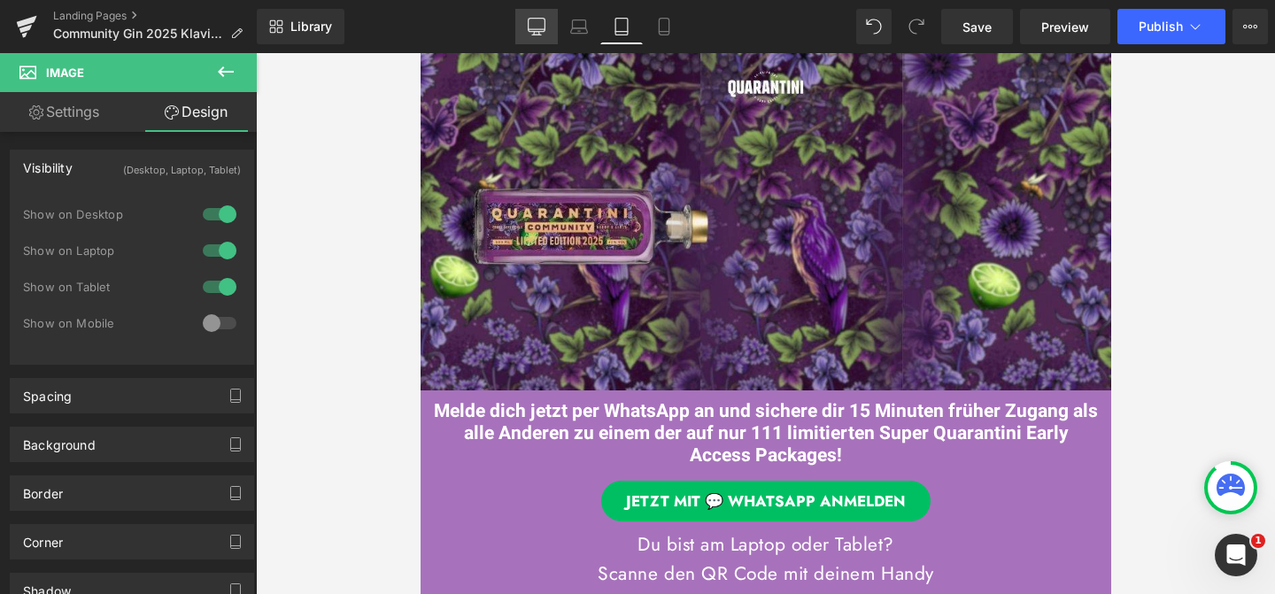
click at [539, 23] on icon at bounding box center [537, 27] width 18 height 18
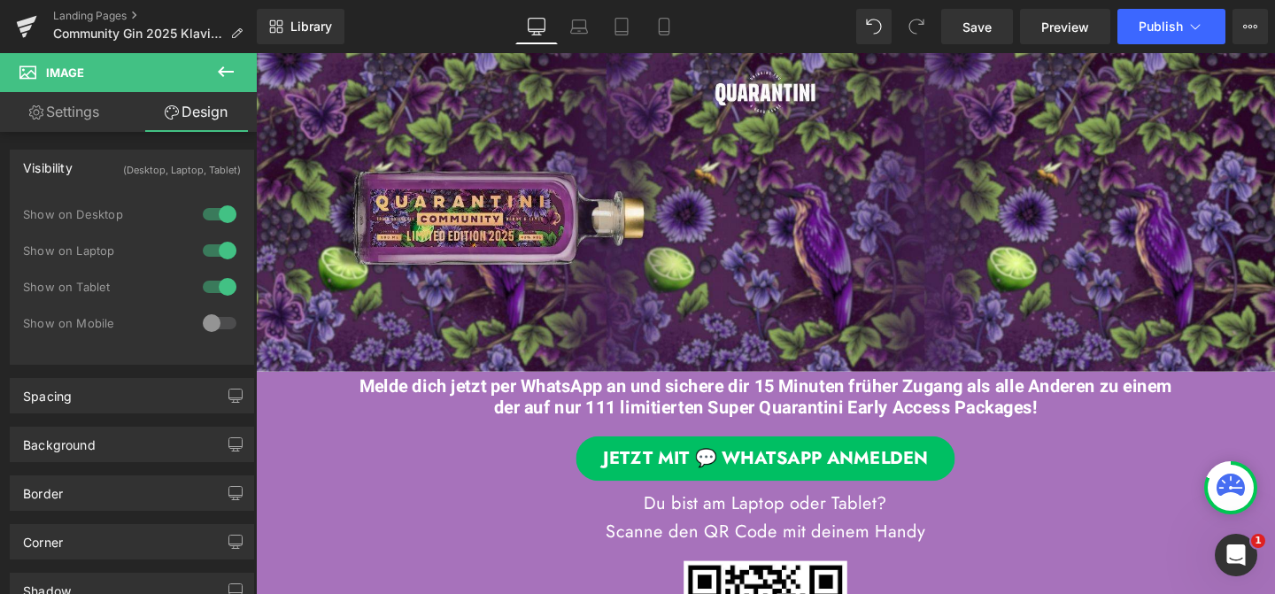
scroll to position [76, 0]
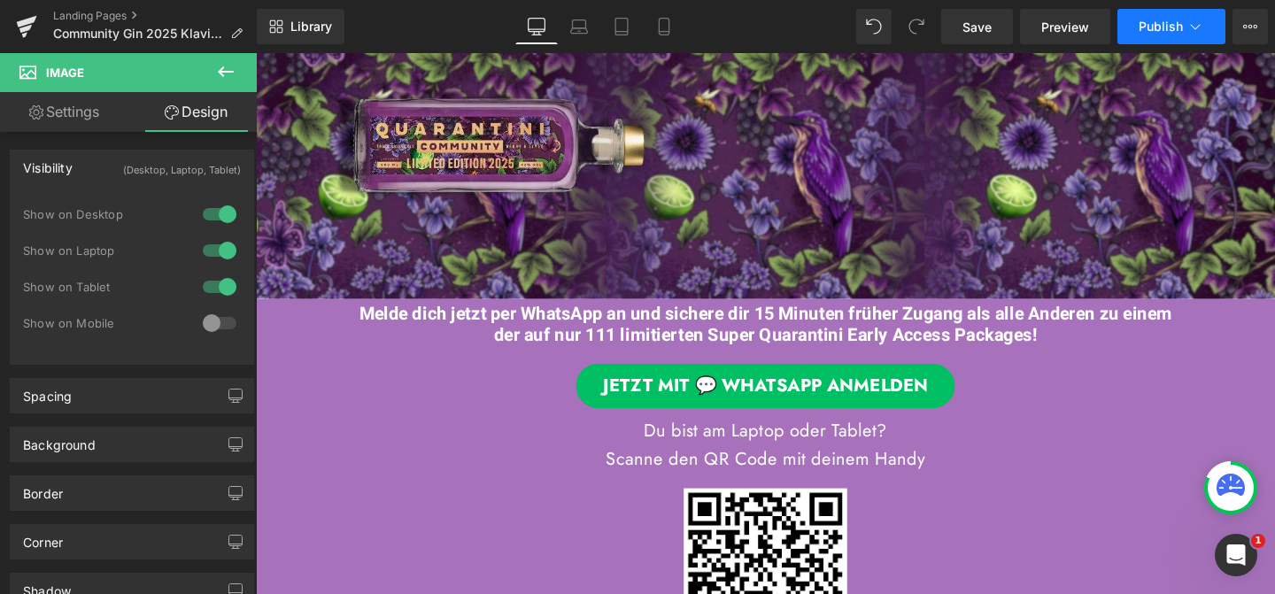
click at [1144, 39] on button "Publish" at bounding box center [1171, 26] width 108 height 35
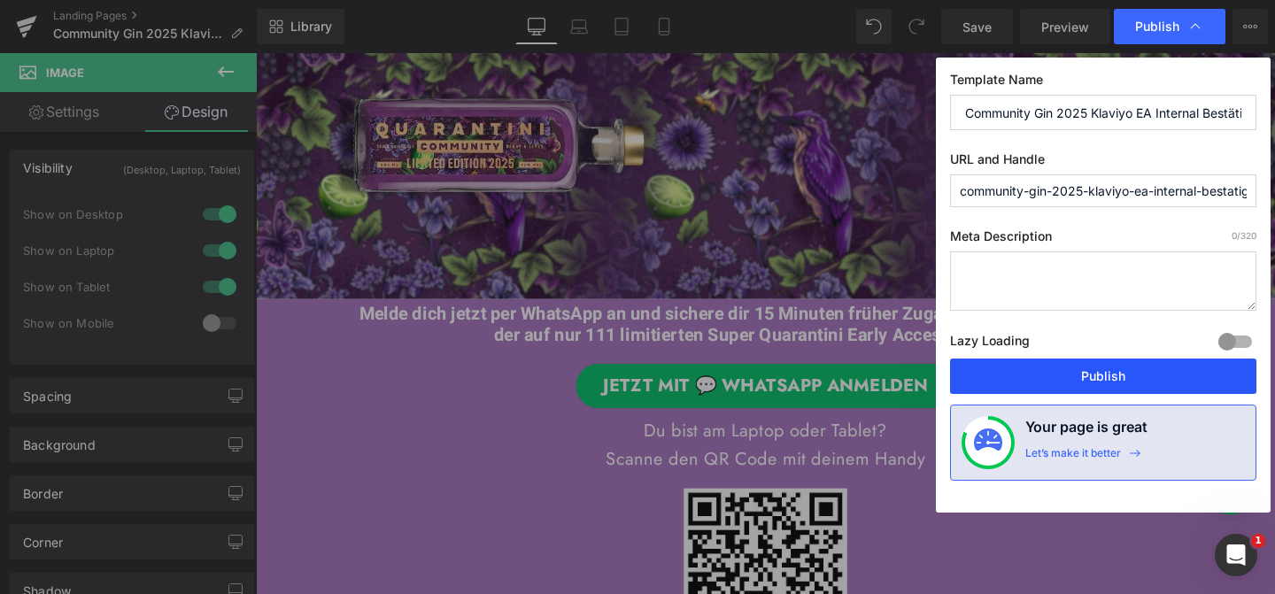
click at [1115, 376] on button "Publish" at bounding box center [1103, 376] width 306 height 35
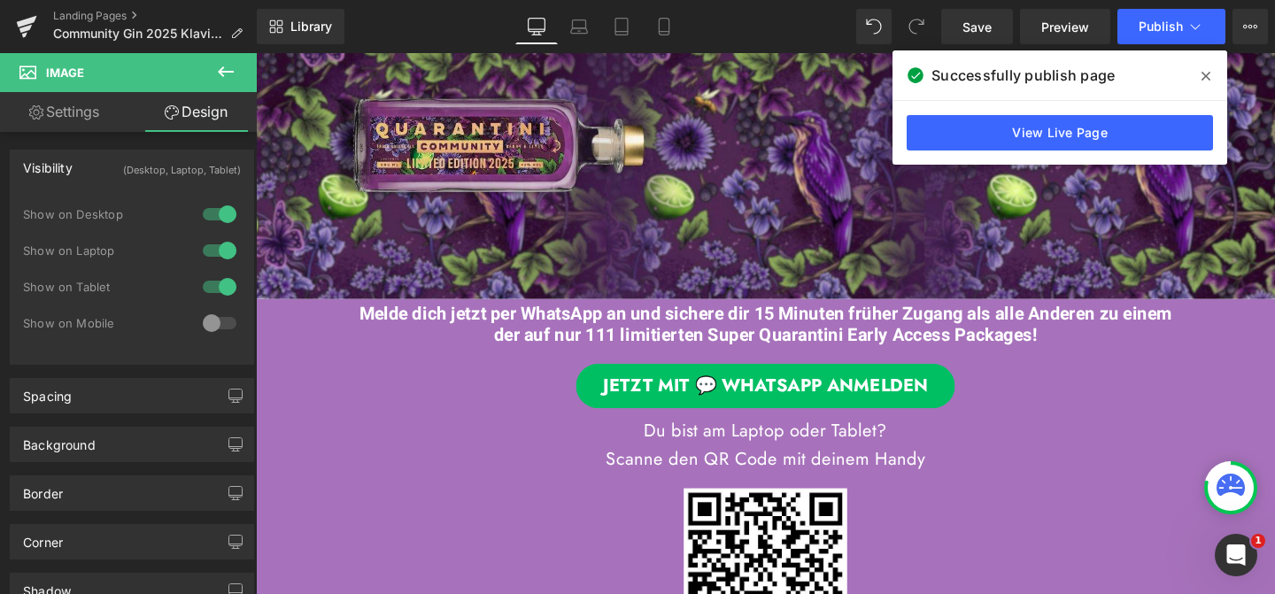
click at [1210, 74] on span at bounding box center [1206, 76] width 28 height 28
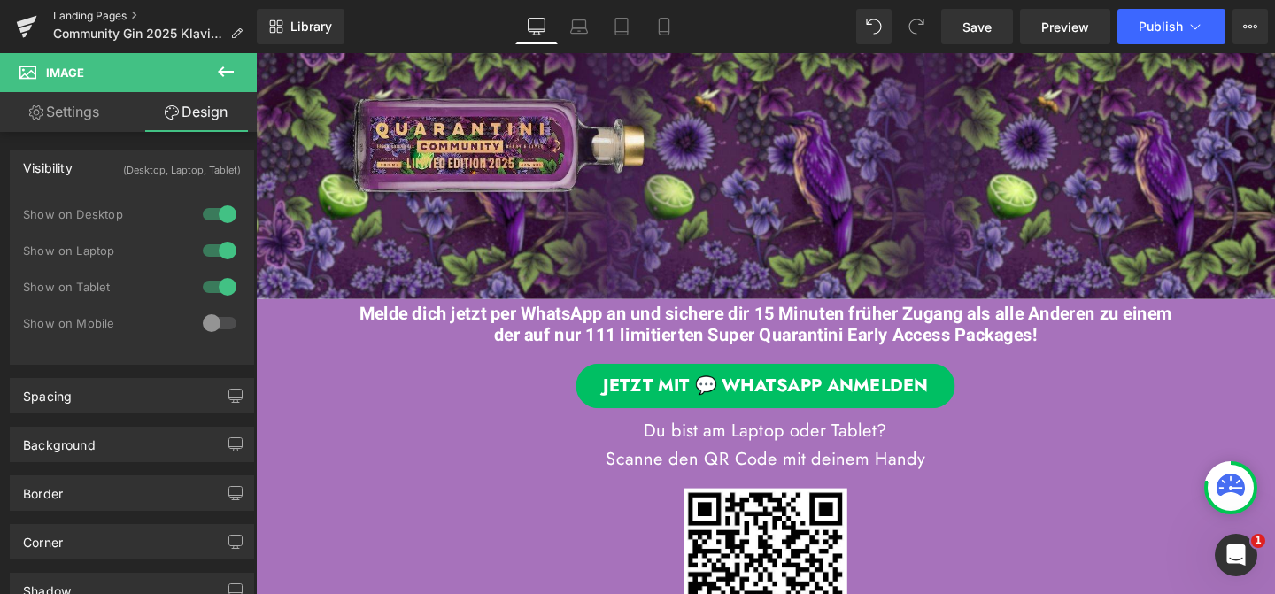
click at [105, 14] on link "Landing Pages" at bounding box center [155, 16] width 204 height 14
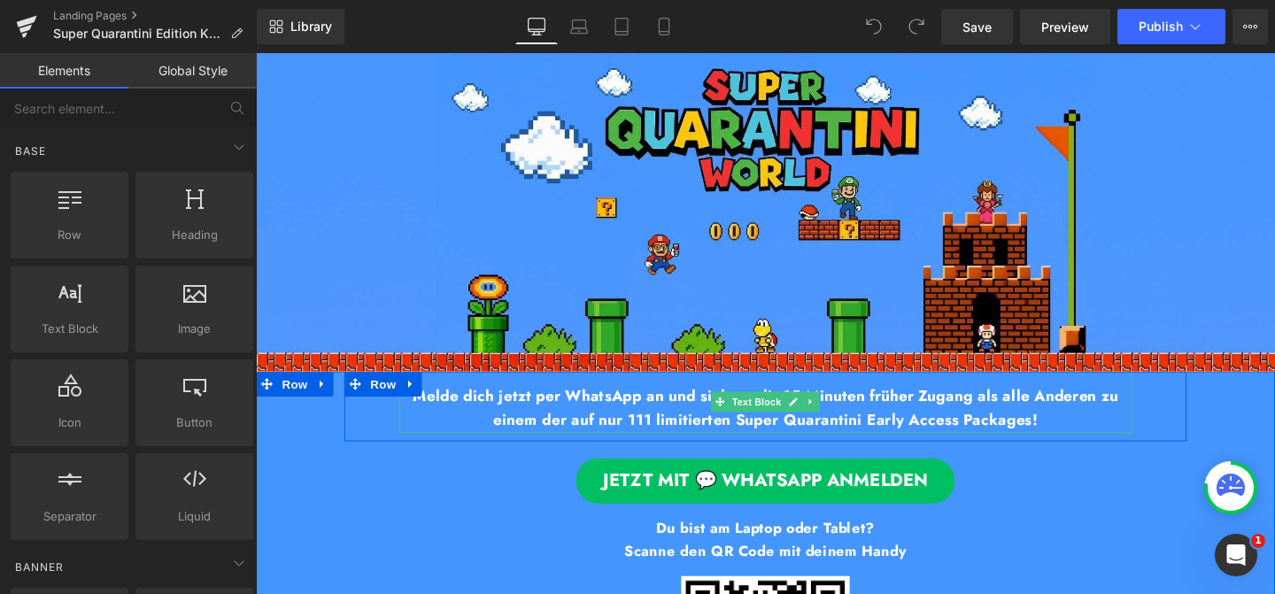
drag, startPoint x: 495, startPoint y: 422, endPoint x: 506, endPoint y: 423, distance: 11.5
click at [495, 422] on b "[PERSON_NAME] dich jetzt per WhatsApp an und sichere dir 15 Minuten früher Zuga…" at bounding box center [791, 426] width 741 height 49
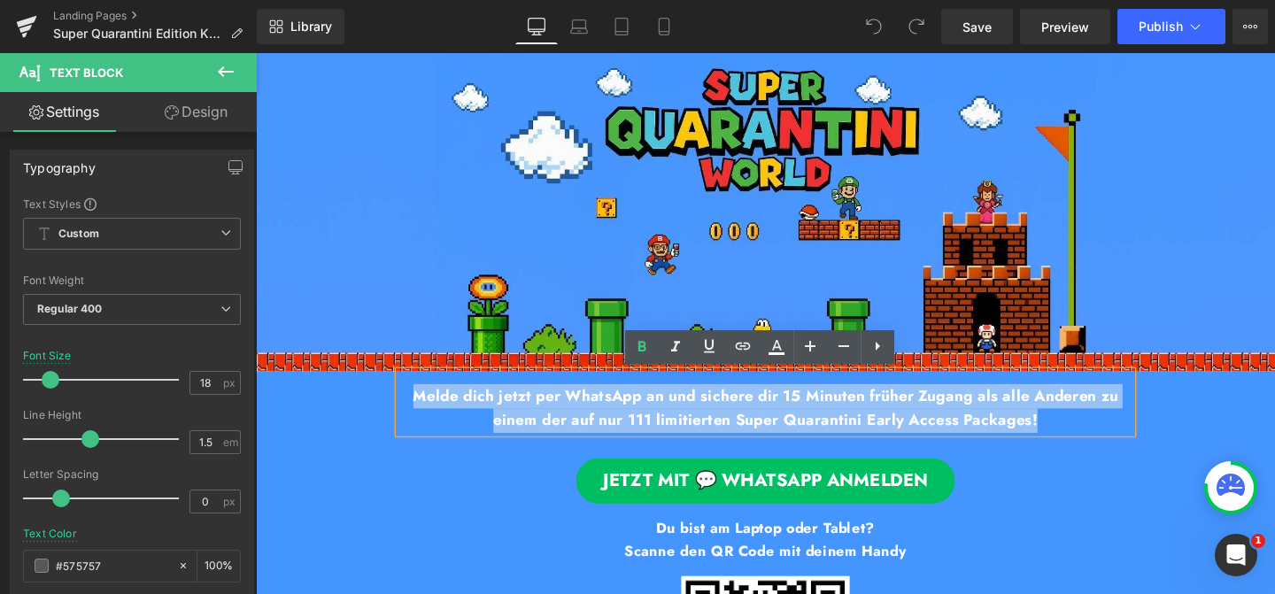
drag, startPoint x: 1089, startPoint y: 438, endPoint x: 410, endPoint y: 417, distance: 679.3
click at [410, 417] on p "[PERSON_NAME] dich jetzt per WhatsApp an und sichere dir 15 Minuten früher Zuga…" at bounding box center [791, 426] width 770 height 51
copy b "[PERSON_NAME] dich jetzt per WhatsApp an und sichere dir 15 Minuten früher Zuga…"
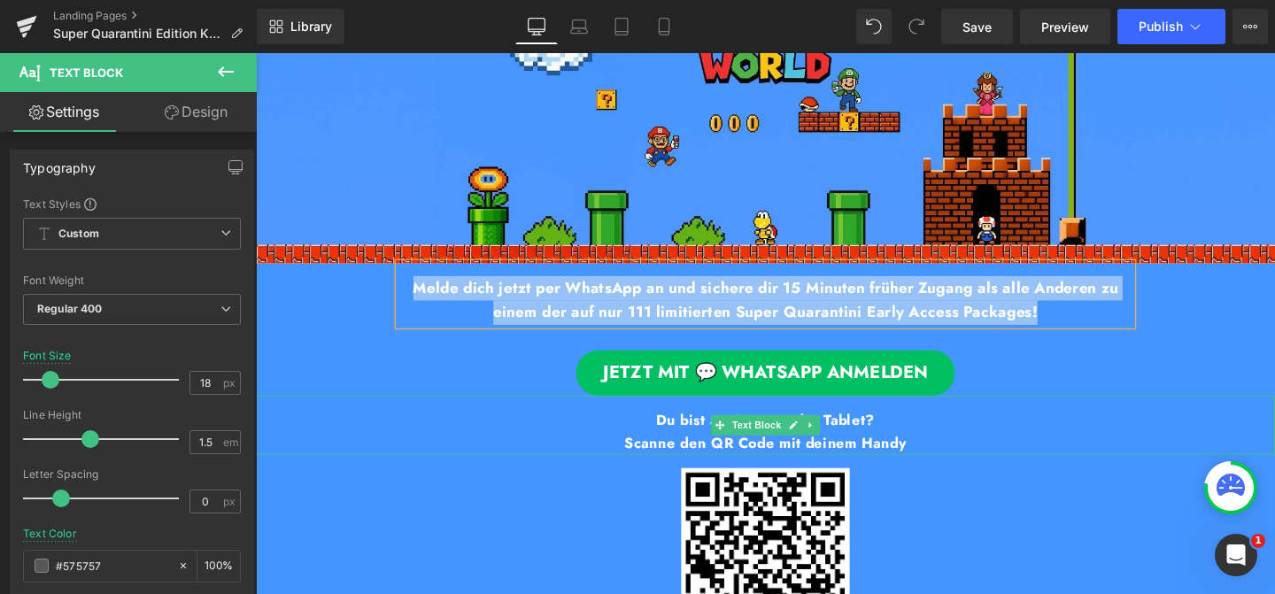
scroll to position [114, 0]
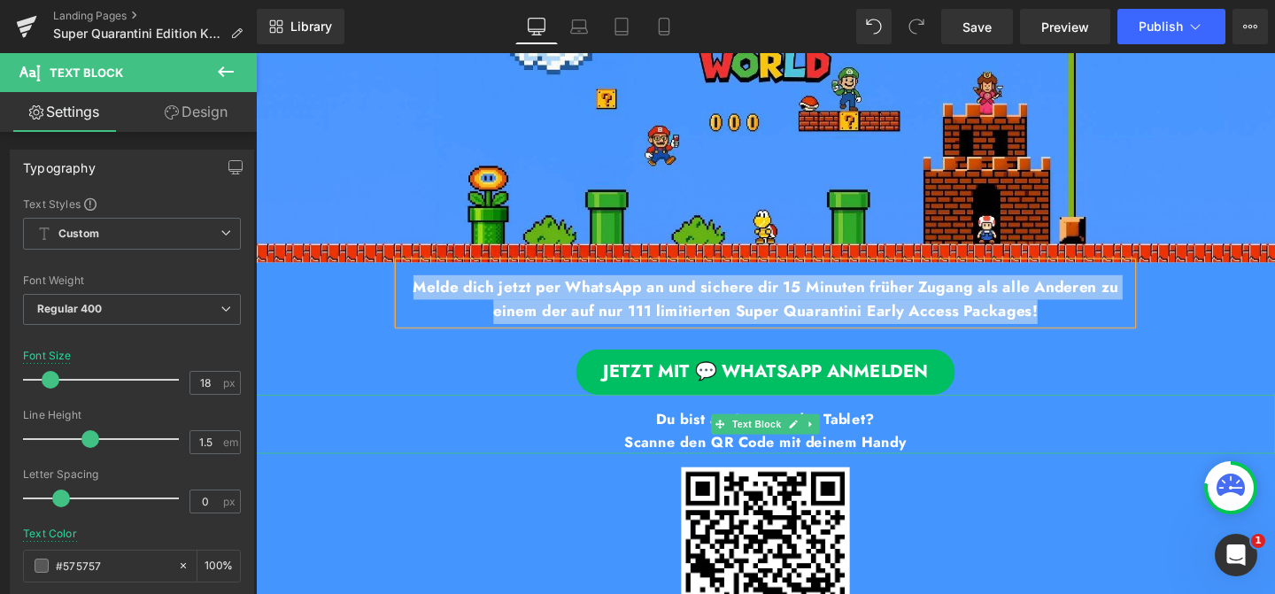
click at [688, 455] on span "Scanne den QR Code mit deinem Handy" at bounding box center [792, 461] width 297 height 21
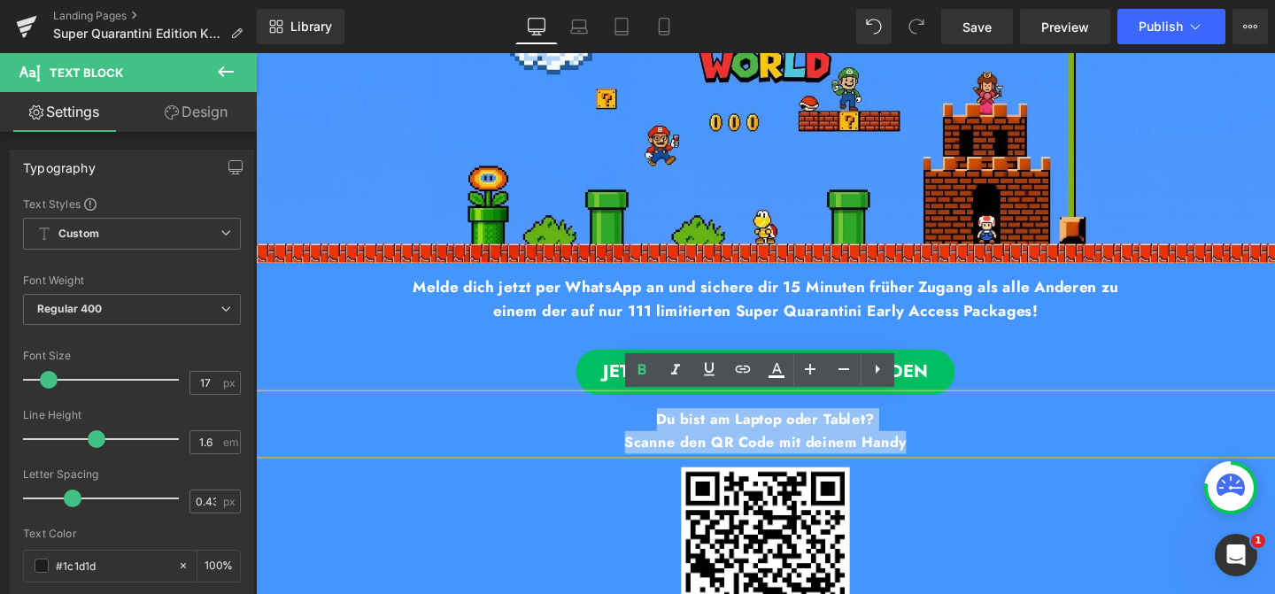
drag, startPoint x: 673, startPoint y: 434, endPoint x: 944, endPoint y: 467, distance: 272.9
click at [943, 466] on div "Du bist am Laptop oder Tablet? Scanne den QR Code mit deinem Handy" at bounding box center [791, 444] width 1071 height 62
copy div "Du bist am Laptop oder Tablet? Scanne den QR Code mit deinem Handy"
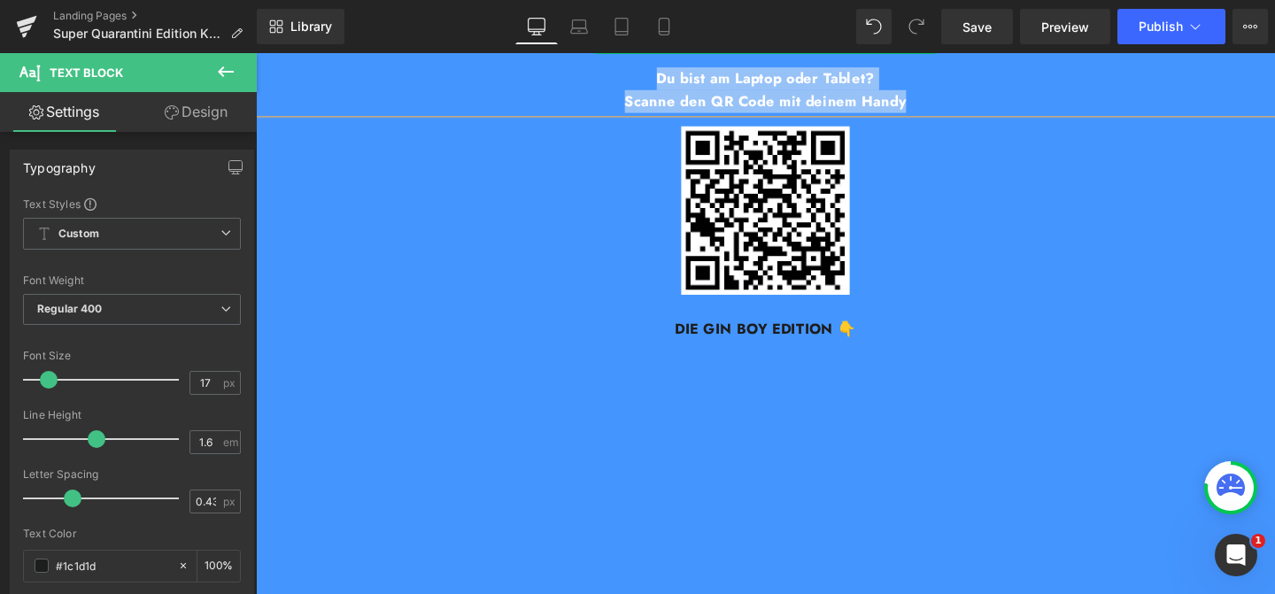
scroll to position [396, 0]
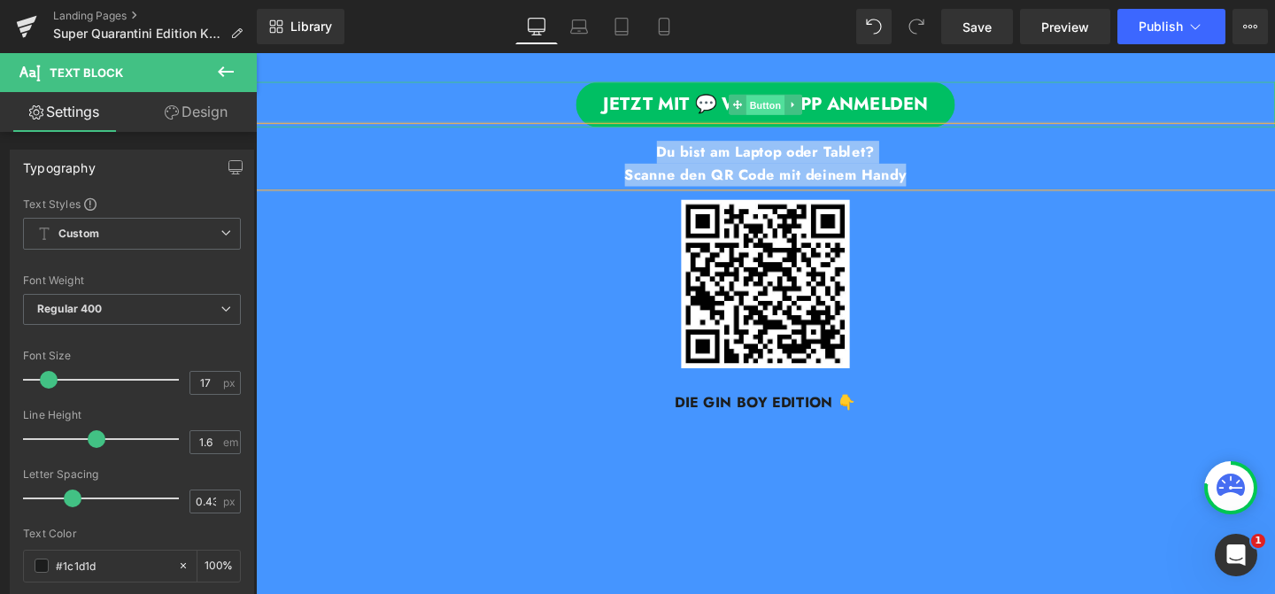
click at [803, 115] on span "Button" at bounding box center [791, 106] width 41 height 21
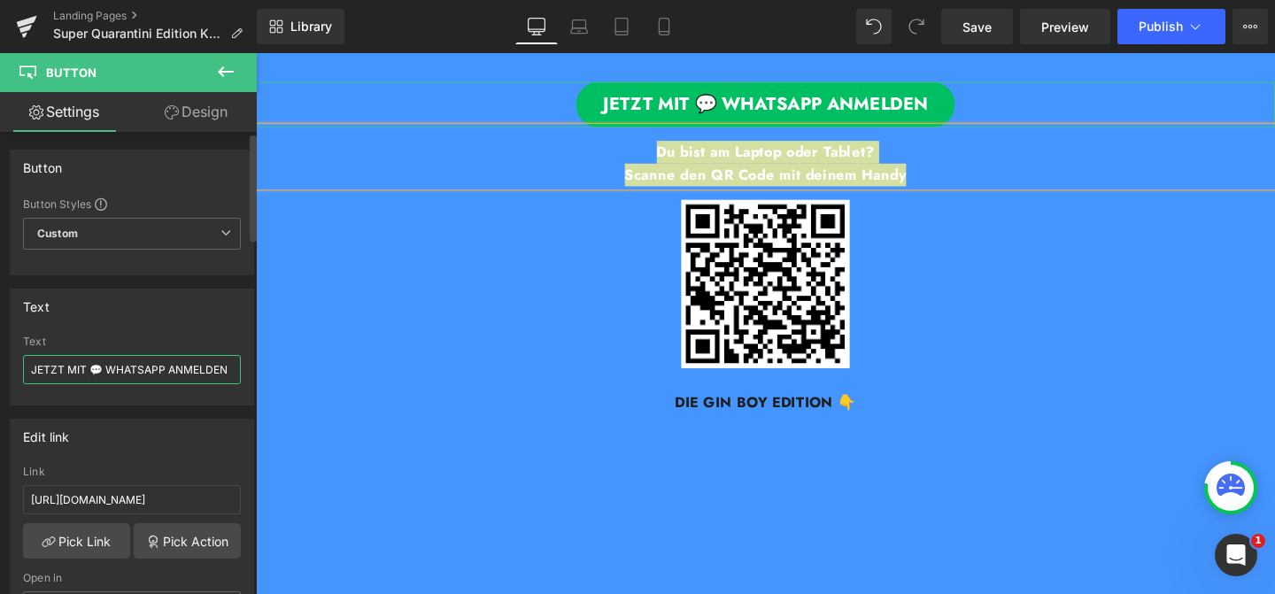
click at [169, 370] on input "JETZT MIT 💬 WHATSAPP ANMELDEN" at bounding box center [132, 369] width 218 height 29
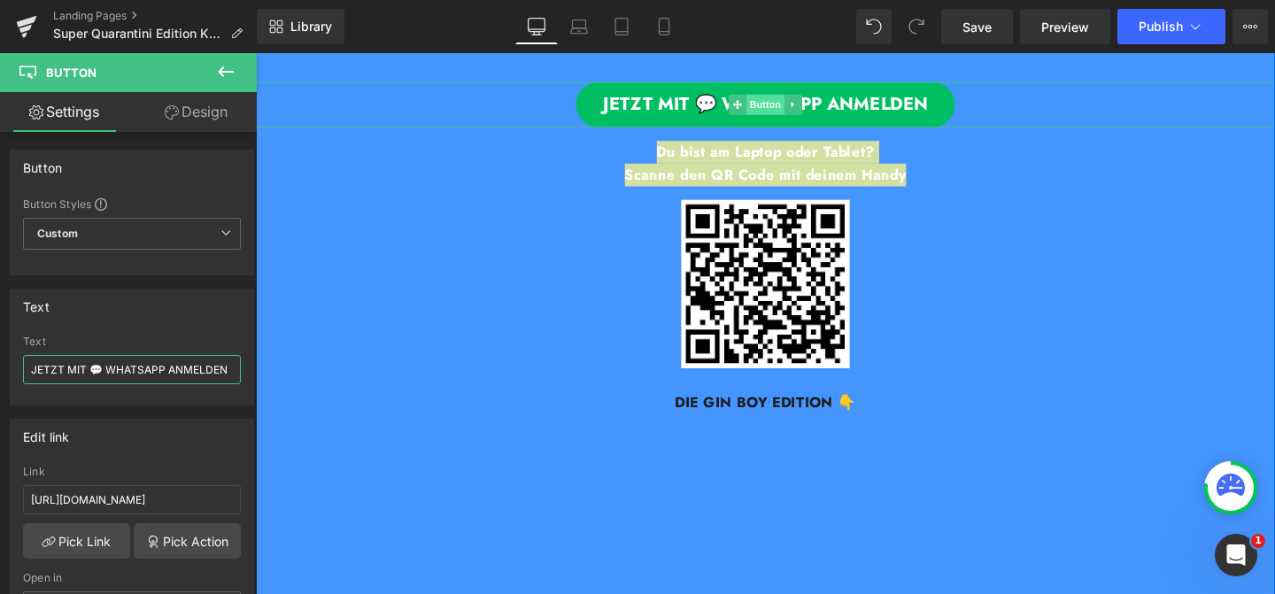
click at [778, 107] on span "Button" at bounding box center [791, 106] width 41 height 21
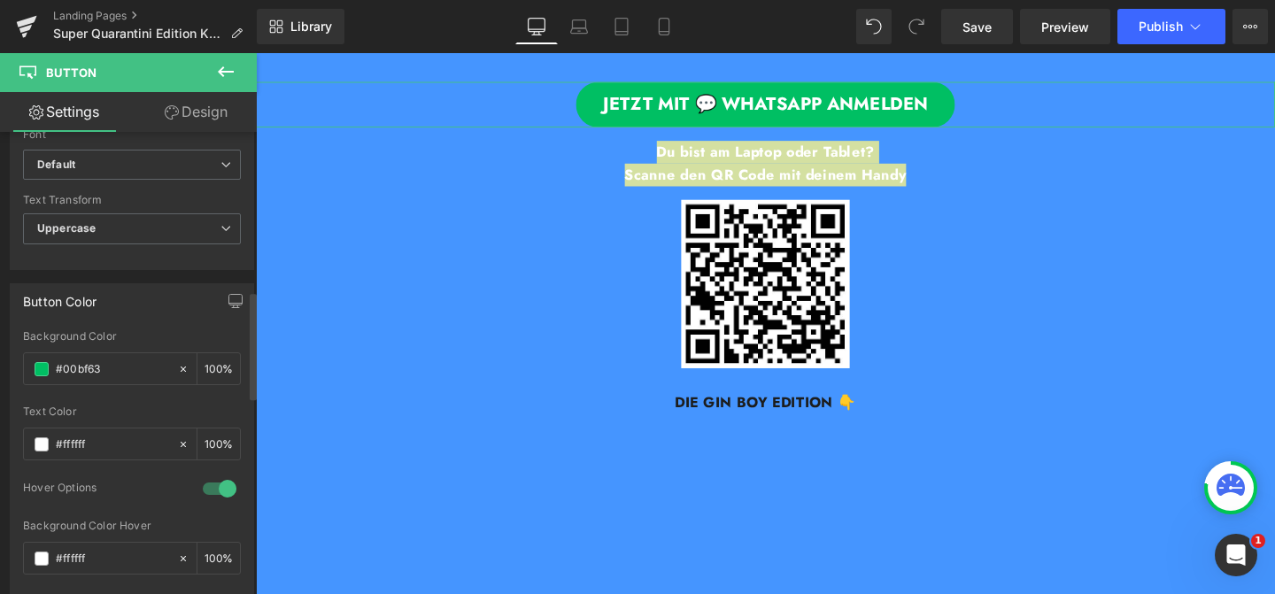
scroll to position [782, 0]
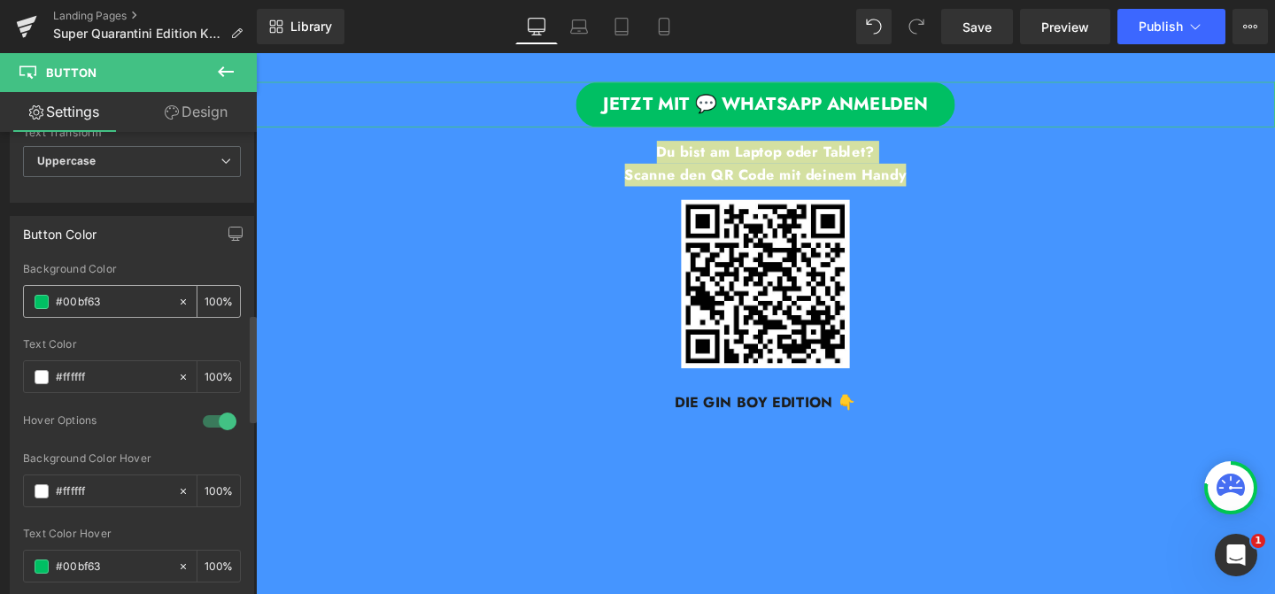
drag, startPoint x: 104, startPoint y: 303, endPoint x: 28, endPoint y: 302, distance: 76.1
click at [29, 302] on div "#00bf63" at bounding box center [100, 301] width 153 height 31
click at [132, 10] on link "Landing Pages" at bounding box center [155, 16] width 204 height 14
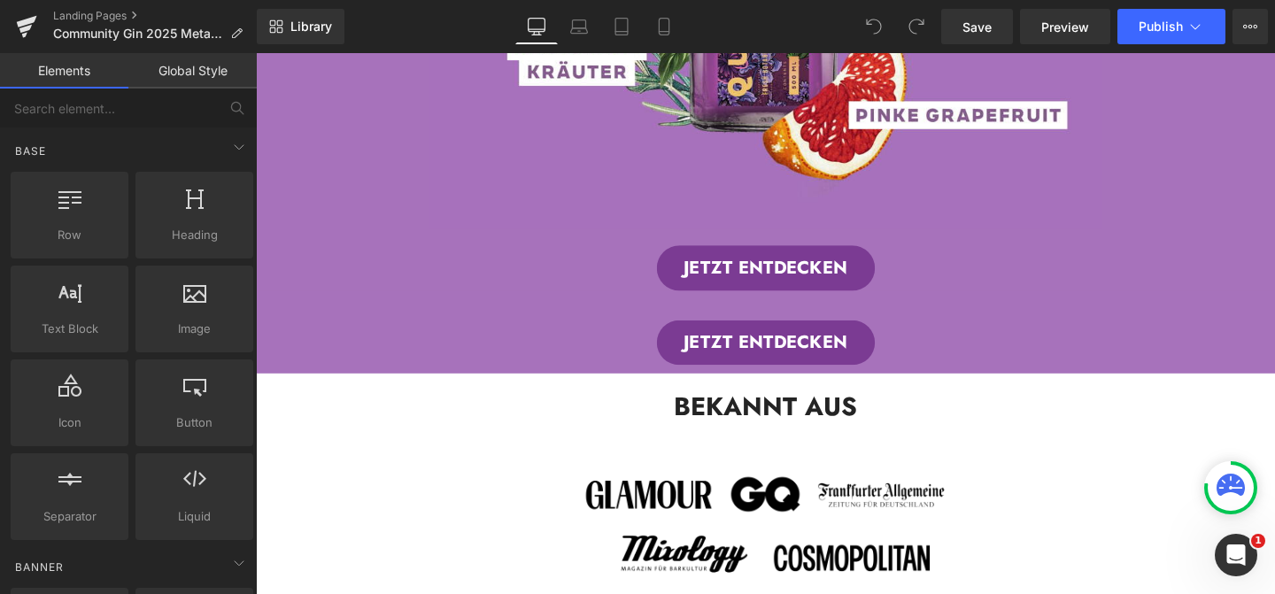
scroll to position [1507, 0]
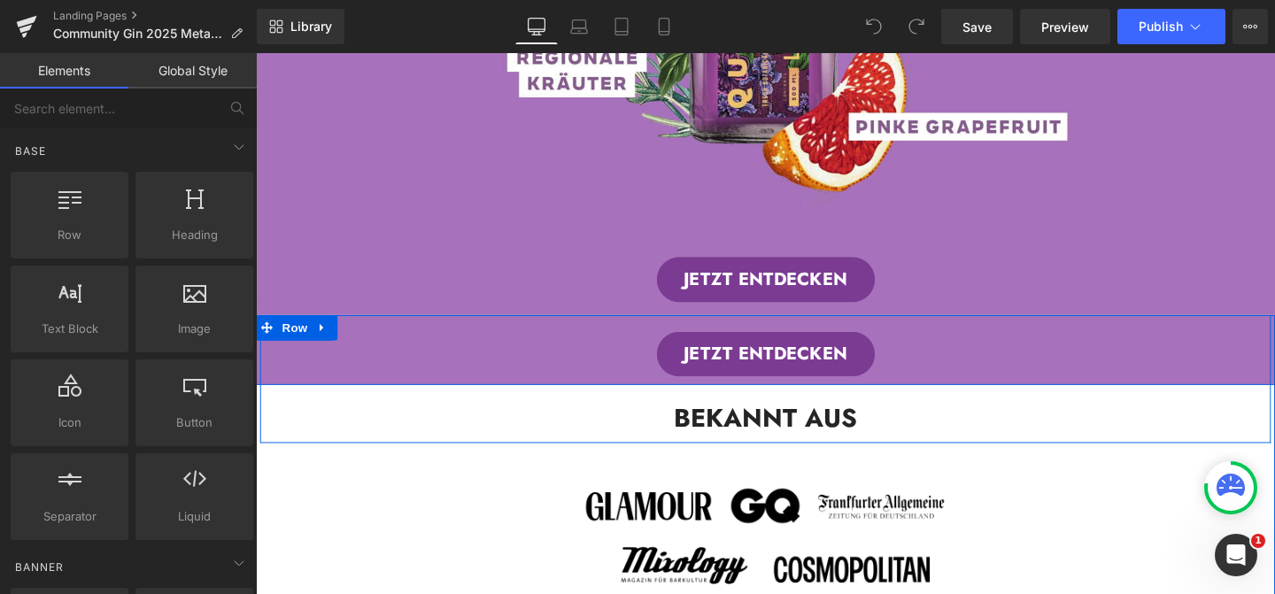
click at [256, 53] on div at bounding box center [256, 53] width 0 height 0
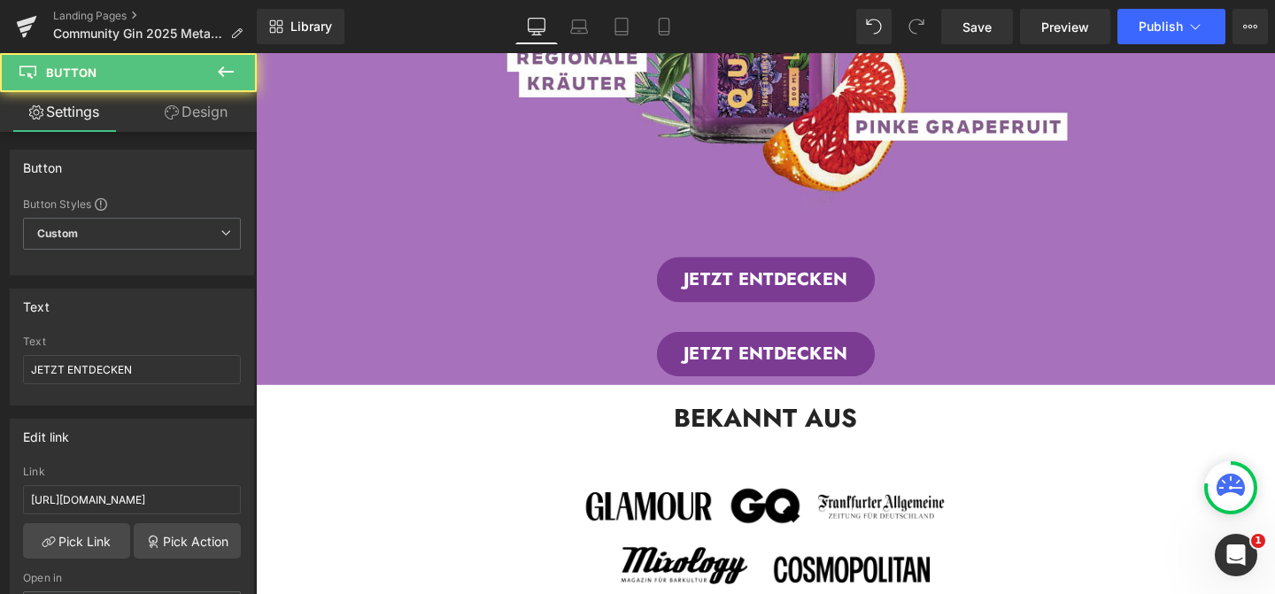
click at [268, 347] on icon at bounding box center [273, 341] width 10 height 11
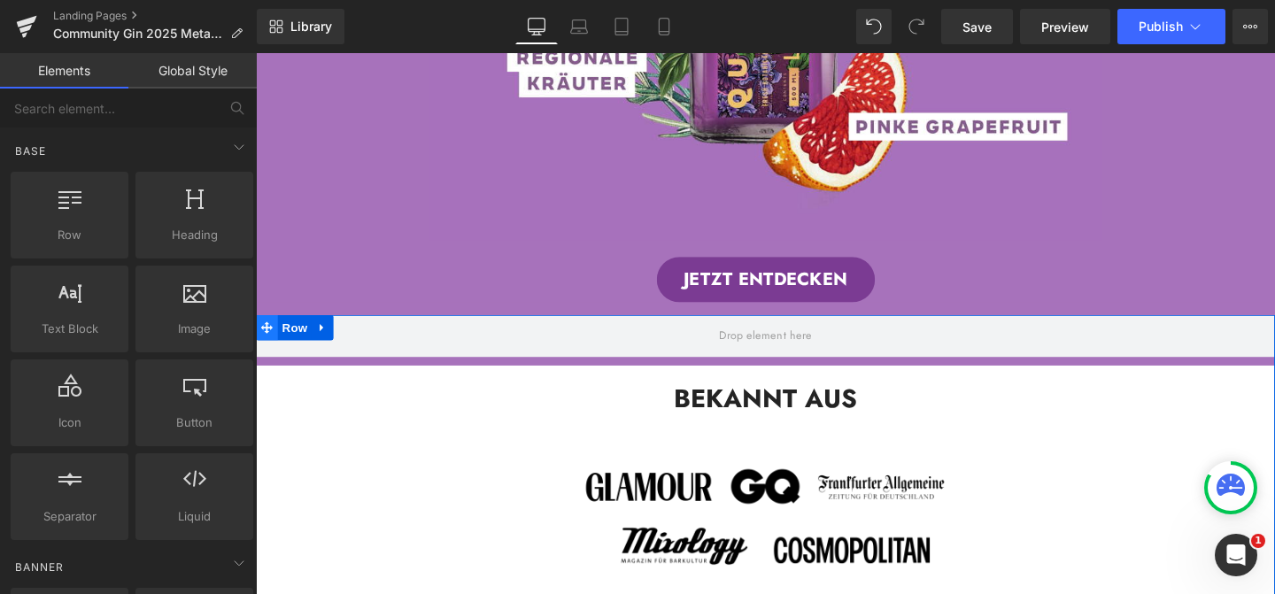
click at [274, 355] on span at bounding box center [267, 341] width 23 height 27
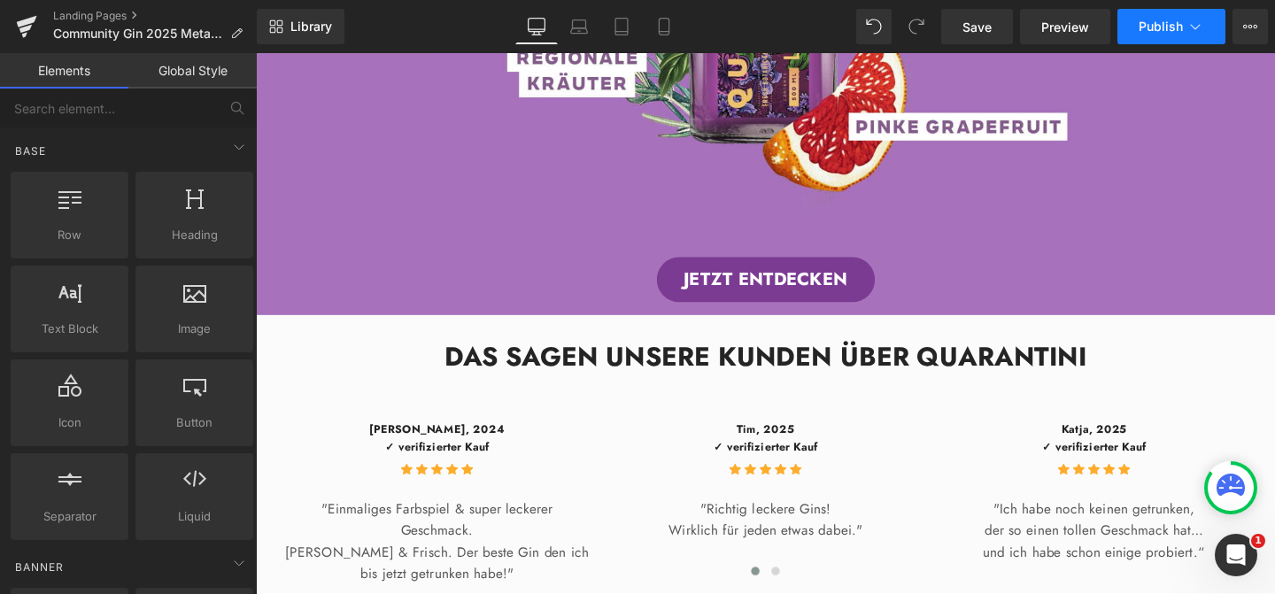
click at [1138, 22] on span "Publish" at bounding box center [1160, 26] width 44 height 14
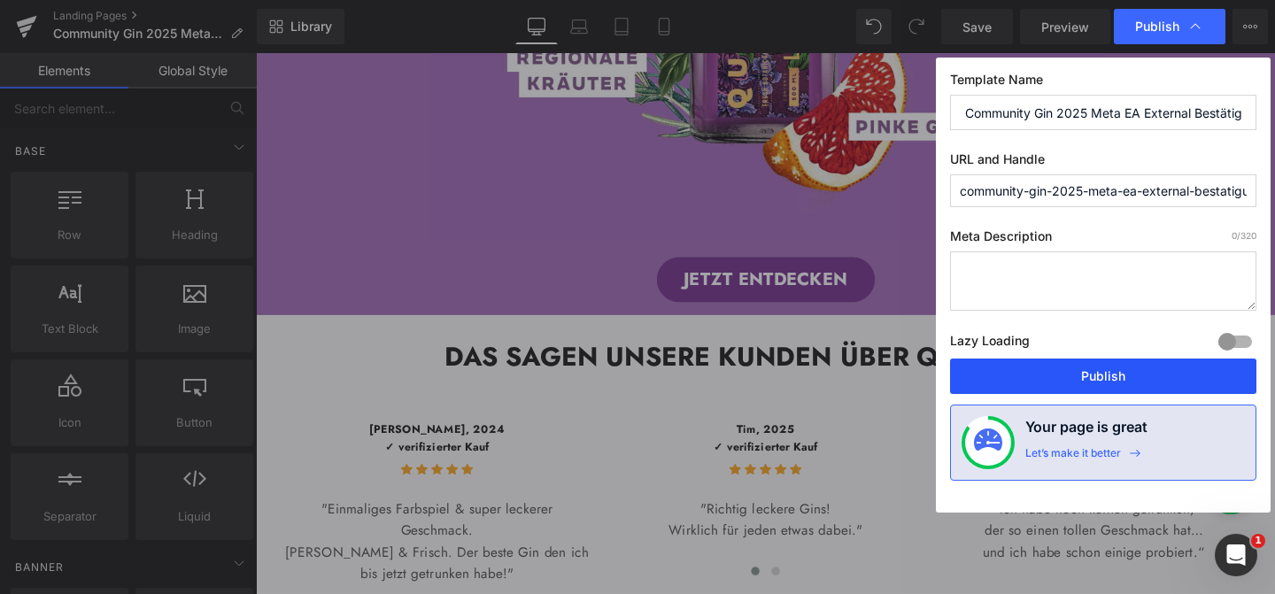
click at [1123, 367] on button "Publish" at bounding box center [1103, 376] width 306 height 35
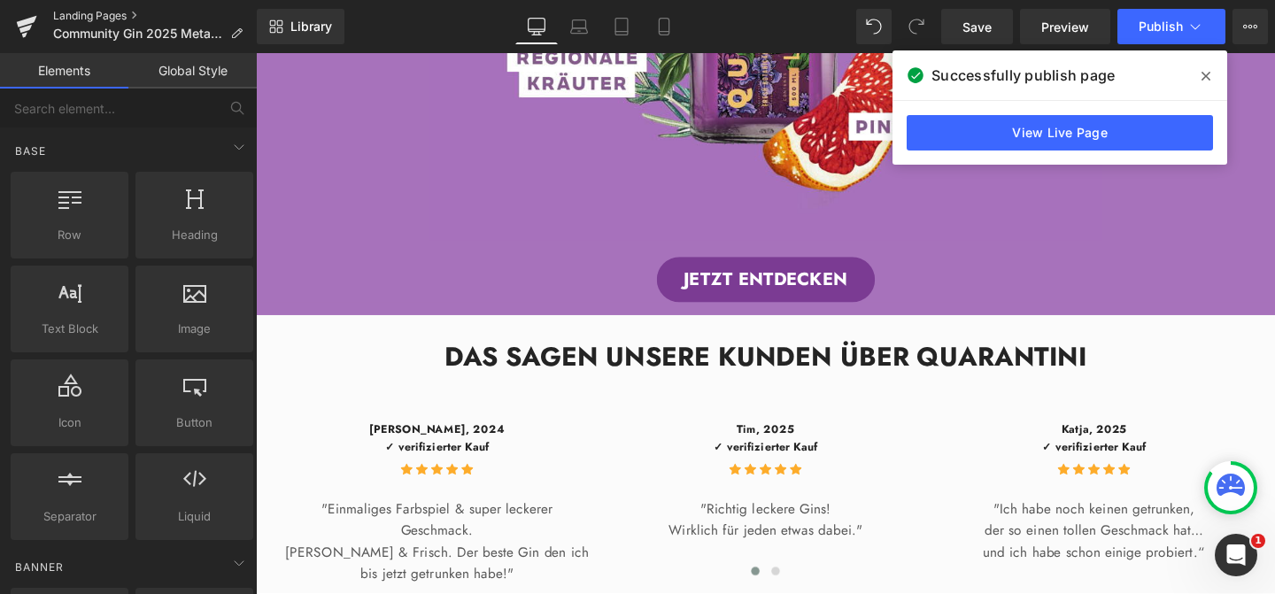
click at [106, 17] on link "Landing Pages" at bounding box center [155, 16] width 204 height 14
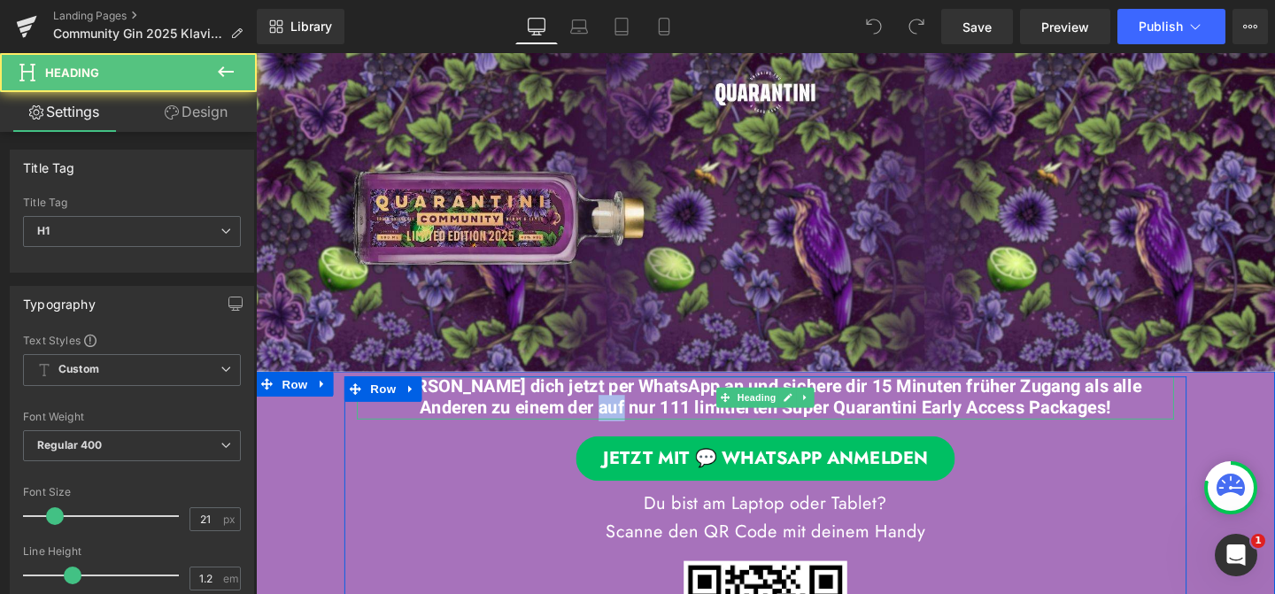
drag, startPoint x: 635, startPoint y: 428, endPoint x: 607, endPoint y: 427, distance: 27.5
click at [607, 427] on font "[PERSON_NAME] dich jetzt per WhatsApp an und sichere dir 15 Minuten früher Zuga…" at bounding box center [792, 415] width 791 height 50
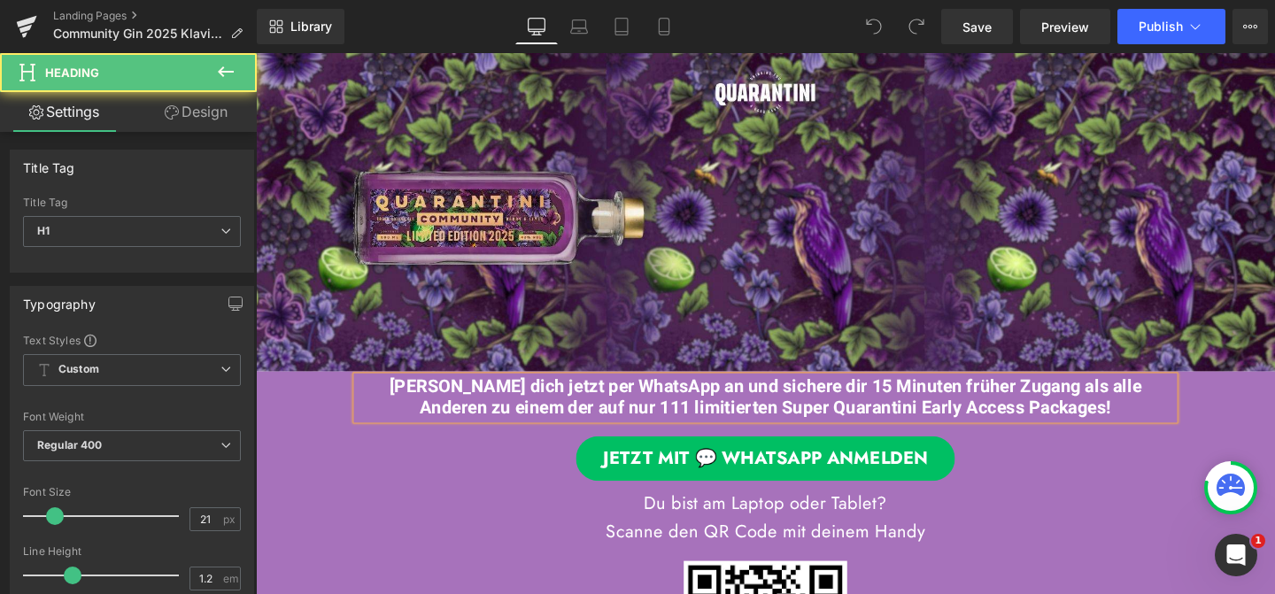
click at [712, 418] on font "[PERSON_NAME] dich jetzt per WhatsApp an und sichere dir 15 Minuten früher Zuga…" at bounding box center [792, 415] width 791 height 50
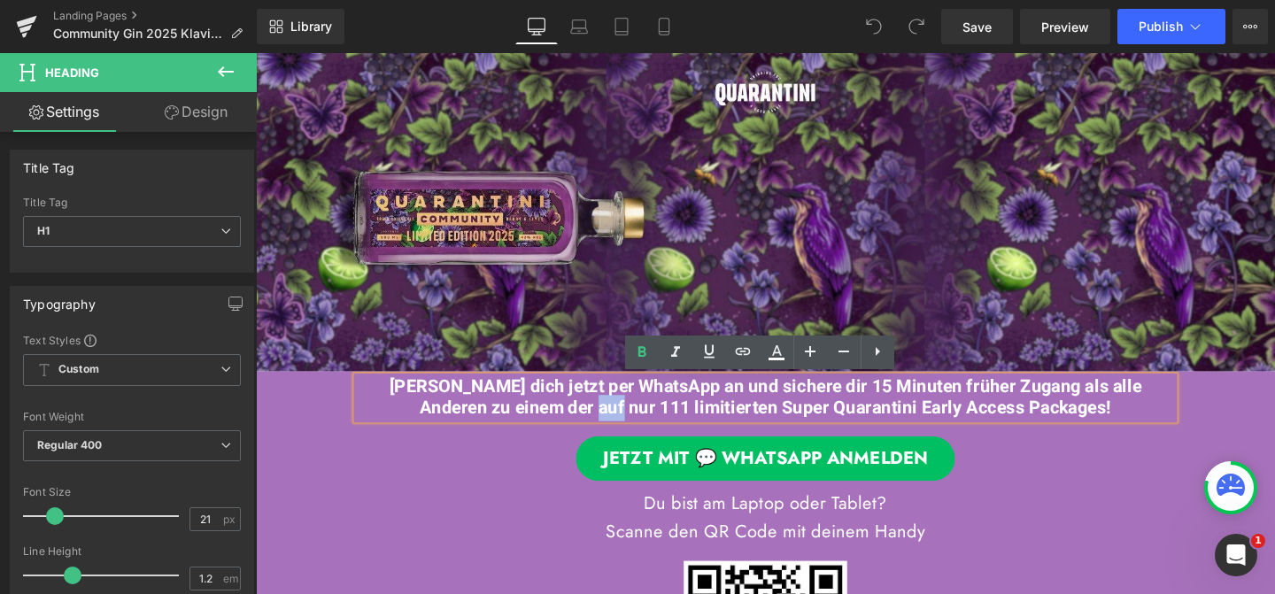
drag, startPoint x: 632, startPoint y: 424, endPoint x: 603, endPoint y: 423, distance: 29.2
click at [603, 424] on font "[PERSON_NAME] dich jetzt per WhatsApp an und sichere dir 15 Minuten früher Zuga…" at bounding box center [792, 415] width 791 height 50
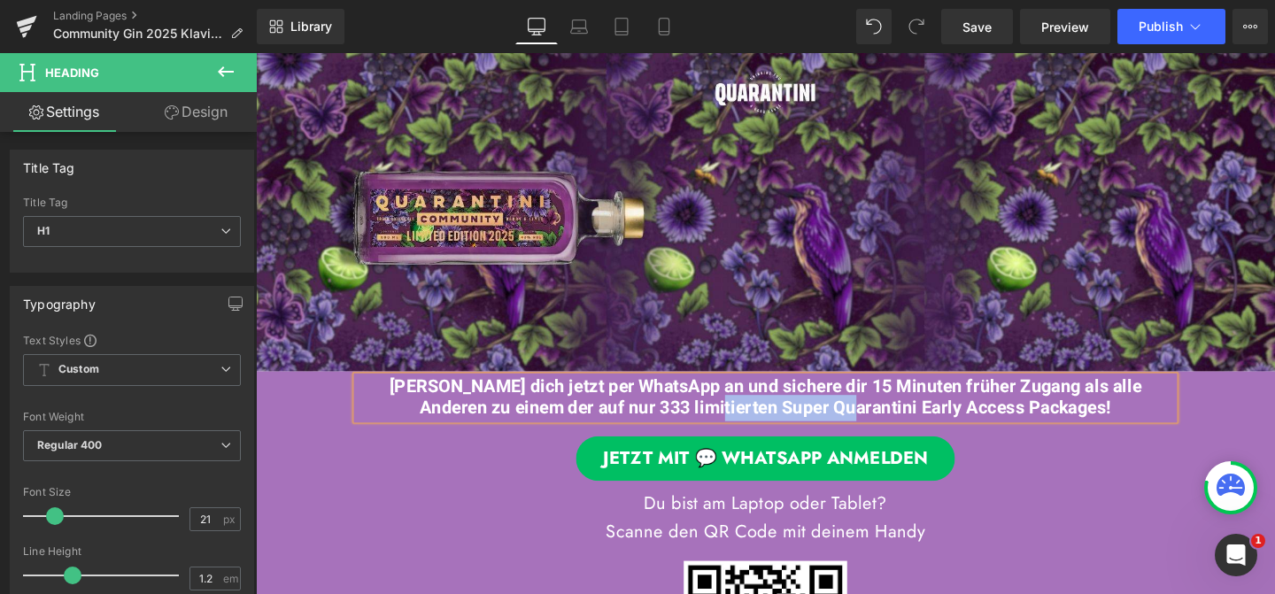
drag, startPoint x: 731, startPoint y: 426, endPoint x: 871, endPoint y: 428, distance: 139.9
click at [871, 428] on font "[PERSON_NAME] dich jetzt per WhatsApp an und sichere dir 15 Minuten früher Zuga…" at bounding box center [792, 415] width 791 height 50
click at [1083, 497] on div "JETZT MIT 💬 WHATSAPP ANMELDEN" at bounding box center [791, 480] width 859 height 48
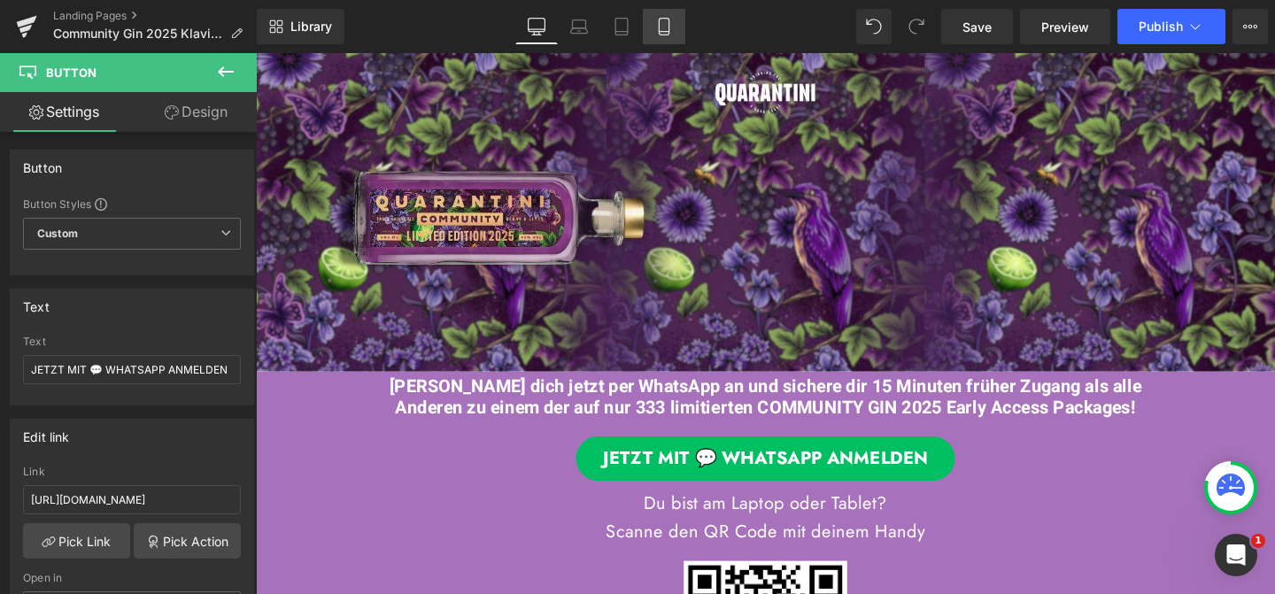
click at [674, 23] on link "Mobile" at bounding box center [664, 26] width 42 height 35
type input "17"
type input "100"
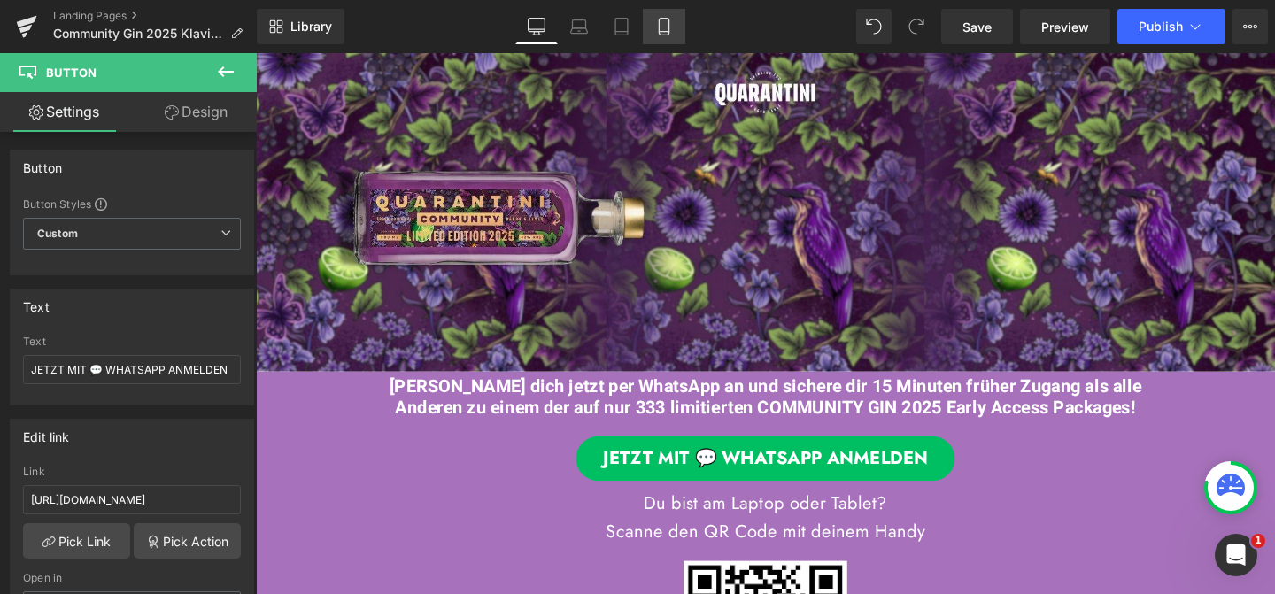
type input "100"
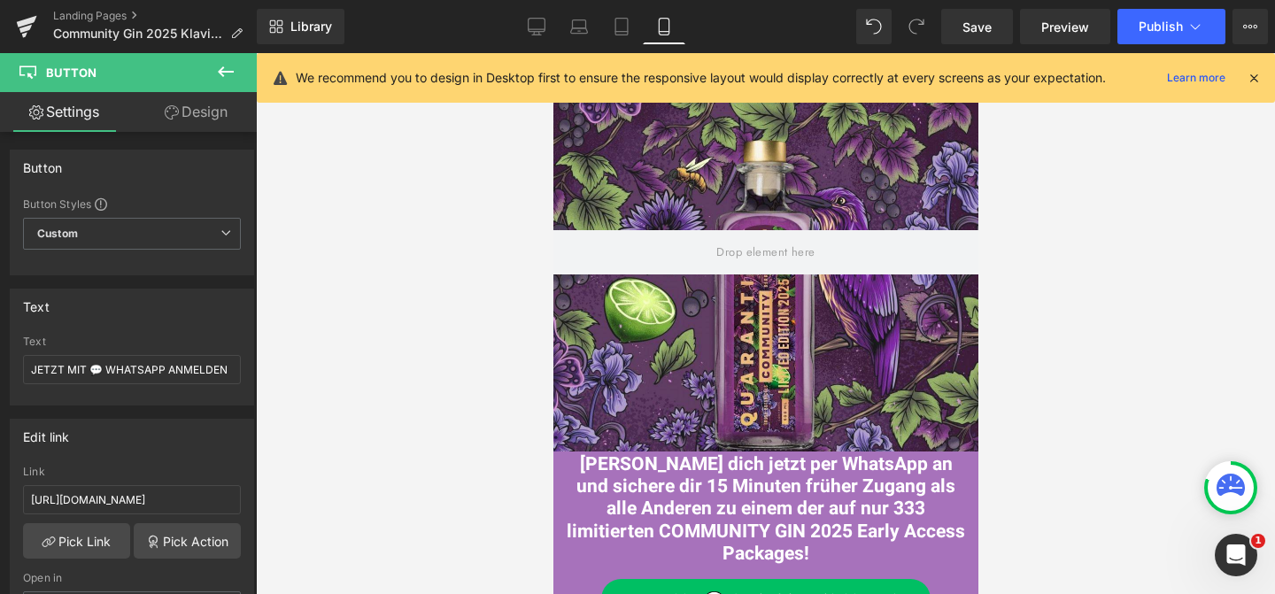
scroll to position [101, 0]
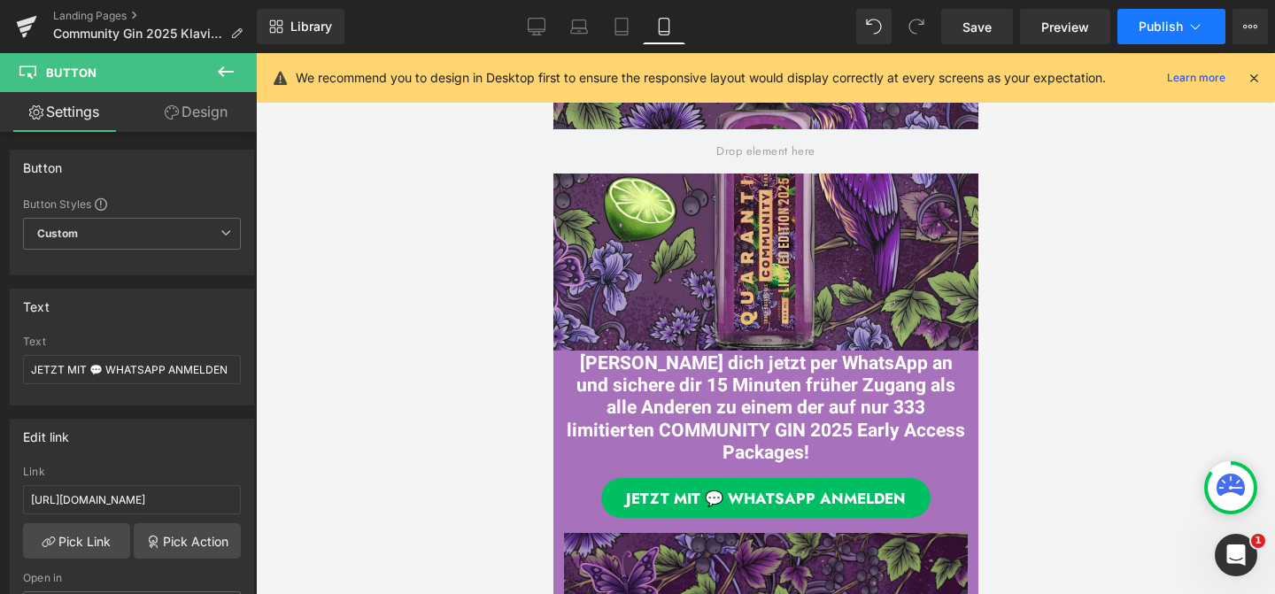
click at [1157, 28] on span "Publish" at bounding box center [1160, 26] width 44 height 14
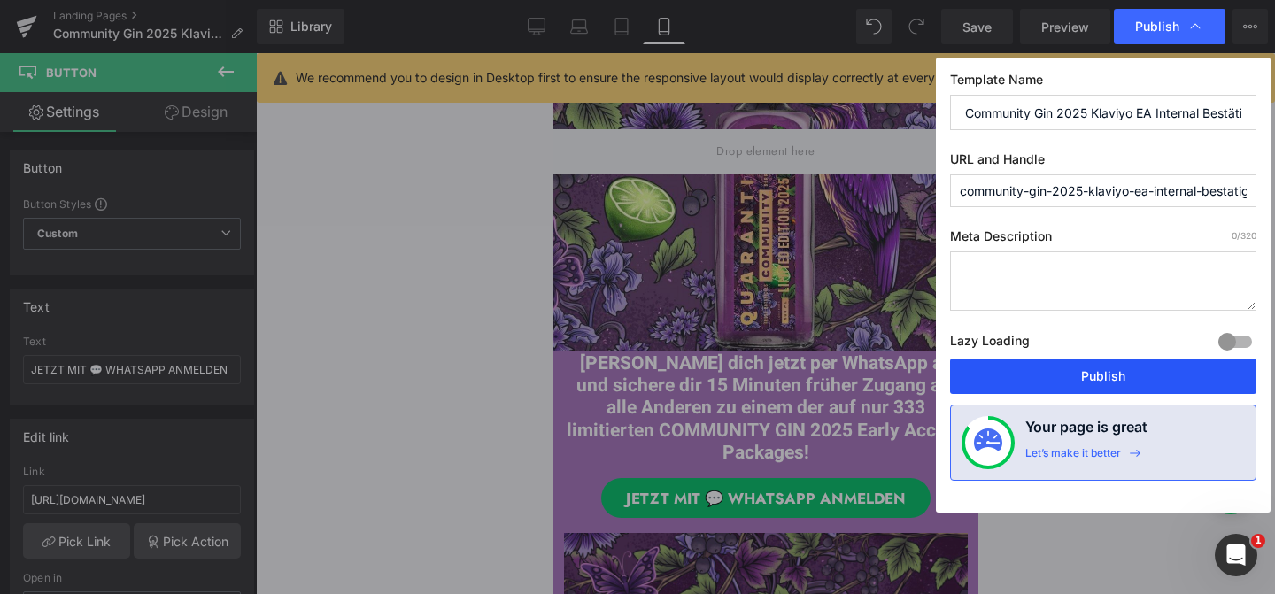
click at [1119, 373] on button "Publish" at bounding box center [1103, 376] width 306 height 35
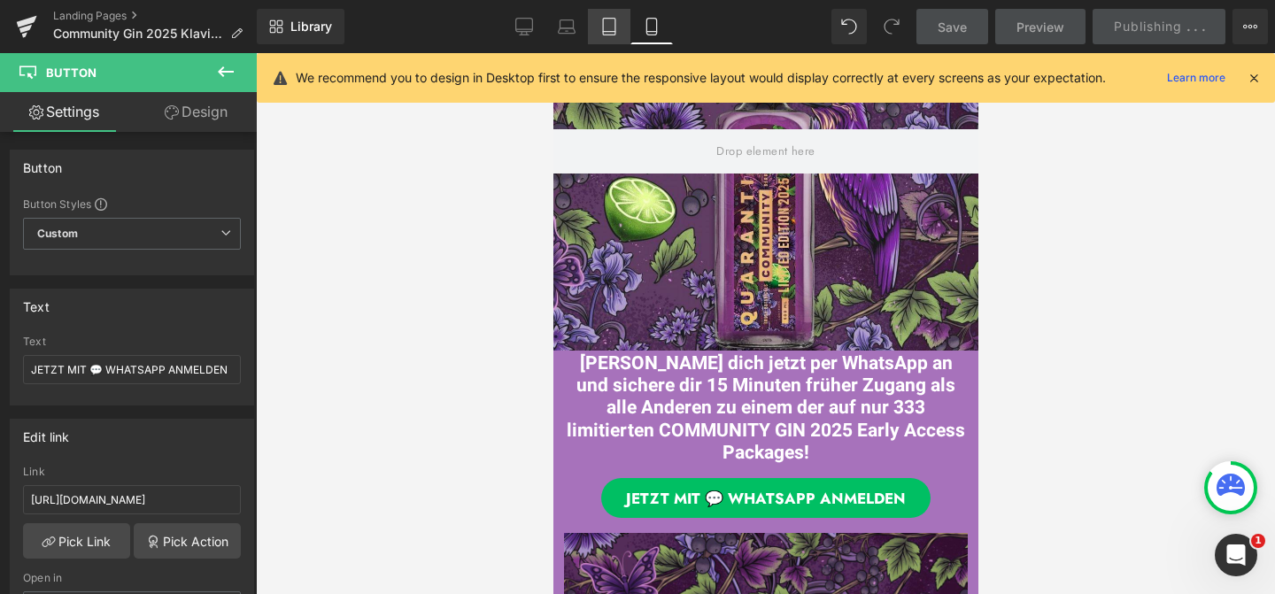
click at [610, 28] on icon at bounding box center [609, 27] width 18 height 18
type input "100"
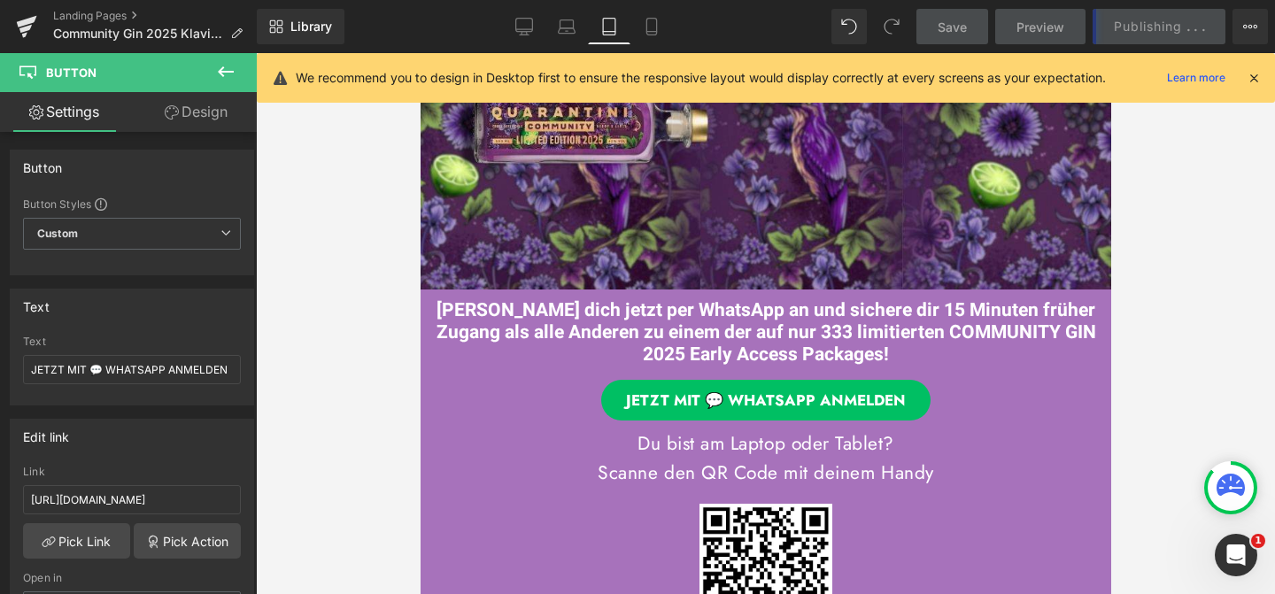
scroll to position [42, 0]
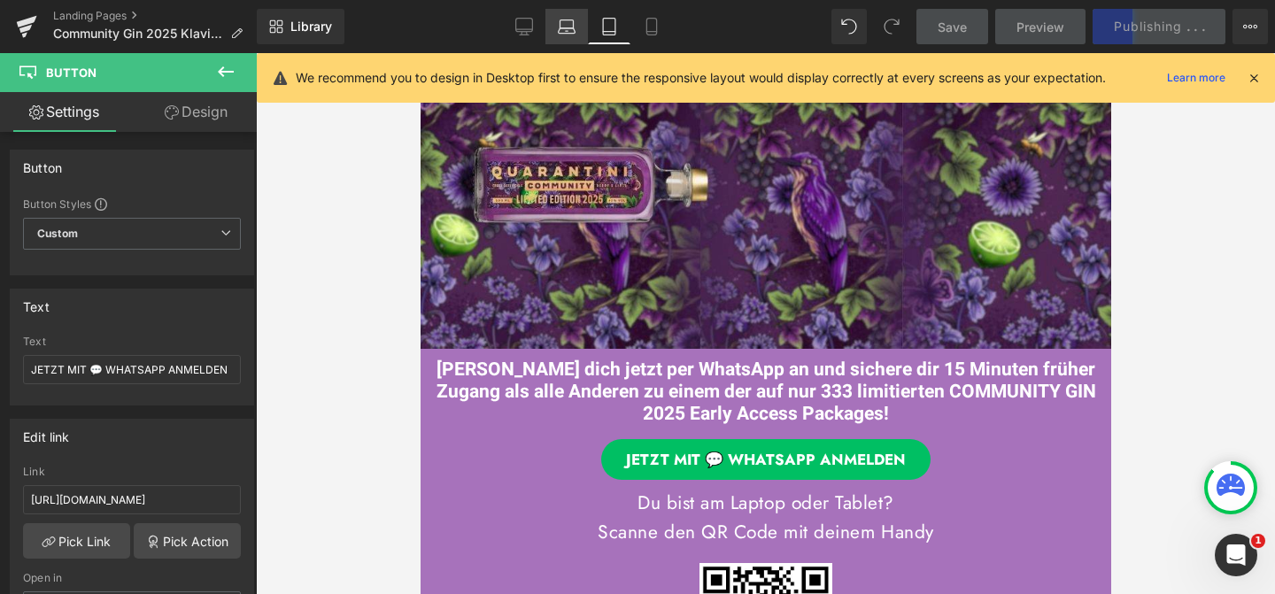
click at [568, 25] on icon at bounding box center [567, 27] width 18 height 18
type input "19"
type input "100"
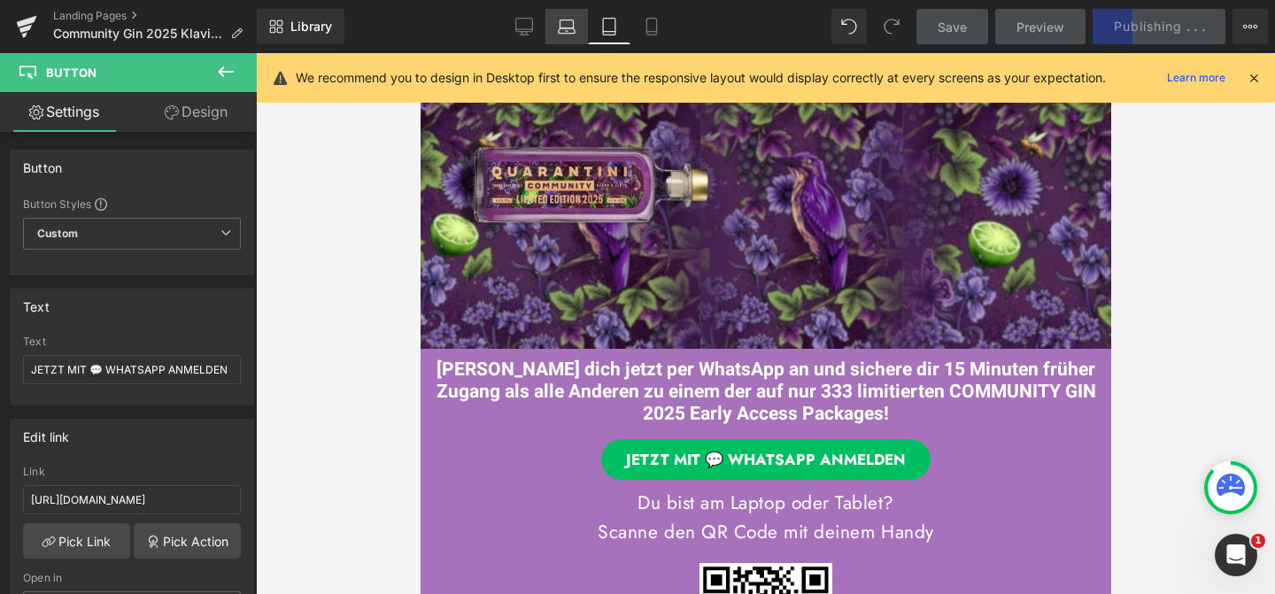
type input "100"
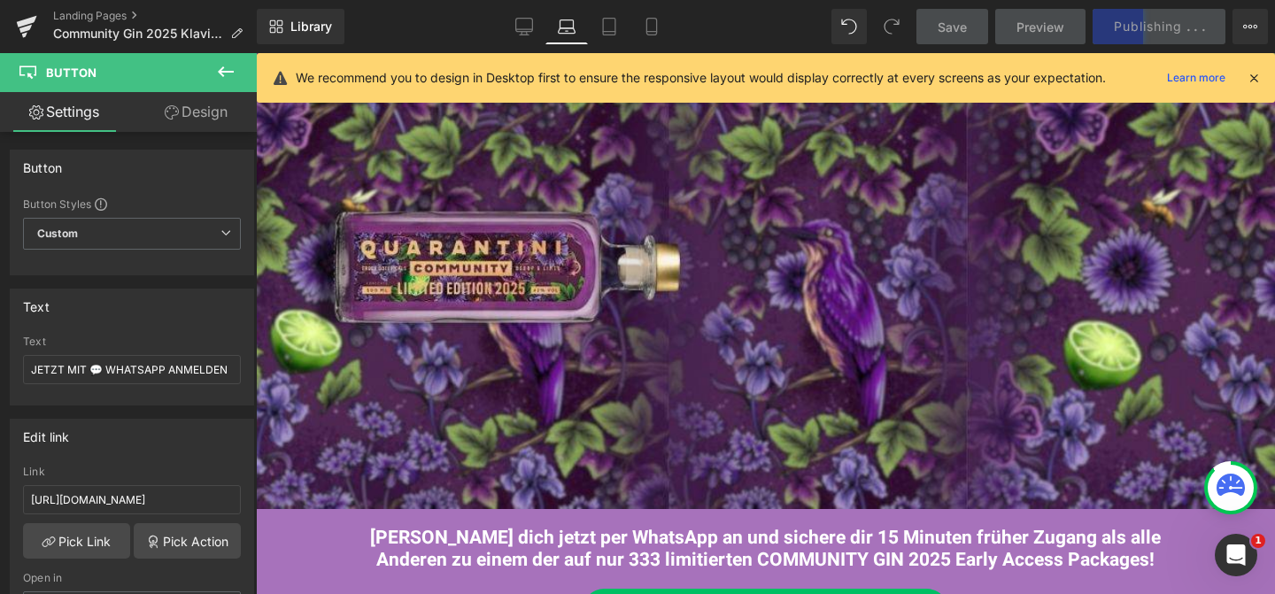
scroll to position [191, 0]
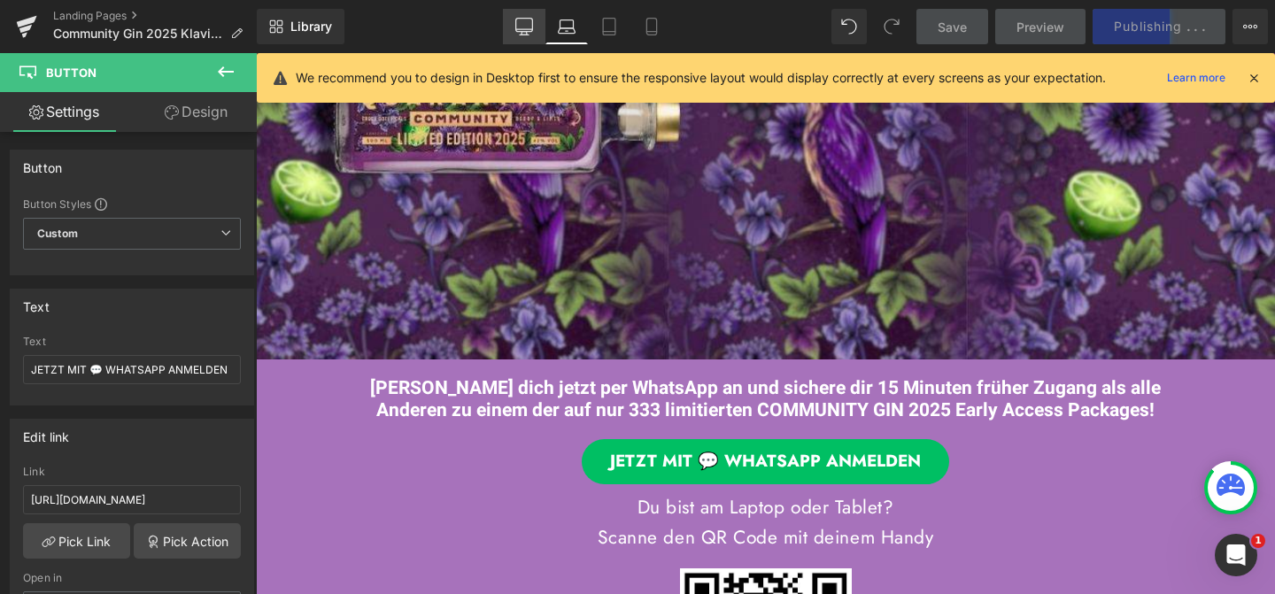
click at [535, 25] on link "Desktop" at bounding box center [524, 26] width 42 height 35
type input "21"
type input "100"
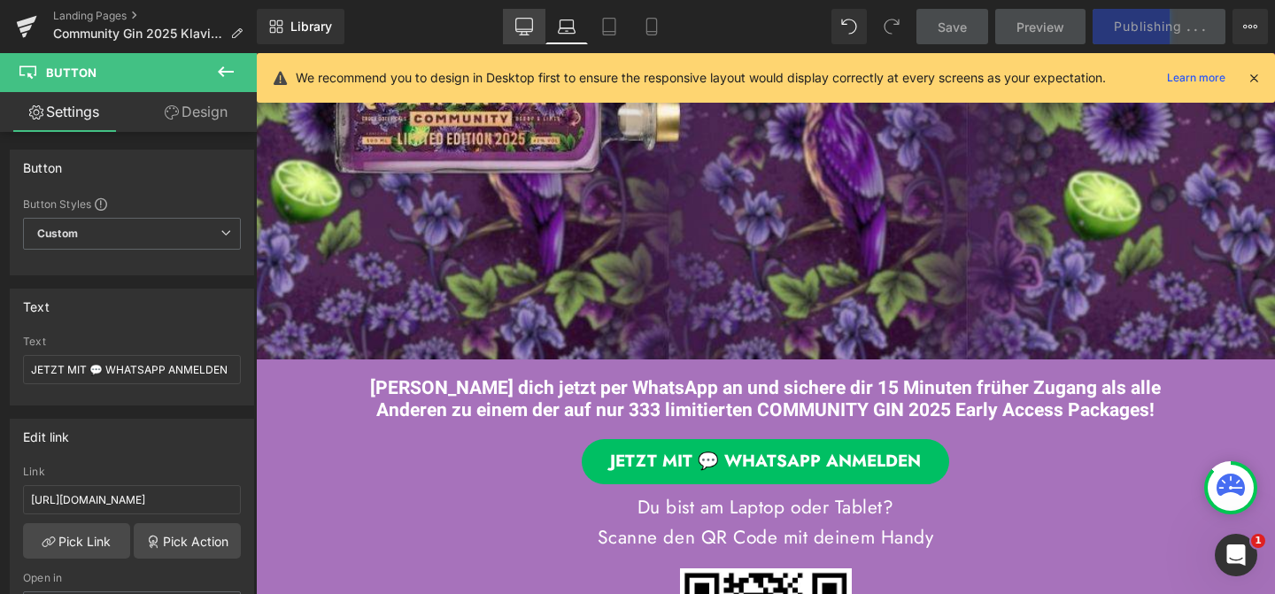
type input "100"
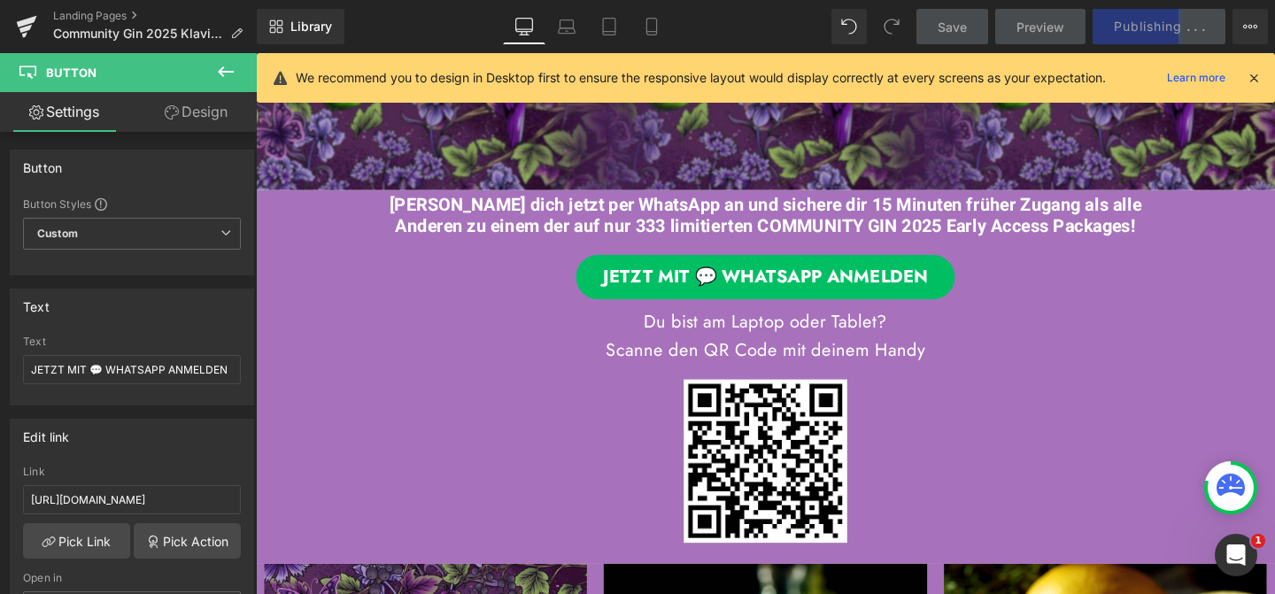
scroll to position [110, 0]
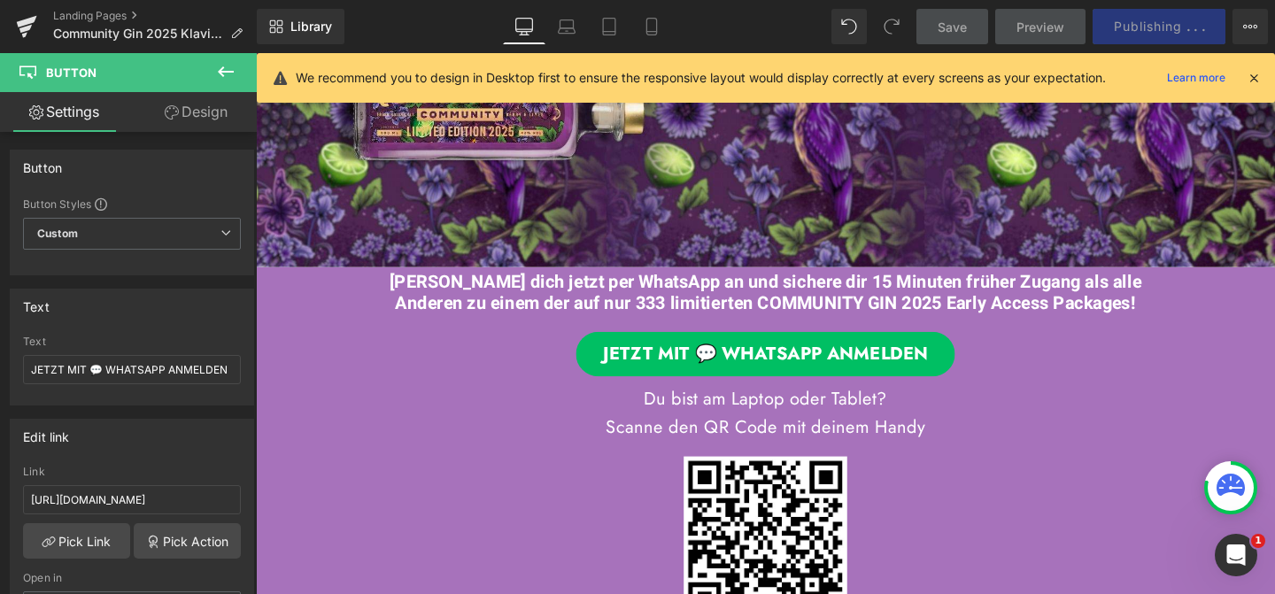
drag, startPoint x: 1252, startPoint y: 73, endPoint x: 1047, endPoint y: 22, distance: 210.8
click at [1252, 73] on icon at bounding box center [1254, 78] width 16 height 16
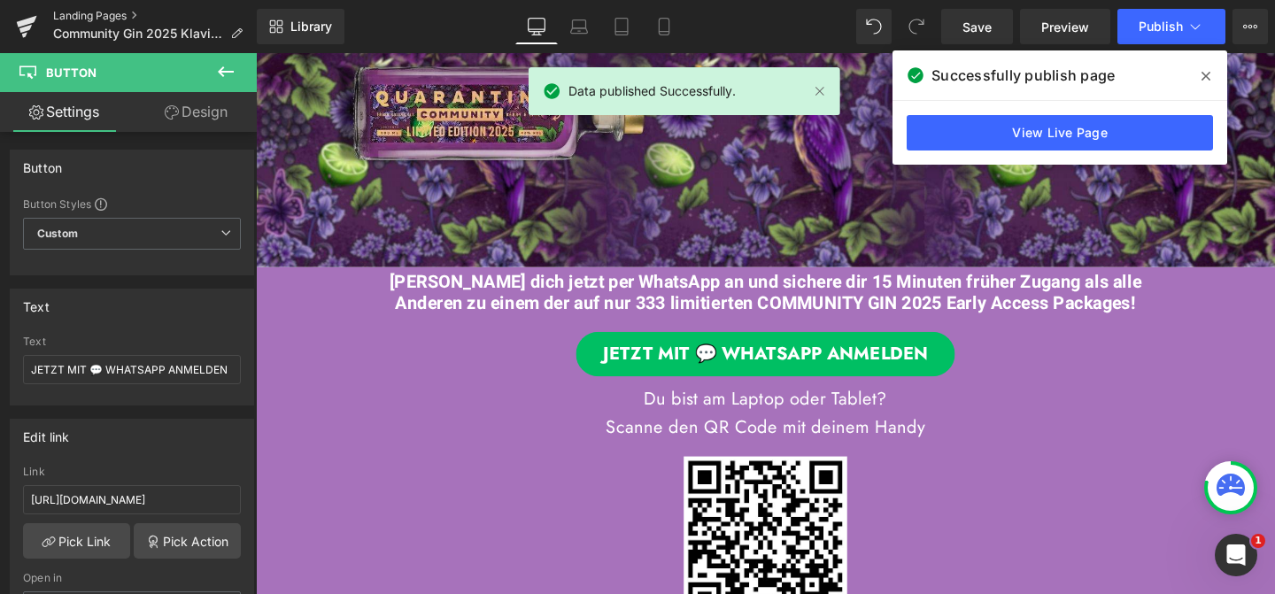
click at [123, 16] on link "Landing Pages" at bounding box center [155, 16] width 204 height 14
